Goal: Task Accomplishment & Management: Use online tool/utility

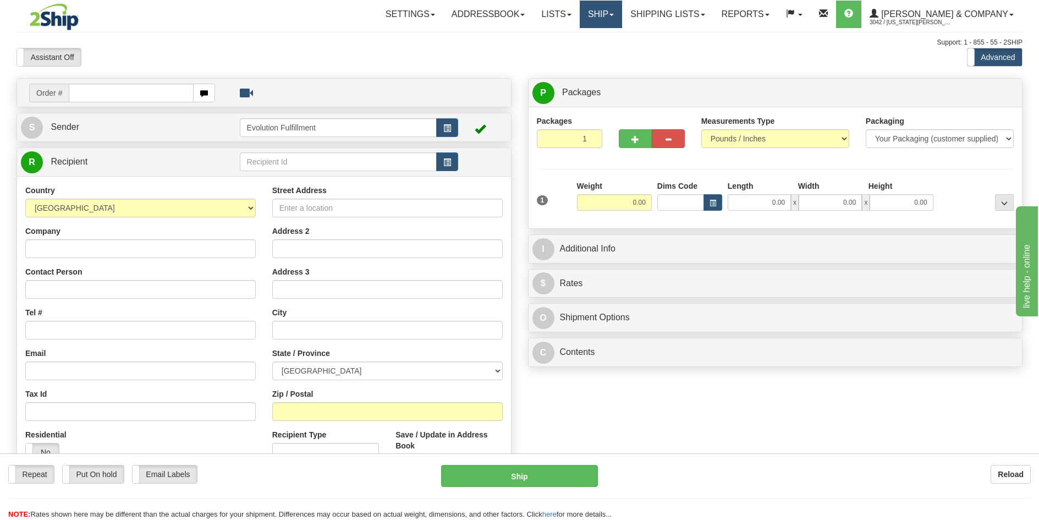
click at [622, 10] on link "Ship" at bounding box center [601, 15] width 42 height 28
click at [611, 52] on span "OnHold / Order Queue" at bounding box center [572, 52] width 78 height 9
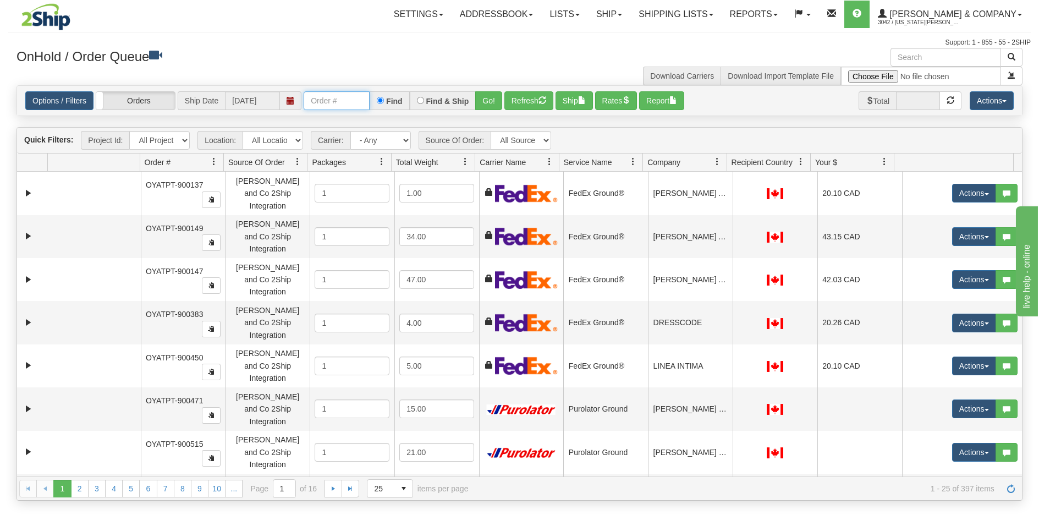
click at [338, 105] on input "text" at bounding box center [337, 100] width 66 height 19
type input "OYATPT-903260"
click at [488, 106] on button "Go!" at bounding box center [488, 100] width 27 height 19
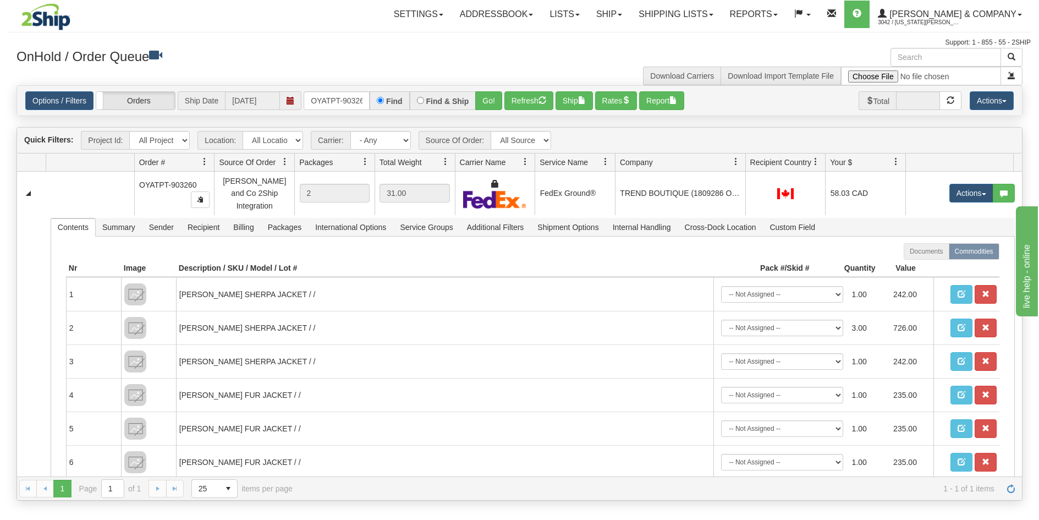
drag, startPoint x: 726, startPoint y: 158, endPoint x: 733, endPoint y: 159, distance: 7.2
click at [733, 159] on div "Id Location Request Id Reply Id Order # Source Of Order Packages Total Weight C…" at bounding box center [515, 162] width 997 height 18
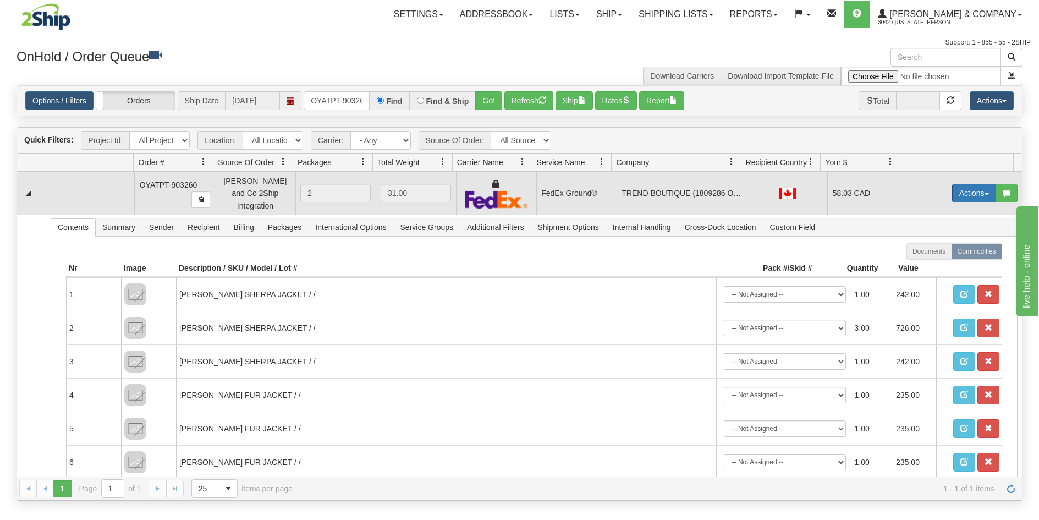
click at [959, 195] on button "Actions" at bounding box center [974, 193] width 44 height 19
click at [927, 254] on span "Ship" at bounding box center [930, 256] width 23 height 9
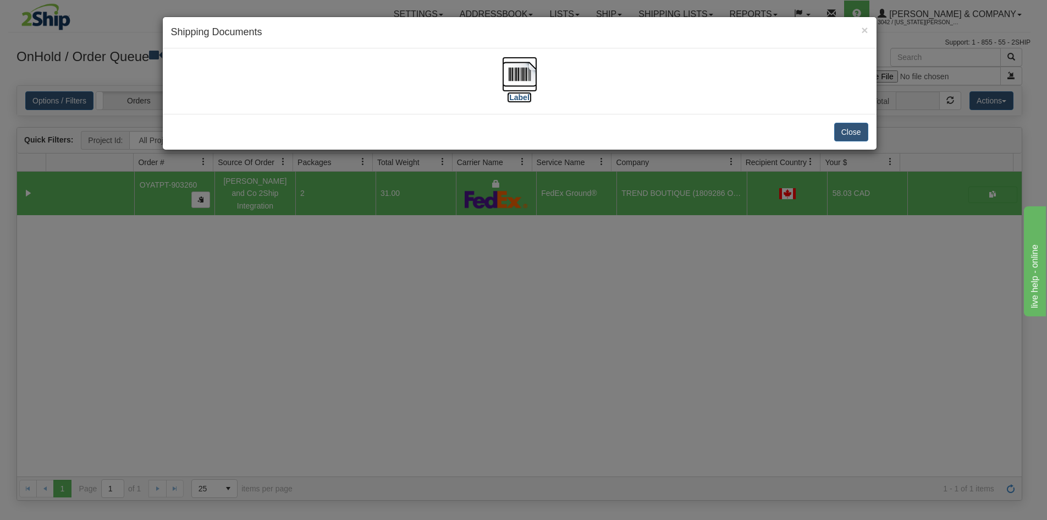
click at [531, 64] on img at bounding box center [519, 74] width 35 height 35
click at [443, 321] on div "× Shipping Documents [Label] Close" at bounding box center [523, 260] width 1047 height 520
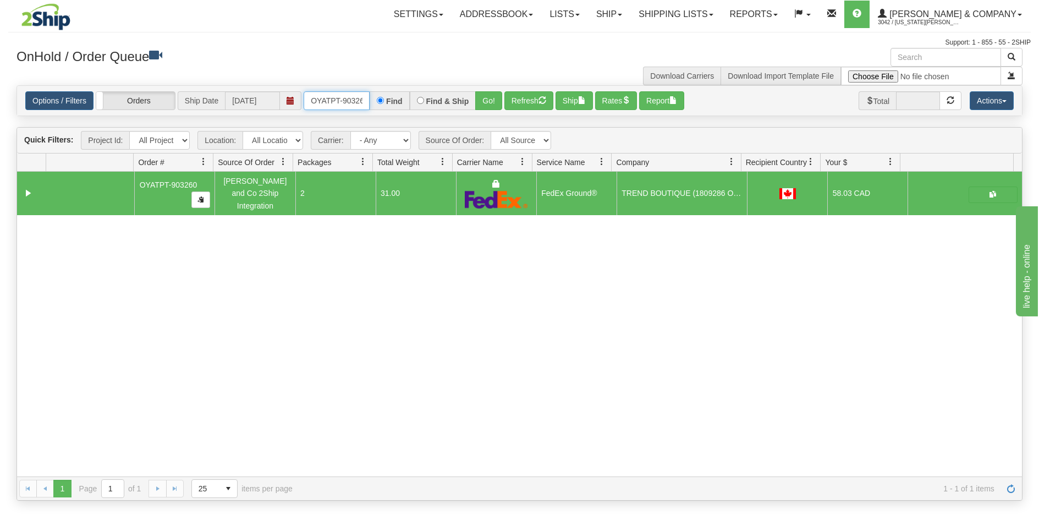
scroll to position [0, 6]
drag, startPoint x: 309, startPoint y: 102, endPoint x: 421, endPoint y: 112, distance: 112.6
click at [421, 112] on div "Options / Filters Group Shipments Orders Ship Date [DATE] OYATPT-903260 Find Fi…" at bounding box center [519, 101] width 1005 height 30
type input "OYATPT-903261"
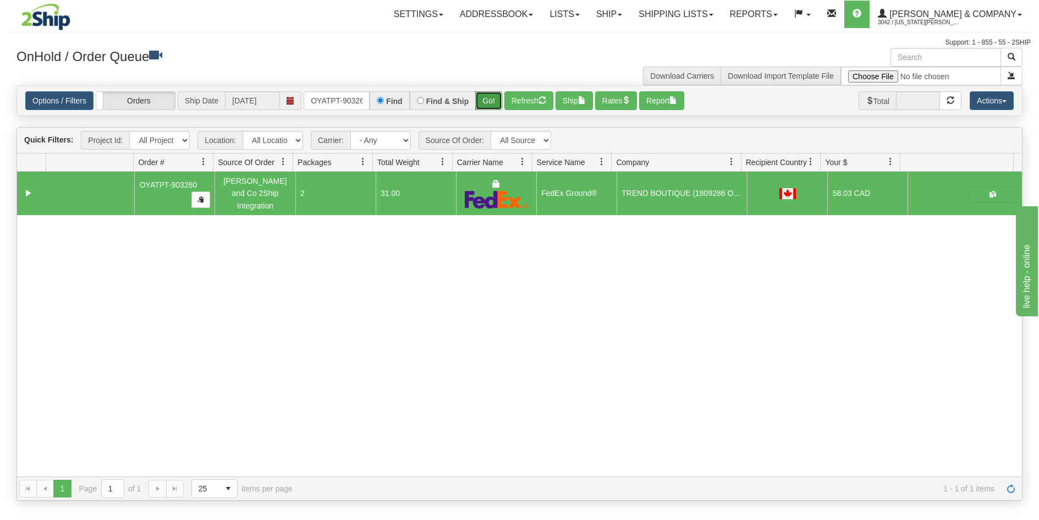
click at [490, 103] on button "Go!" at bounding box center [488, 100] width 27 height 19
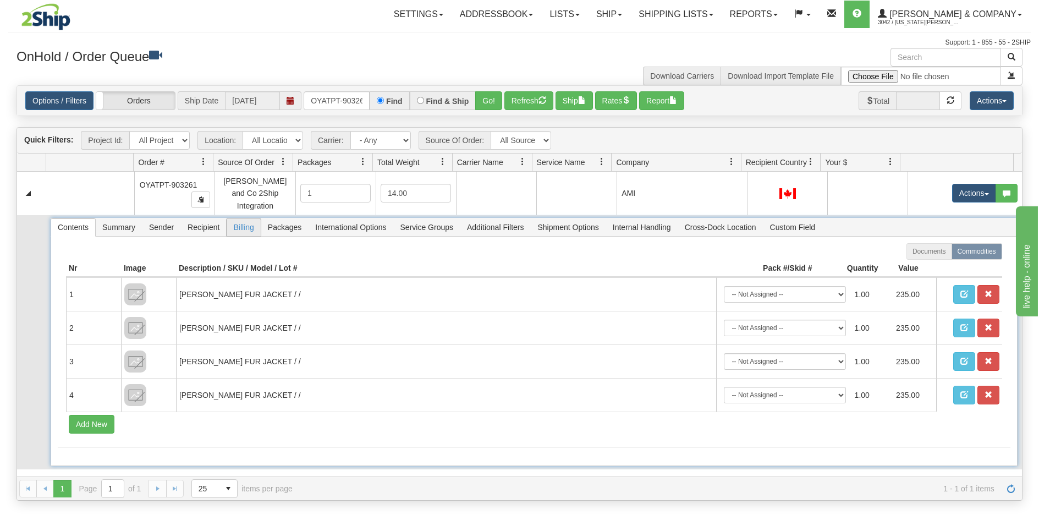
click at [240, 220] on span "Billing" at bounding box center [244, 227] width 34 height 18
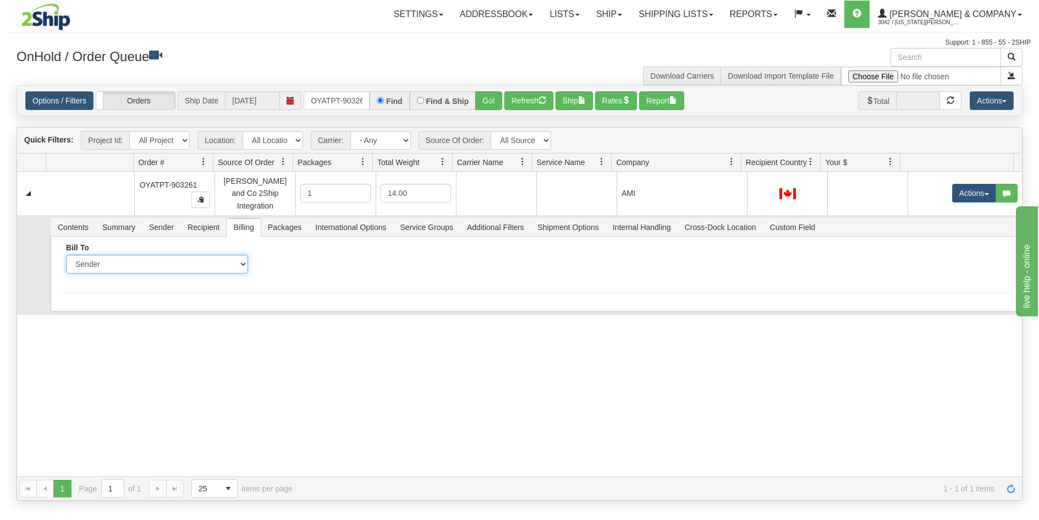
click at [162, 256] on select "Sender Recipient Third Party Collect" at bounding box center [157, 264] width 182 height 19
select select "2"
click at [66, 255] on select "Sender Recipient Third Party Collect" at bounding box center [157, 264] width 182 height 19
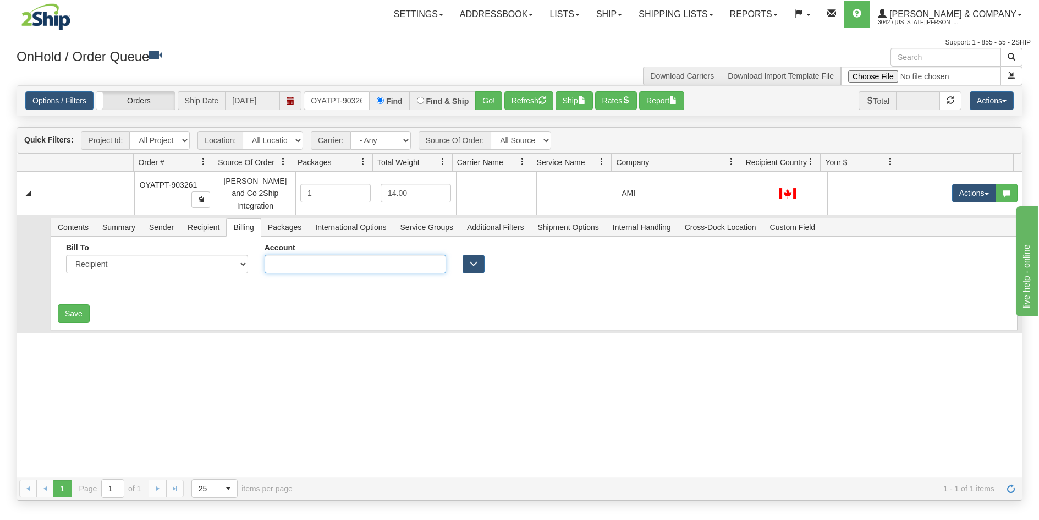
click at [391, 255] on input "Account" at bounding box center [356, 264] width 182 height 19
type input "212294047"
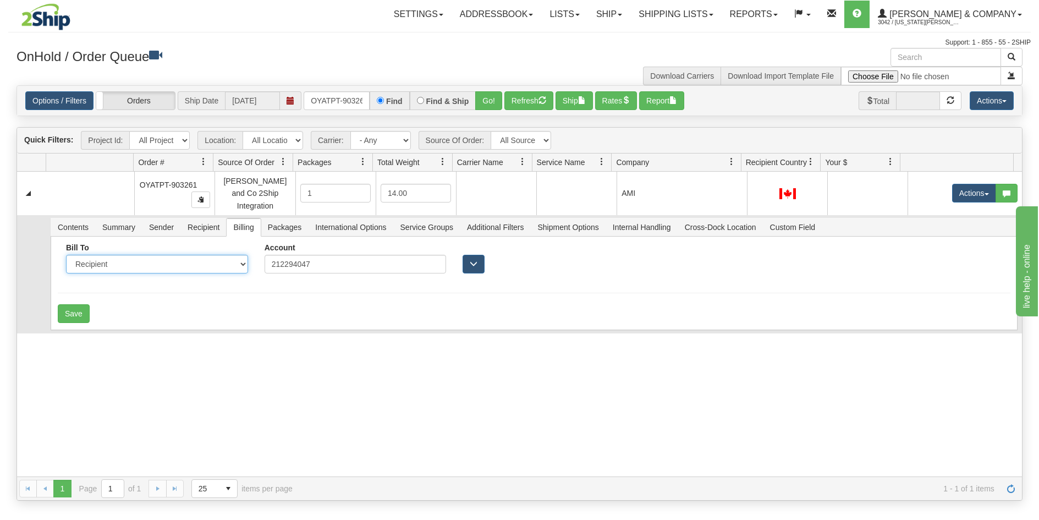
click at [117, 256] on select "Sender Recipient Third Party Collect" at bounding box center [157, 264] width 182 height 19
click at [66, 255] on select "Sender Recipient Third Party Collect" at bounding box center [157, 264] width 182 height 19
click at [63, 304] on button "Save" at bounding box center [74, 313] width 32 height 19
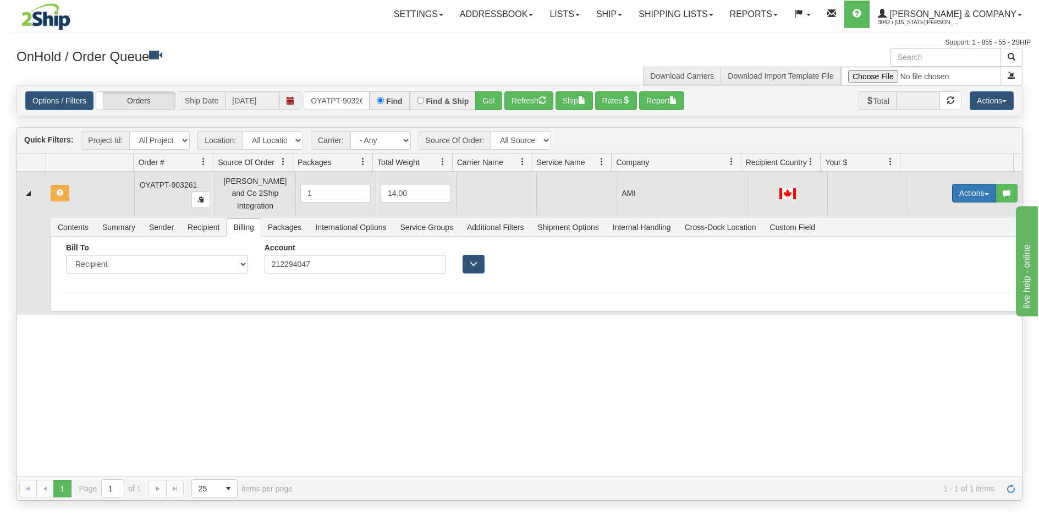
click at [971, 184] on button "Actions" at bounding box center [974, 193] width 44 height 19
click at [944, 238] on span "Rate All Services" at bounding box center [952, 242] width 66 height 9
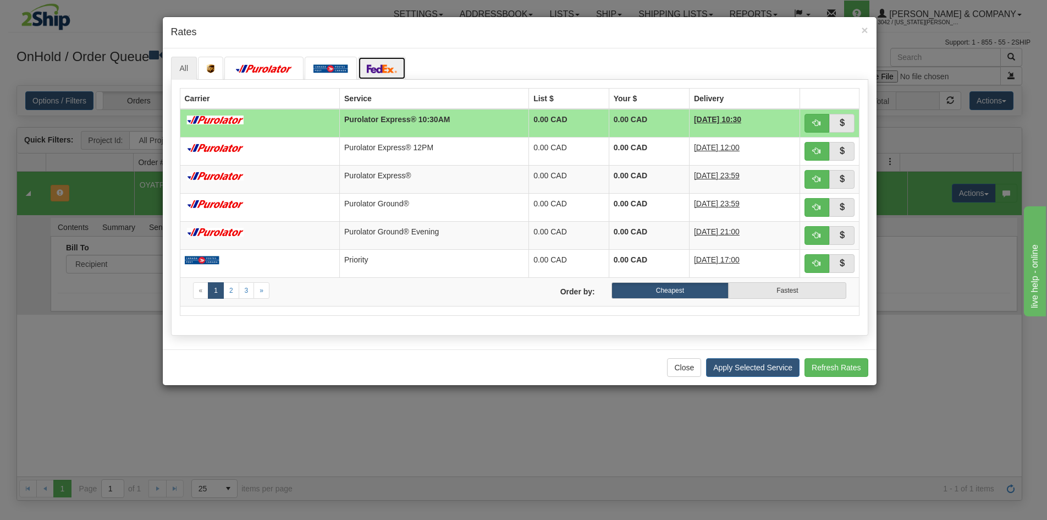
click at [370, 65] on img at bounding box center [382, 68] width 31 height 9
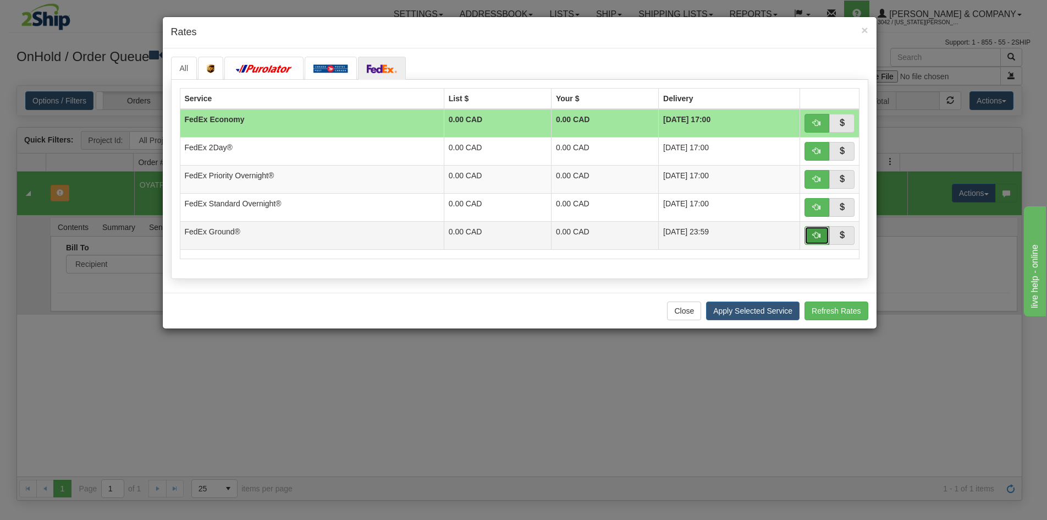
click at [814, 235] on span "button" at bounding box center [817, 235] width 8 height 8
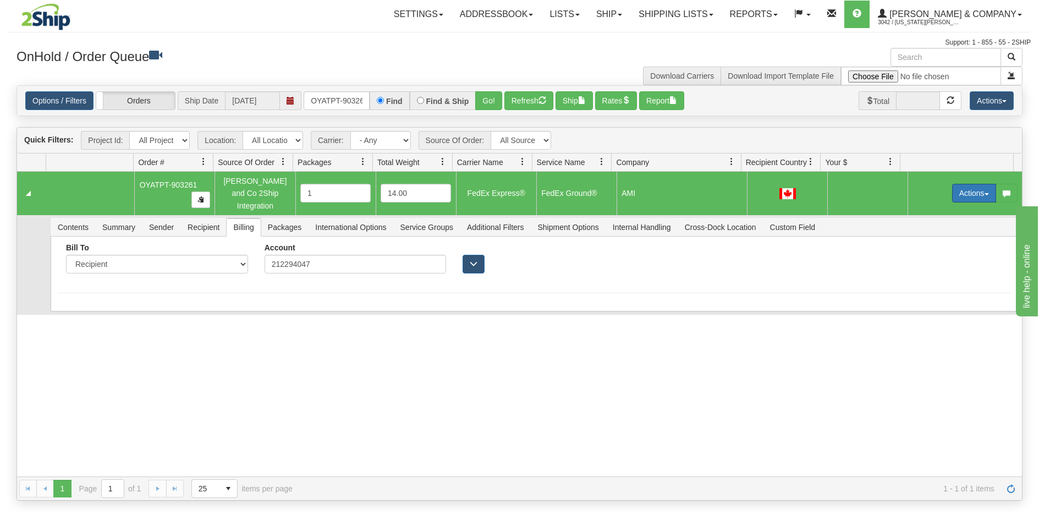
click at [971, 188] on button "Actions" at bounding box center [974, 193] width 44 height 19
click at [930, 253] on span "Ship" at bounding box center [930, 256] width 23 height 9
click at [189, 222] on span "Recipient" at bounding box center [203, 227] width 45 height 18
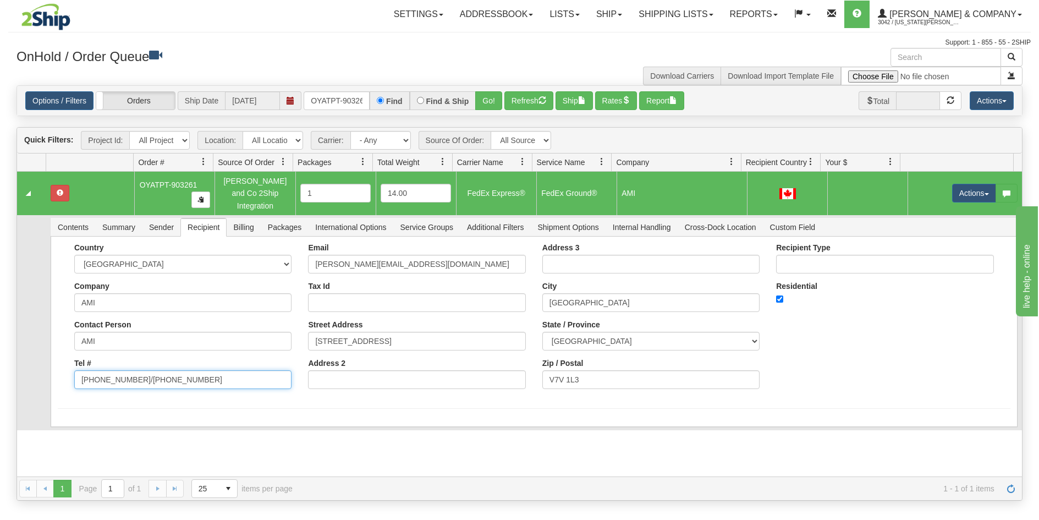
drag, startPoint x: 194, startPoint y: 375, endPoint x: 131, endPoint y: 373, distance: 62.2
click at [131, 373] on input "[PHONE_NUMBER]/[PHONE_NUMBER]" at bounding box center [182, 379] width 217 height 19
type input "[PHONE_NUMBER]"
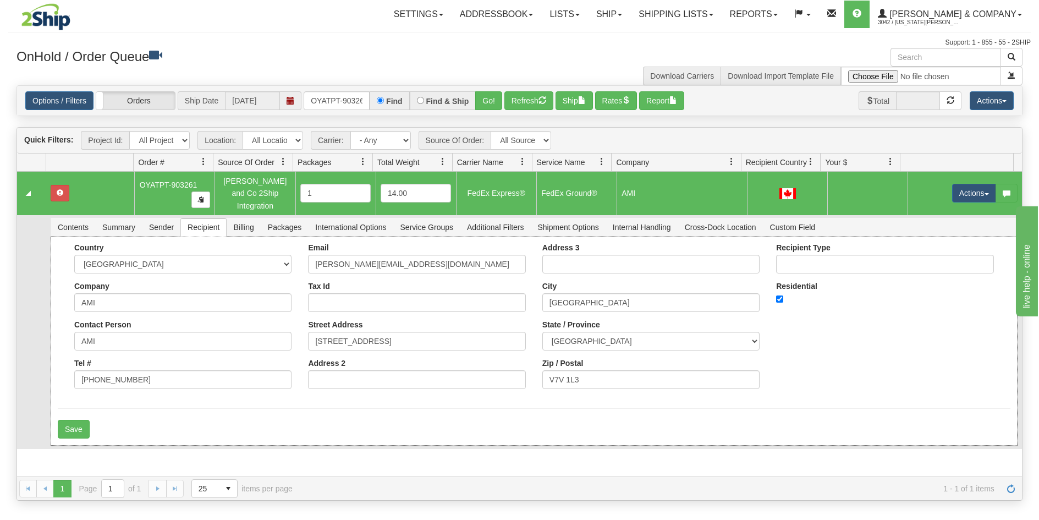
click at [55, 377] on div "Country [GEOGRAPHIC_DATA] [GEOGRAPHIC_DATA] [GEOGRAPHIC_DATA] [GEOGRAPHIC_DATA]…" at bounding box center [534, 341] width 967 height 209
click at [70, 421] on button "Save" at bounding box center [74, 429] width 32 height 19
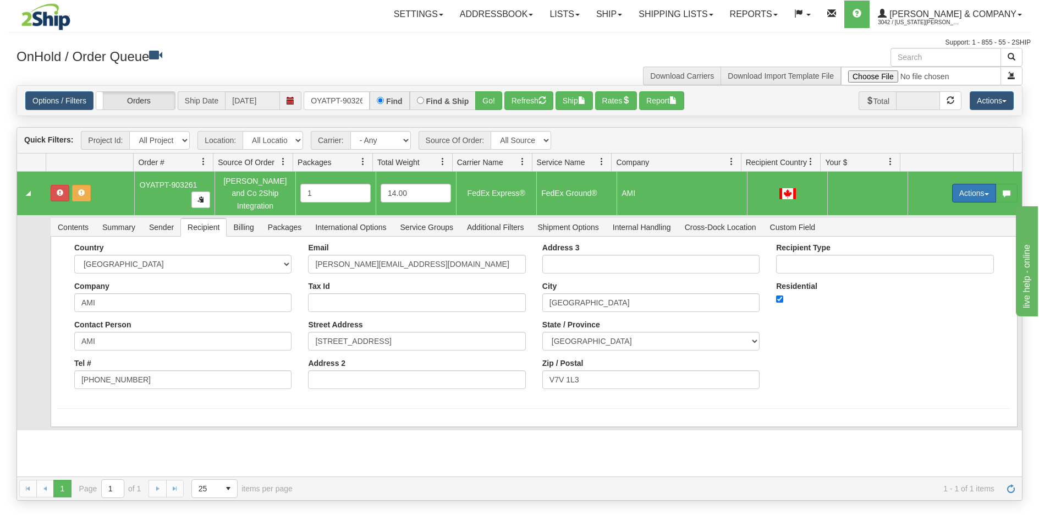
click at [959, 185] on button "Actions" at bounding box center [974, 193] width 44 height 19
click at [933, 253] on link "Ship" at bounding box center [952, 257] width 88 height 14
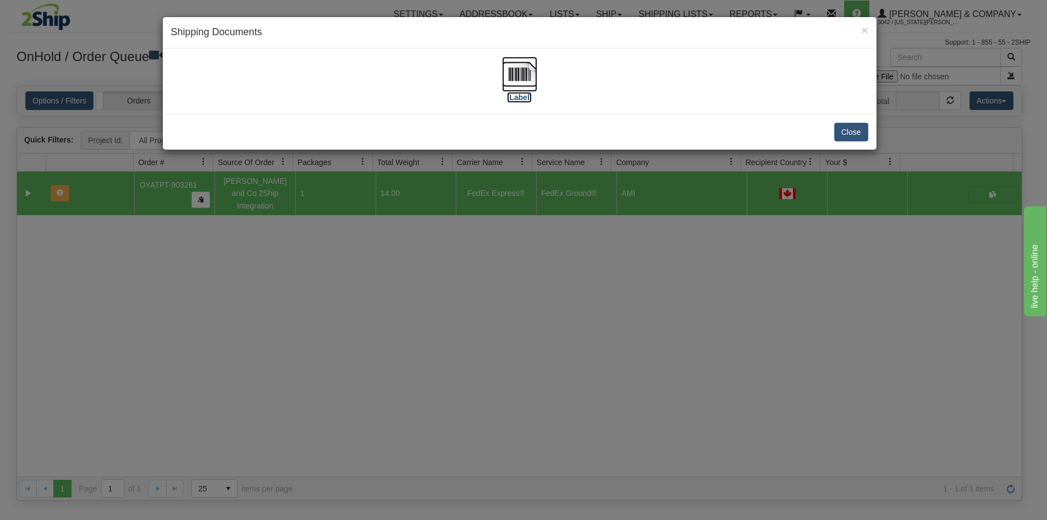
click at [518, 78] on img at bounding box center [519, 74] width 35 height 35
click at [487, 273] on div "× Shipping Documents [Label] Close" at bounding box center [523, 260] width 1047 height 520
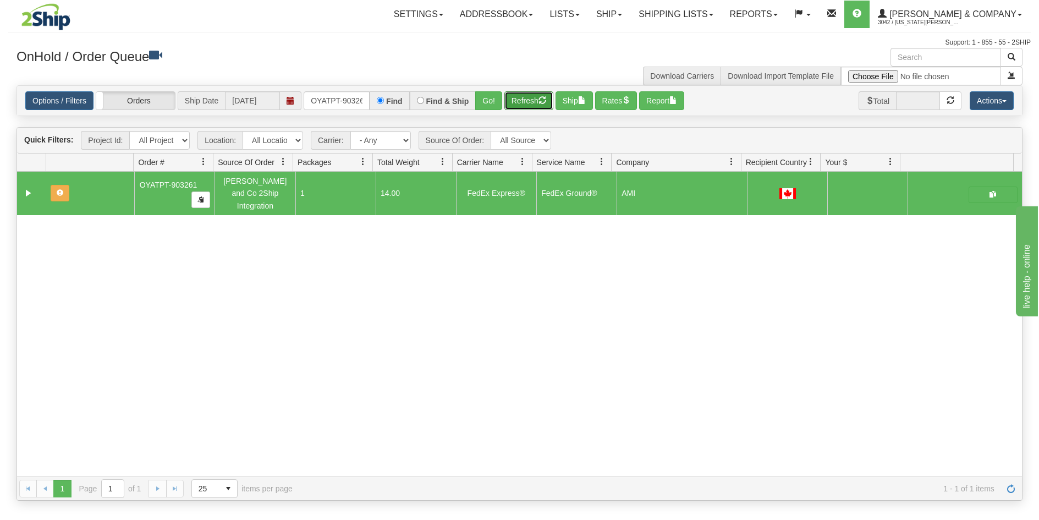
click at [536, 105] on button "Refresh" at bounding box center [528, 100] width 49 height 19
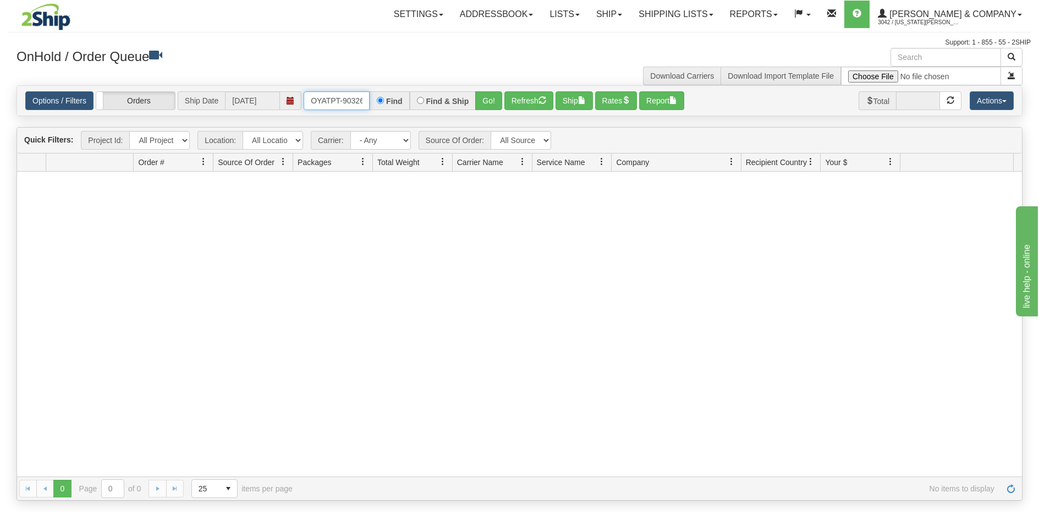
scroll to position [0, 6]
drag, startPoint x: 310, startPoint y: 98, endPoint x: 405, endPoint y: 95, distance: 94.7
click at [405, 95] on div "OYATPT-903261 Find Find & Ship Go!" at bounding box center [403, 100] width 199 height 19
type input "OYATPT-903241"
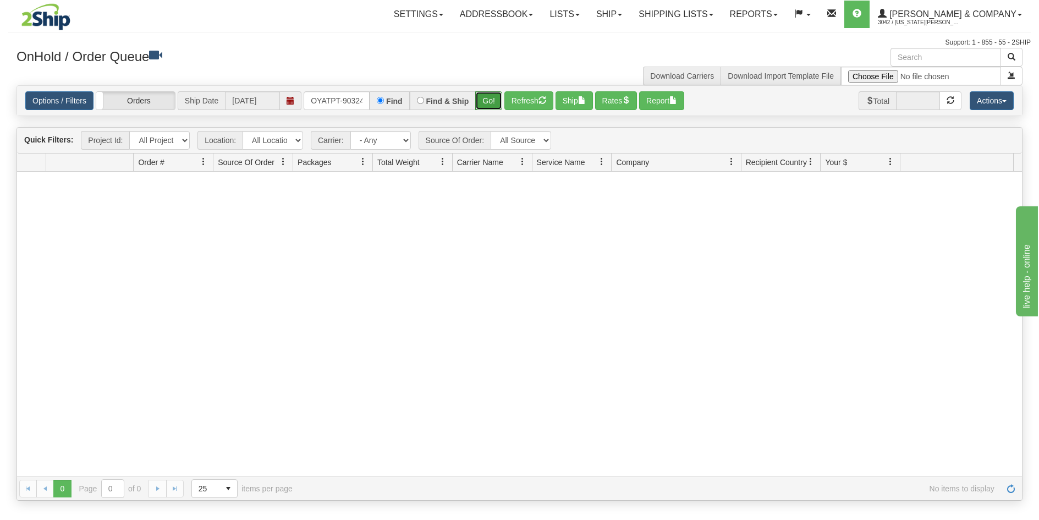
click at [495, 105] on button "Go!" at bounding box center [488, 100] width 27 height 19
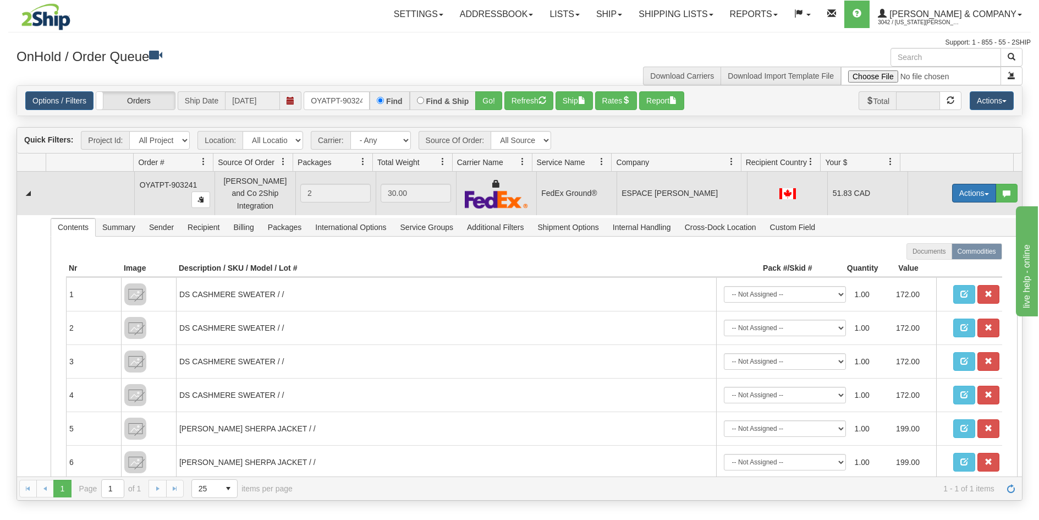
click at [958, 186] on button "Actions" at bounding box center [974, 193] width 44 height 19
click at [936, 251] on link "Ship" at bounding box center [952, 257] width 88 height 14
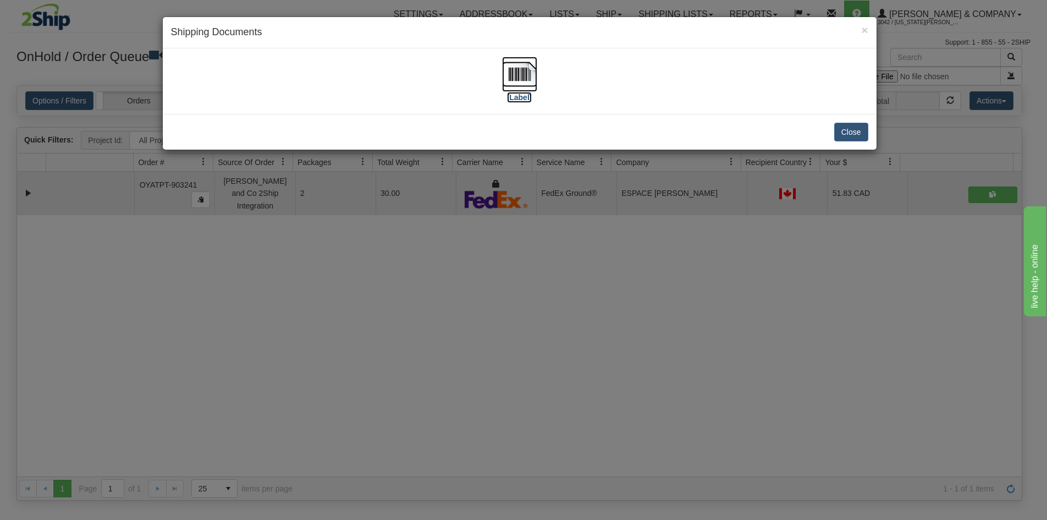
click at [518, 68] on img at bounding box center [519, 74] width 35 height 35
click at [511, 388] on div "× Shipping Documents [Label] Close" at bounding box center [523, 260] width 1047 height 520
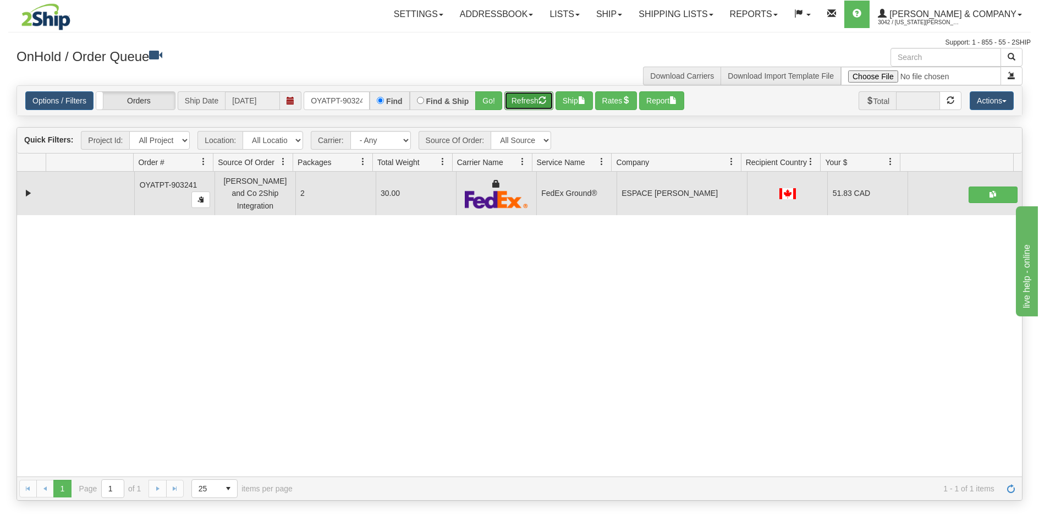
click at [523, 107] on button "Refresh" at bounding box center [528, 100] width 49 height 19
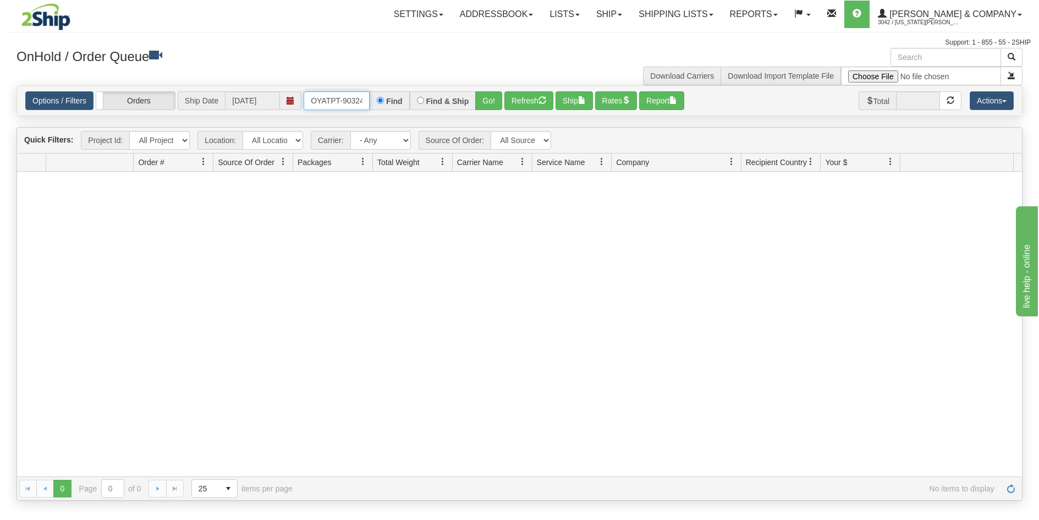
scroll to position [0, 6]
drag, startPoint x: 314, startPoint y: 97, endPoint x: 379, endPoint y: 112, distance: 67.0
click at [379, 112] on div "Options / Filters Group Shipments Orders Ship Date [DATE] OYATPT-903241 Find Fi…" at bounding box center [519, 101] width 1005 height 30
click at [360, 103] on input "text" at bounding box center [337, 100] width 66 height 19
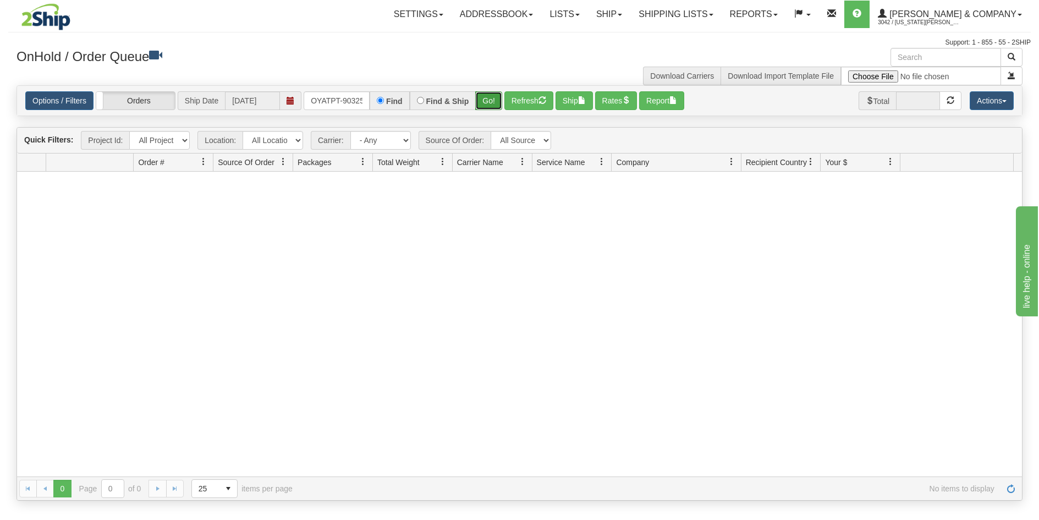
click at [493, 99] on button "Go!" at bounding box center [488, 100] width 27 height 19
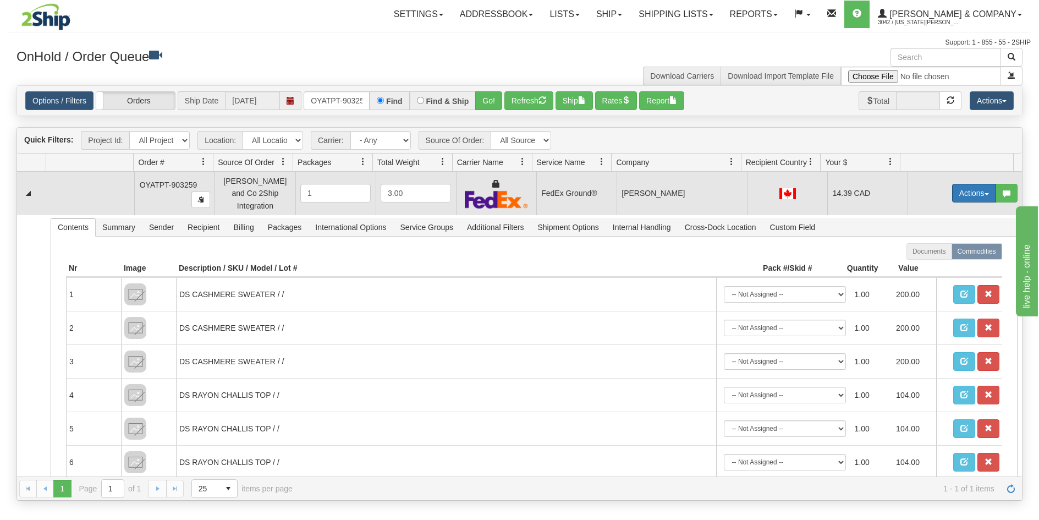
click at [968, 193] on button "Actions" at bounding box center [974, 193] width 44 height 19
click at [925, 252] on span "Ship" at bounding box center [930, 256] width 23 height 9
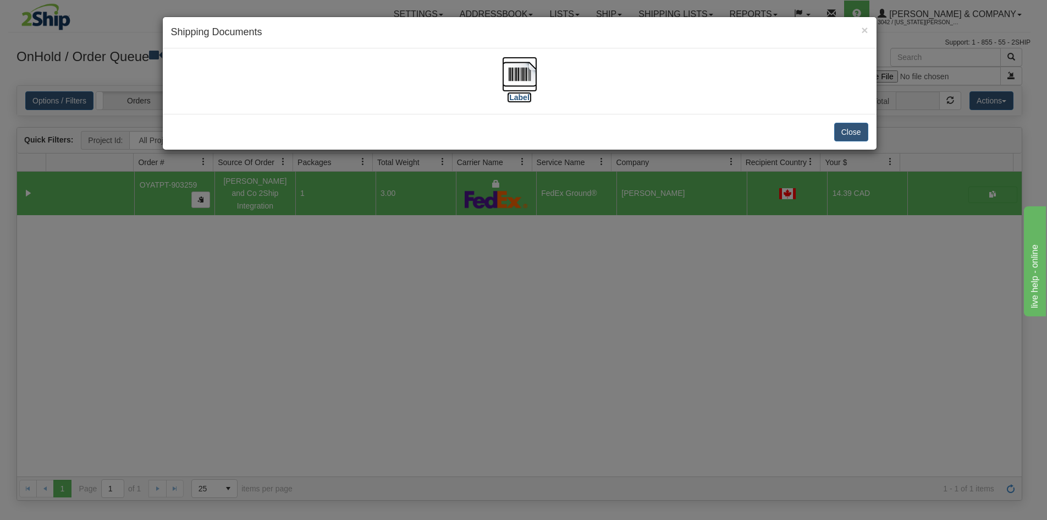
click at [517, 67] on img at bounding box center [519, 74] width 35 height 35
click at [521, 317] on div "× Shipping Documents [Label] Close" at bounding box center [523, 260] width 1047 height 520
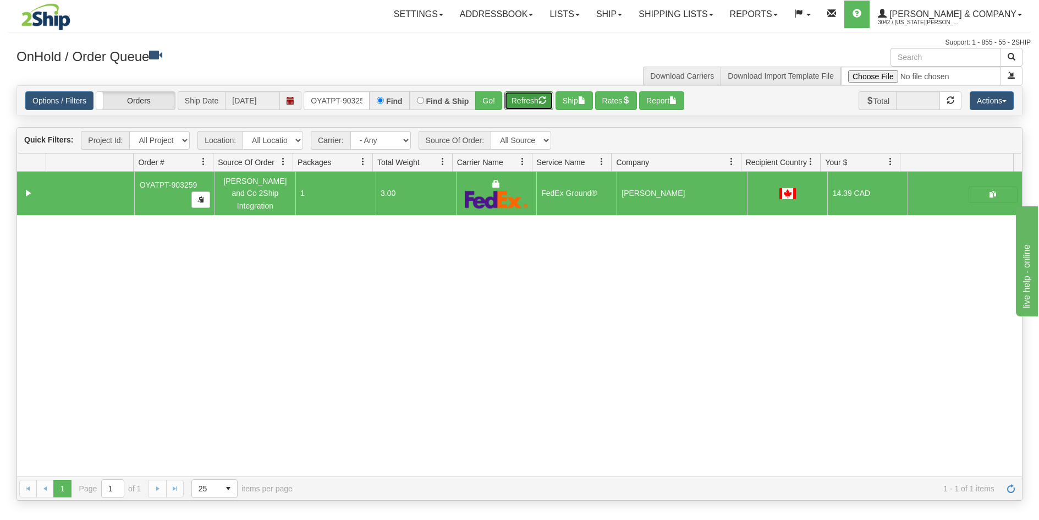
click at [523, 98] on button "Refresh" at bounding box center [528, 100] width 49 height 19
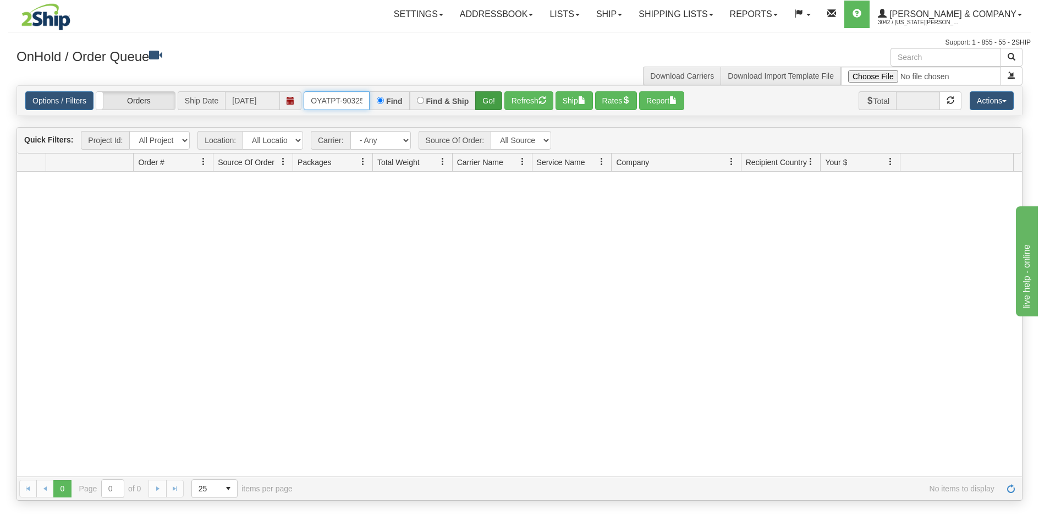
scroll to position [0, 6]
drag, startPoint x: 311, startPoint y: 98, endPoint x: 476, endPoint y: 110, distance: 166.0
click at [476, 109] on div "OYATPT-903259 Find Find & Ship Go!" at bounding box center [403, 100] width 199 height 19
type input "OYATPT-903239"
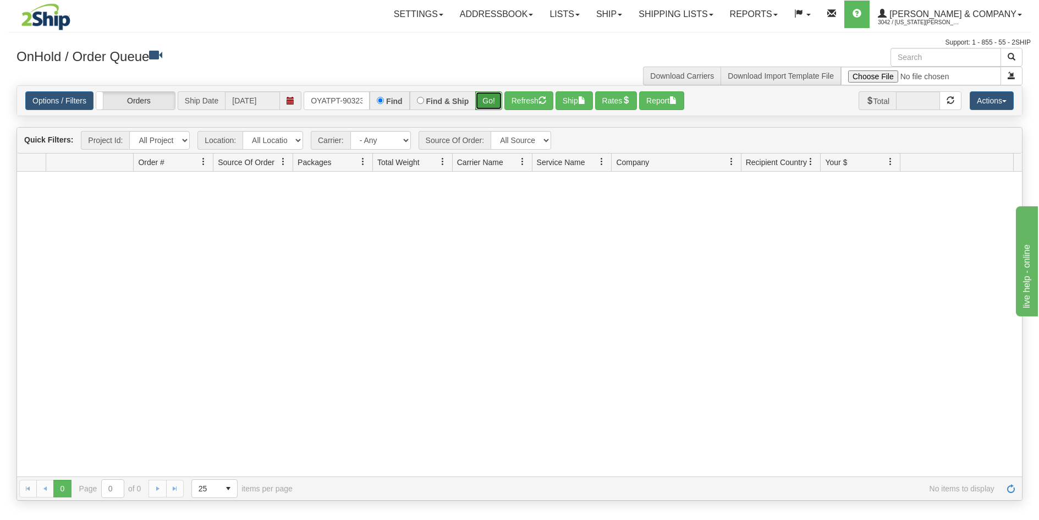
click at [490, 105] on button "Go!" at bounding box center [488, 100] width 27 height 19
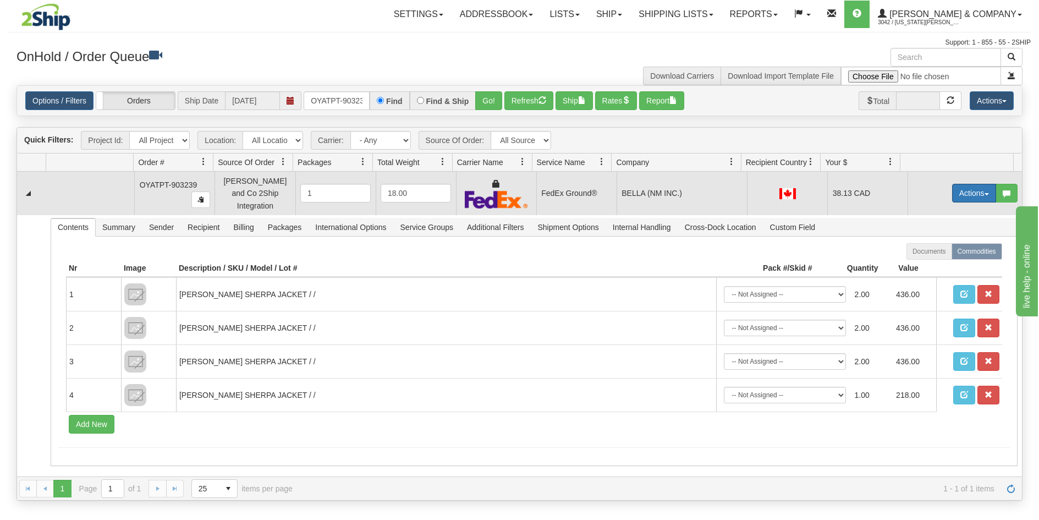
click at [967, 189] on button "Actions" at bounding box center [974, 193] width 44 height 19
click at [933, 253] on link "Ship" at bounding box center [952, 257] width 88 height 14
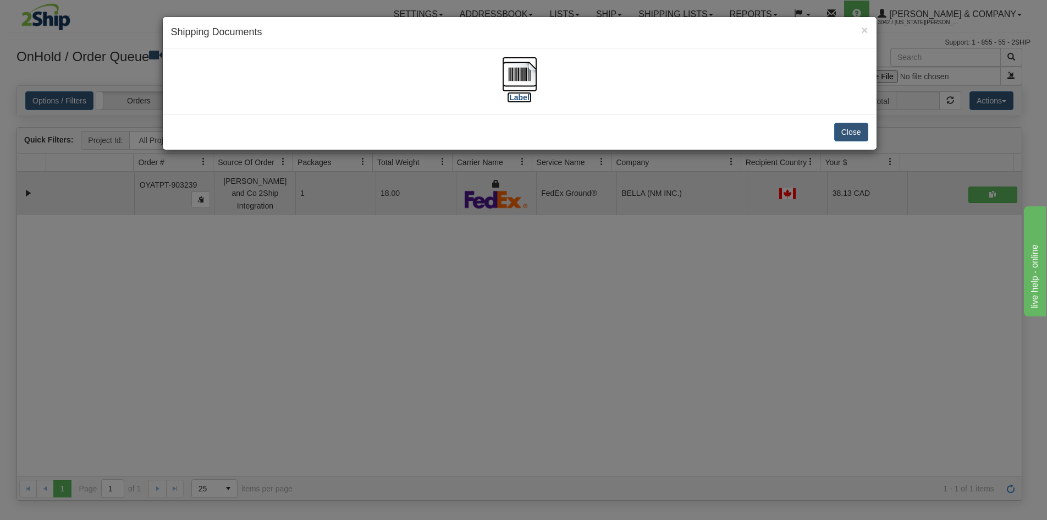
click at [519, 68] on img at bounding box center [519, 74] width 35 height 35
click at [464, 304] on div "× Shipping Documents [Label] Close" at bounding box center [523, 260] width 1047 height 520
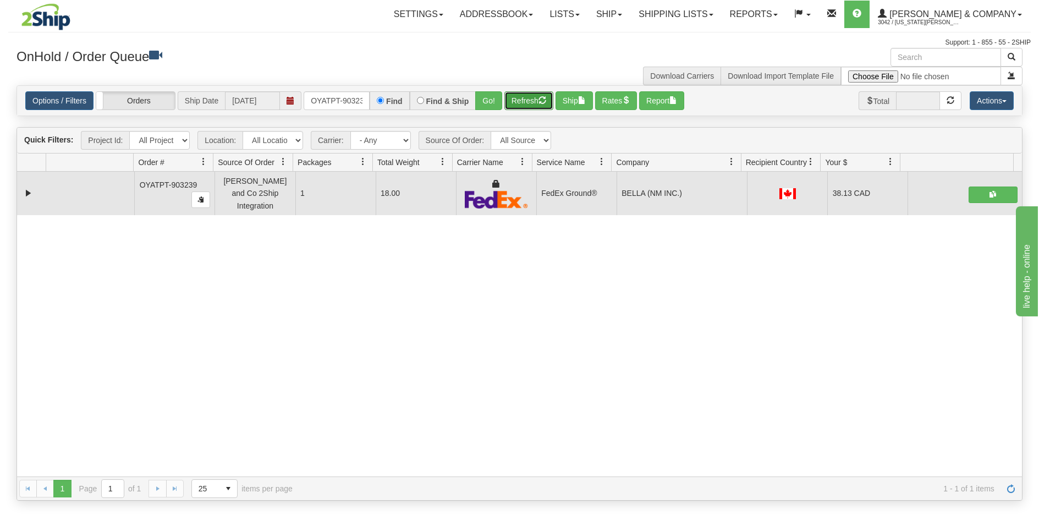
click at [518, 98] on button "Refresh" at bounding box center [528, 100] width 49 height 19
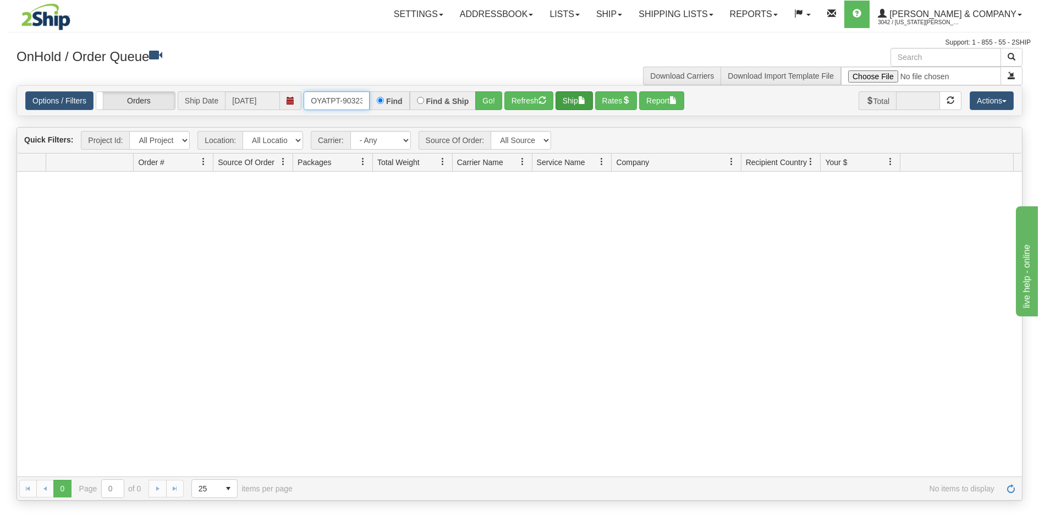
scroll to position [0, 6]
drag, startPoint x: 308, startPoint y: 98, endPoint x: 562, endPoint y: 106, distance: 253.7
click at [562, 106] on div "Options / Filters Group Shipments Orders Ship Date [DATE] OYATPT-903239 Find Fi…" at bounding box center [519, 100] width 988 height 19
click at [491, 107] on button "Go!" at bounding box center [488, 100] width 27 height 19
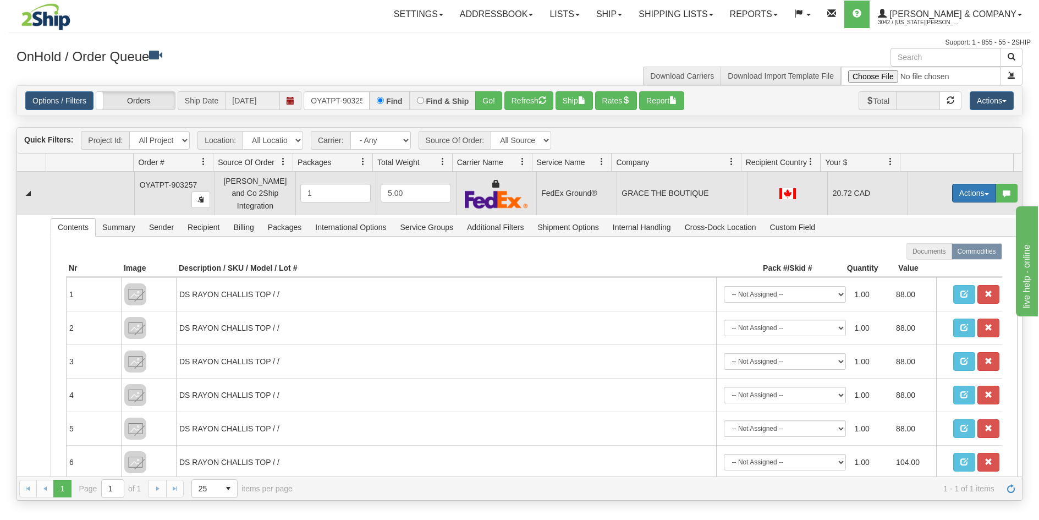
click at [957, 188] on button "Actions" at bounding box center [974, 193] width 44 height 19
click at [932, 256] on link "Ship" at bounding box center [952, 257] width 88 height 14
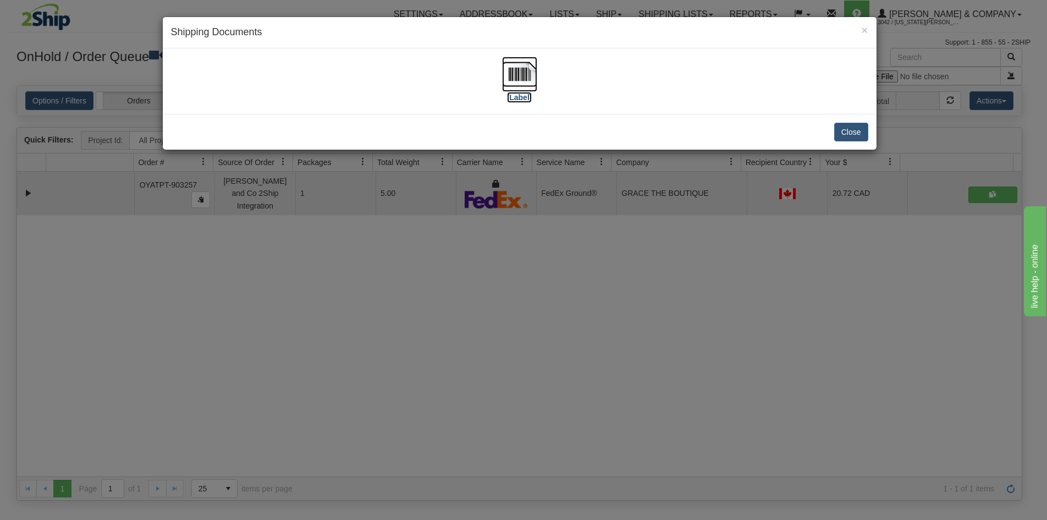
click at [531, 73] on img at bounding box center [519, 74] width 35 height 35
click at [533, 408] on div "× Shipping Documents [Label] Close" at bounding box center [523, 260] width 1047 height 520
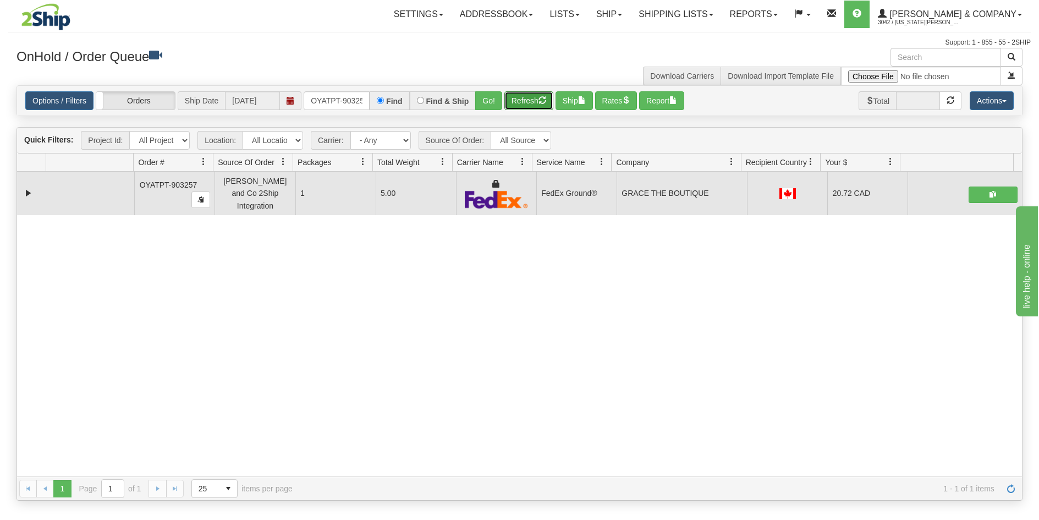
click at [527, 105] on button "Refresh" at bounding box center [528, 100] width 49 height 19
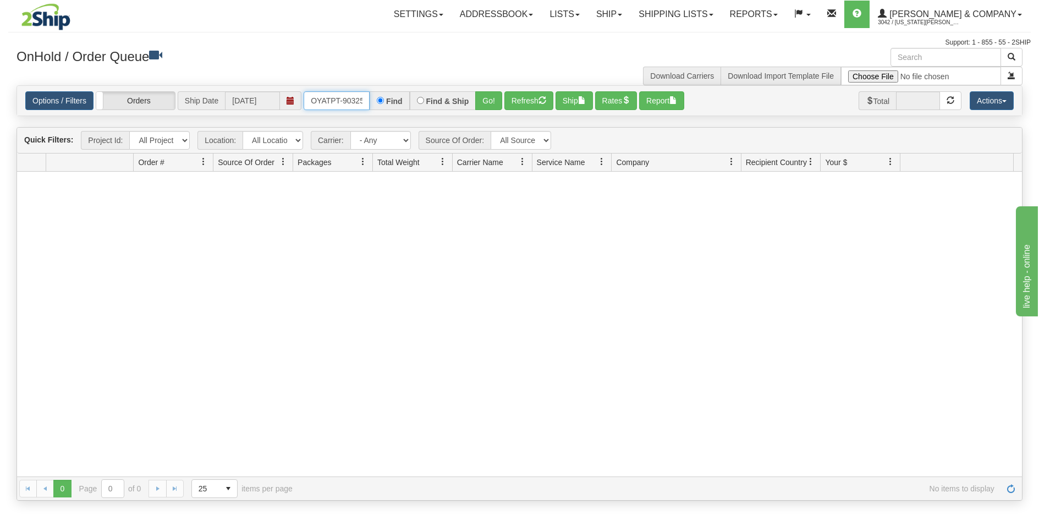
scroll to position [0, 6]
drag, startPoint x: 310, startPoint y: 99, endPoint x: 385, endPoint y: 109, distance: 76.0
click at [385, 109] on div "OYATPT-903257 Find Find & Ship Go!" at bounding box center [403, 100] width 199 height 19
type input "OYATPT-903255"
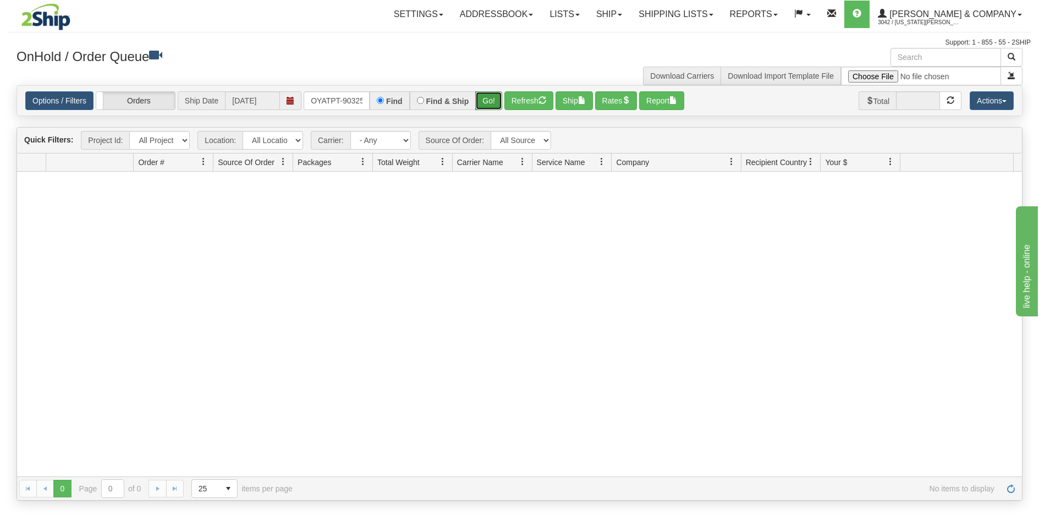
click at [481, 99] on button "Go!" at bounding box center [488, 100] width 27 height 19
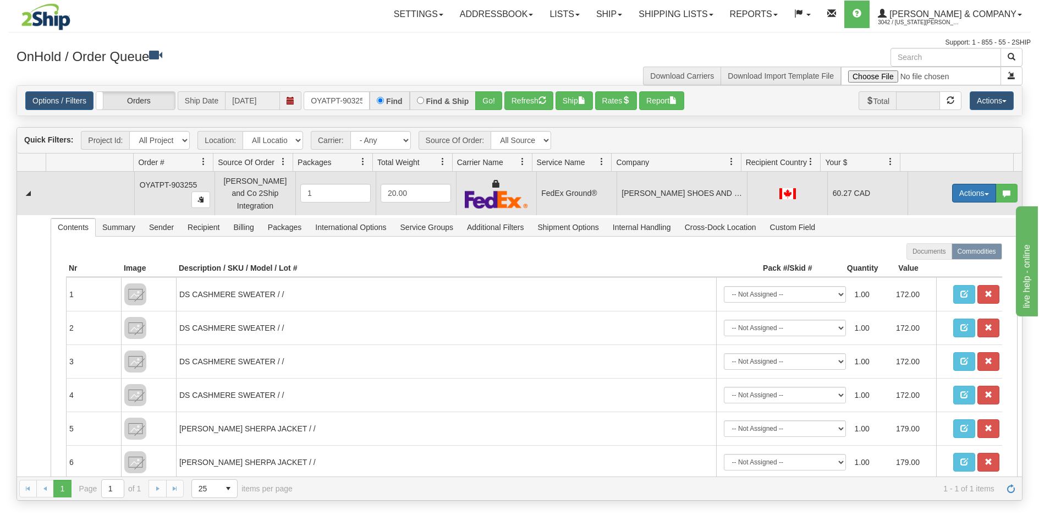
click at [965, 194] on button "Actions" at bounding box center [974, 193] width 44 height 19
click at [928, 255] on span "Ship" at bounding box center [930, 256] width 23 height 9
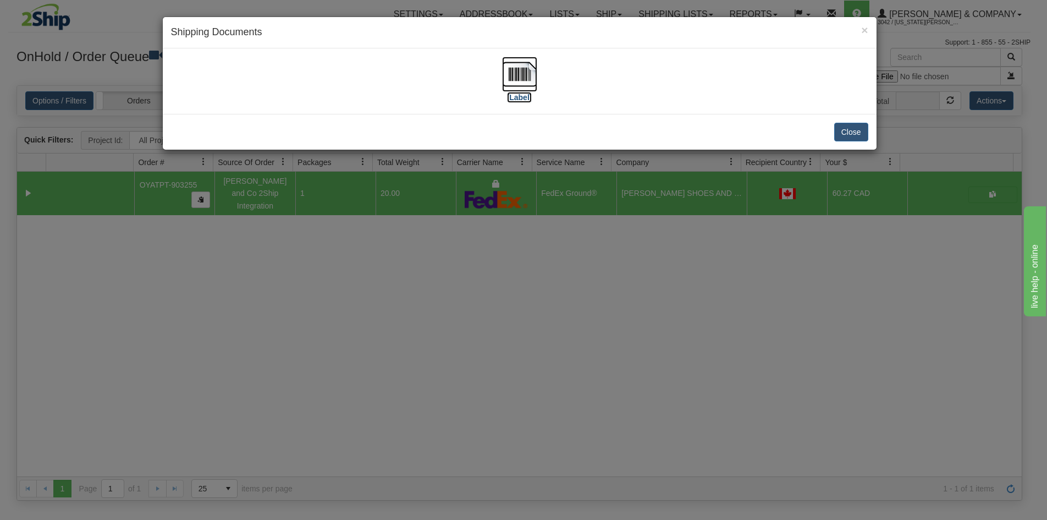
click at [522, 81] on img at bounding box center [519, 74] width 35 height 35
click at [575, 332] on div "× Shipping Documents [Label] Close" at bounding box center [523, 260] width 1047 height 520
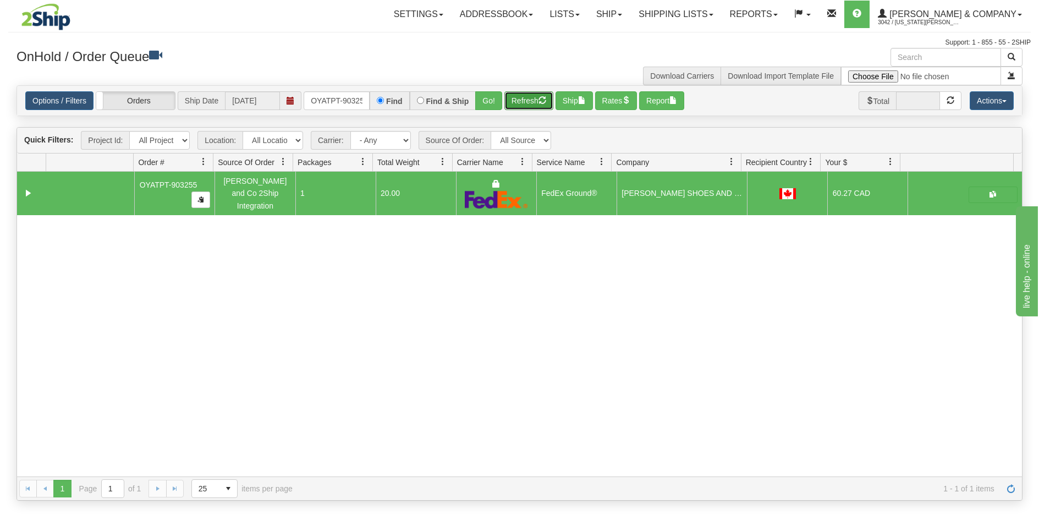
click at [517, 104] on button "Refresh" at bounding box center [528, 100] width 49 height 19
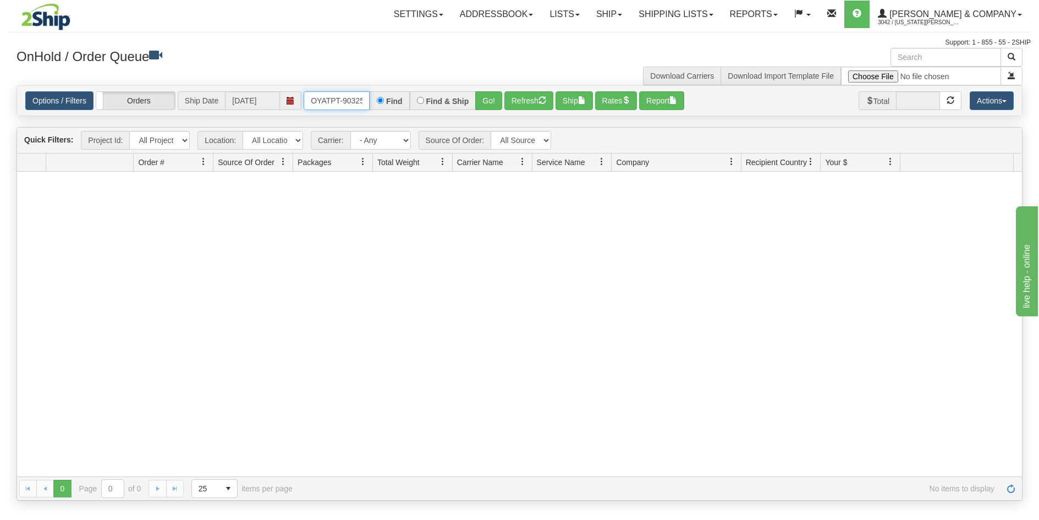
scroll to position [0, 6]
drag, startPoint x: 306, startPoint y: 100, endPoint x: 376, endPoint y: 114, distance: 71.2
click at [376, 114] on div "Options / Filters Group Shipments Orders Ship Date [DATE] OYATPT-903255 Find Fi…" at bounding box center [519, 101] width 1005 height 30
click at [484, 101] on button "Go!" at bounding box center [488, 100] width 27 height 19
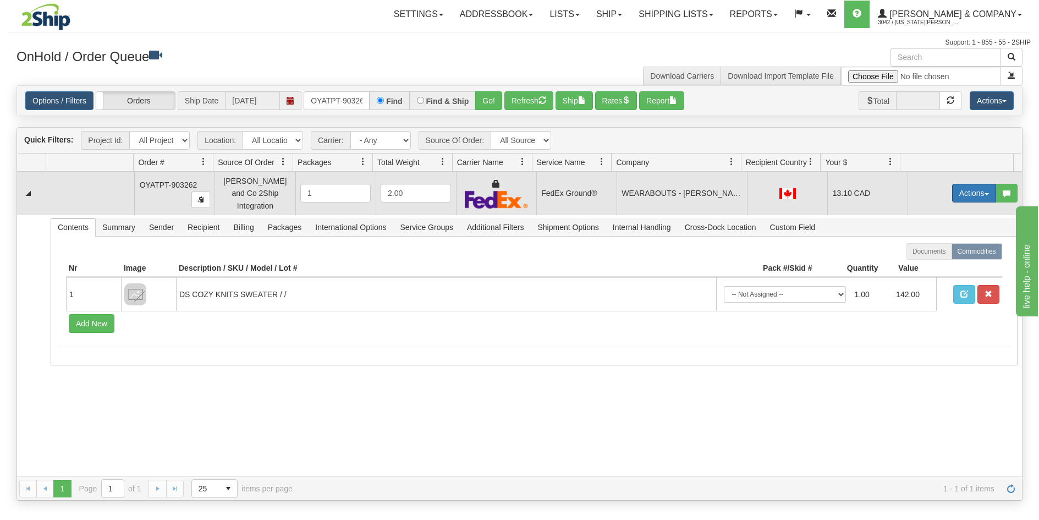
click at [959, 186] on button "Actions" at bounding box center [974, 193] width 44 height 19
click at [930, 255] on span "Ship" at bounding box center [930, 256] width 23 height 9
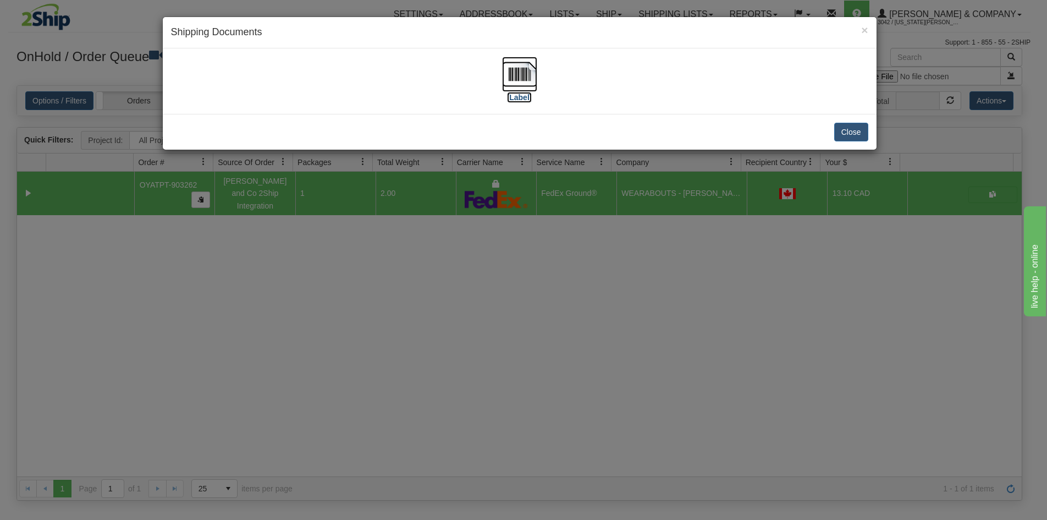
click at [518, 85] on img at bounding box center [519, 74] width 35 height 35
click at [563, 335] on div "× Shipping Documents [Label] Close" at bounding box center [523, 260] width 1047 height 520
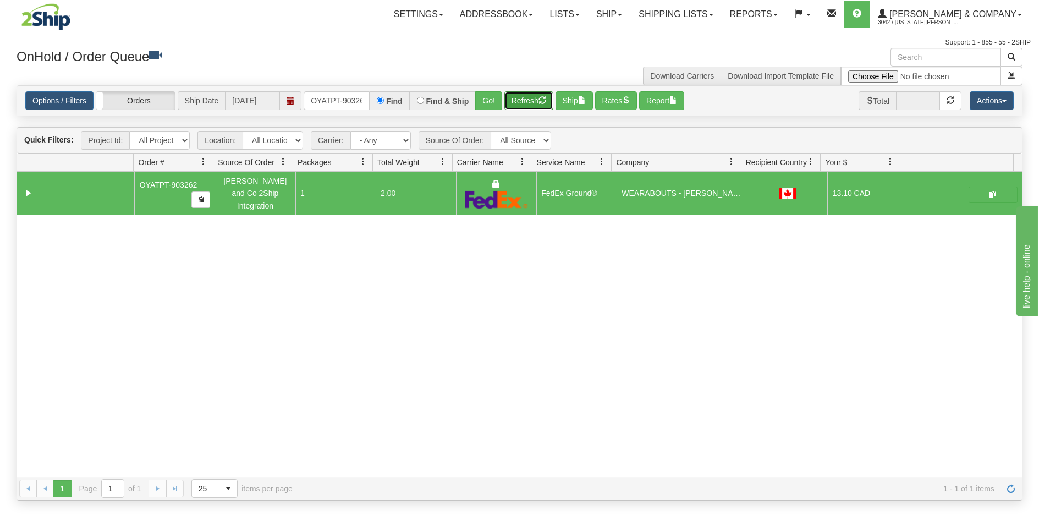
click at [534, 98] on button "Refresh" at bounding box center [528, 100] width 49 height 19
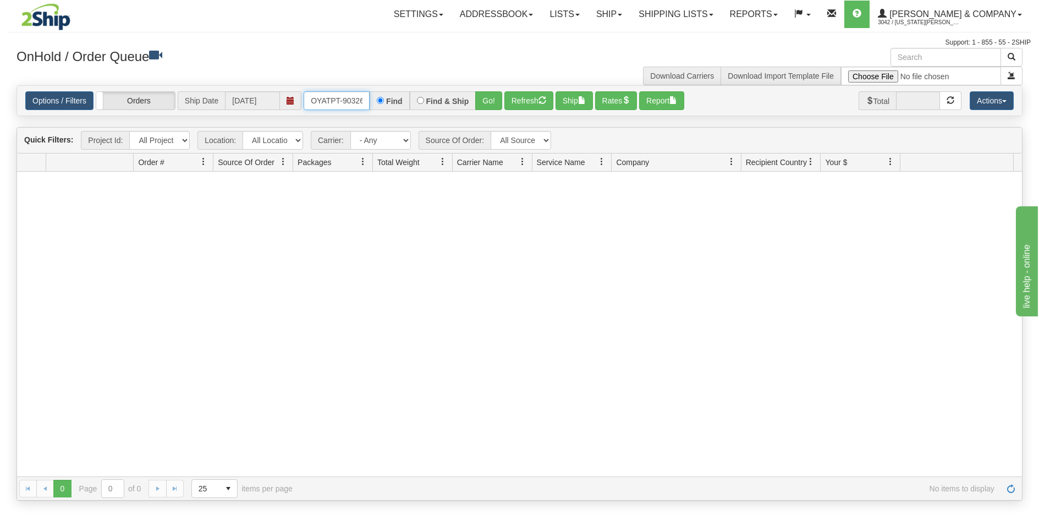
scroll to position [0, 6]
drag, startPoint x: 314, startPoint y: 101, endPoint x: 380, endPoint y: 117, distance: 67.8
click at [380, 117] on div "Is equal to Is not equal to Contains Does not contains CAD USD EUR ZAR [PERSON_…" at bounding box center [519, 292] width 1023 height 415
type input "O"
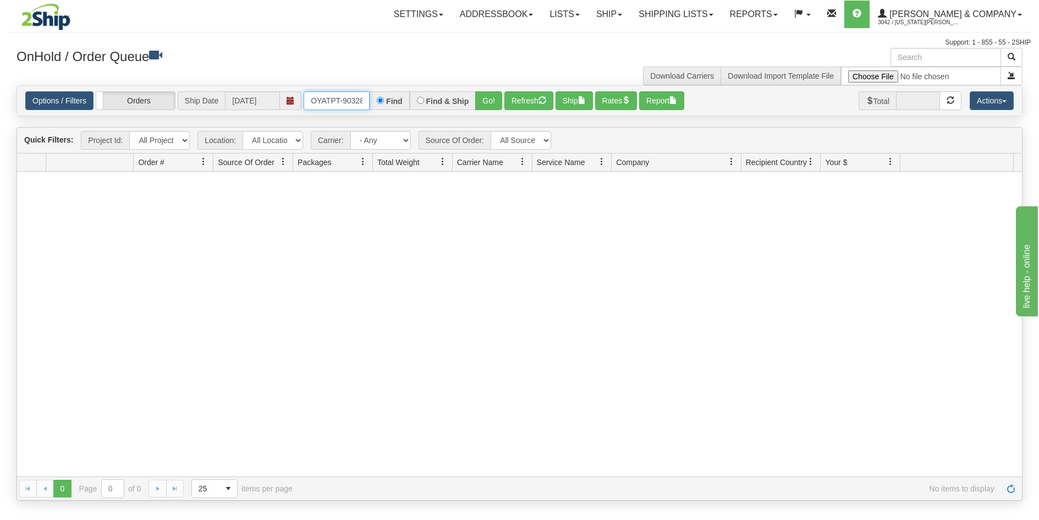
type input "OYATPT-903281"
click at [487, 105] on button "Go!" at bounding box center [488, 100] width 27 height 19
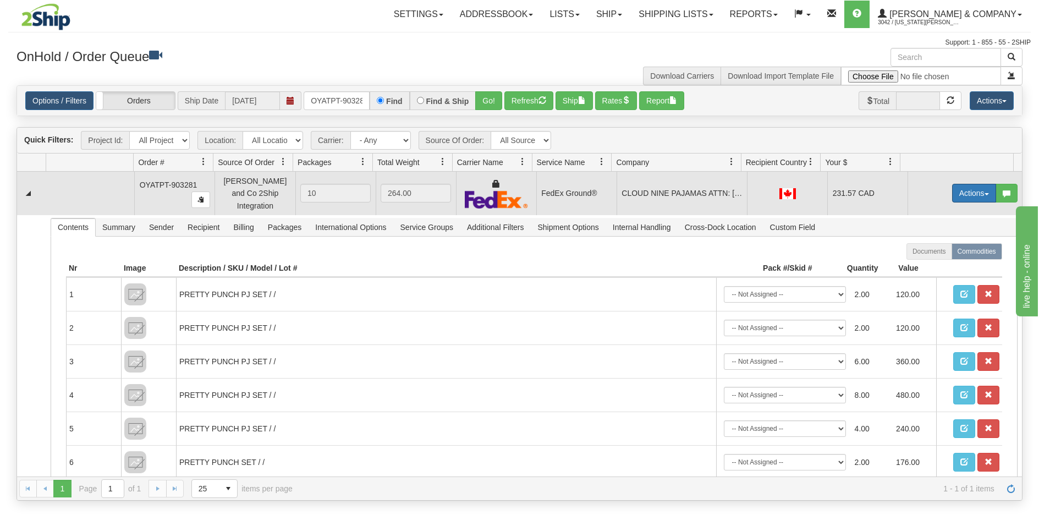
click at [969, 188] on button "Actions" at bounding box center [974, 193] width 44 height 19
click at [938, 257] on link "Ship" at bounding box center [952, 257] width 88 height 14
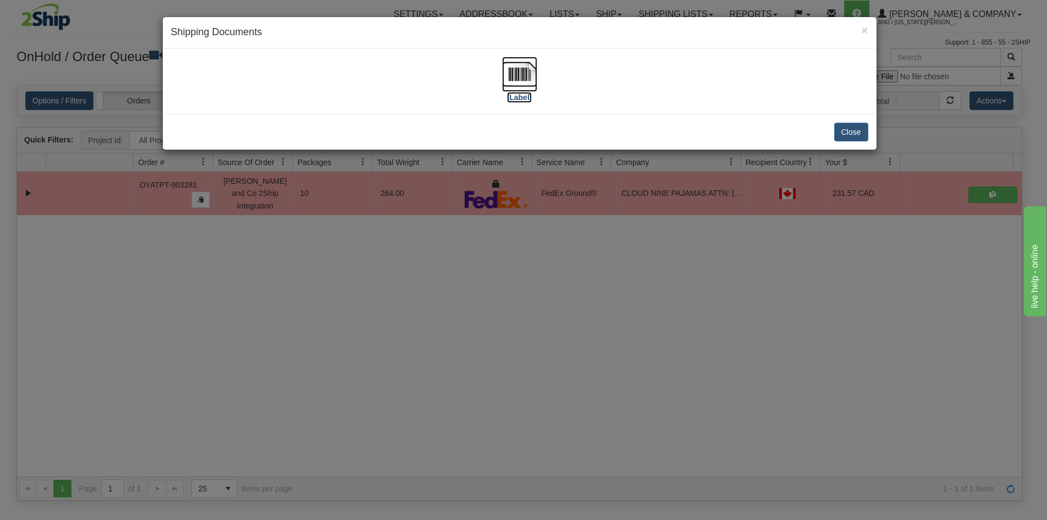
click at [515, 71] on img at bounding box center [519, 74] width 35 height 35
click at [520, 309] on div "× Shipping Documents [Label] Close" at bounding box center [523, 260] width 1047 height 520
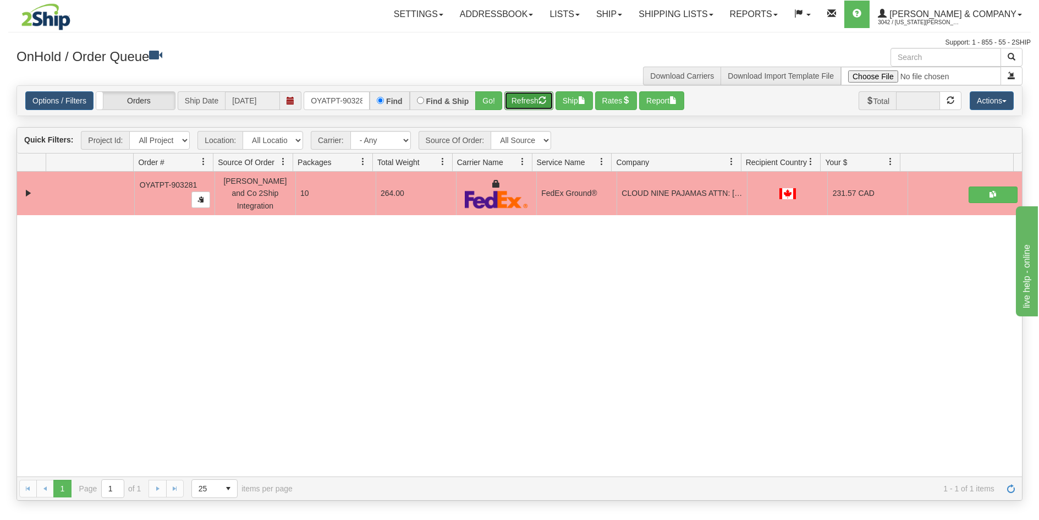
click at [529, 108] on button "Refresh" at bounding box center [528, 100] width 49 height 19
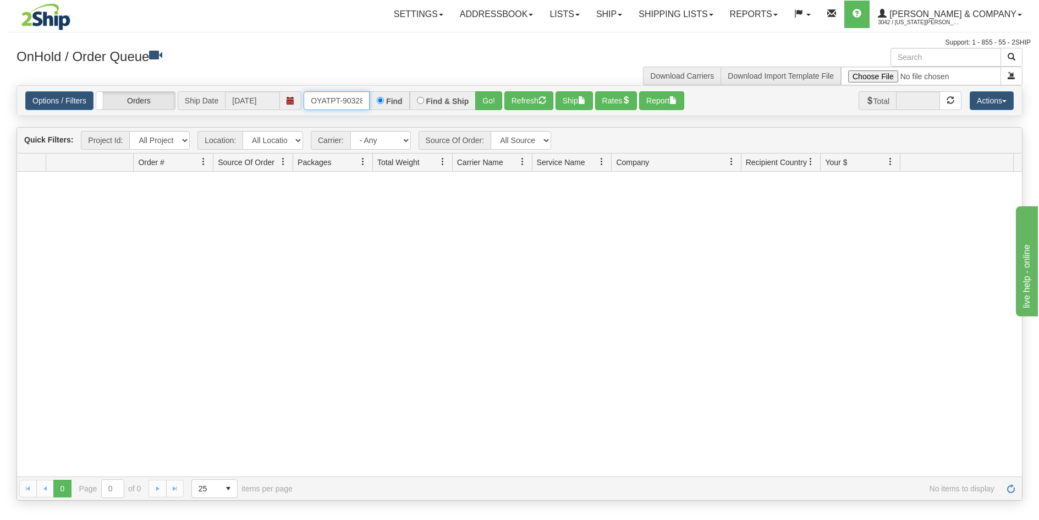
scroll to position [0, 6]
drag, startPoint x: 307, startPoint y: 105, endPoint x: 445, endPoint y: 124, distance: 138.9
click at [443, 127] on div "Is equal to Is not equal to Contains Does not contains CAD USD EUR ZAR [PERSON_…" at bounding box center [519, 292] width 1023 height 415
click at [487, 108] on button "Go!" at bounding box center [488, 100] width 27 height 19
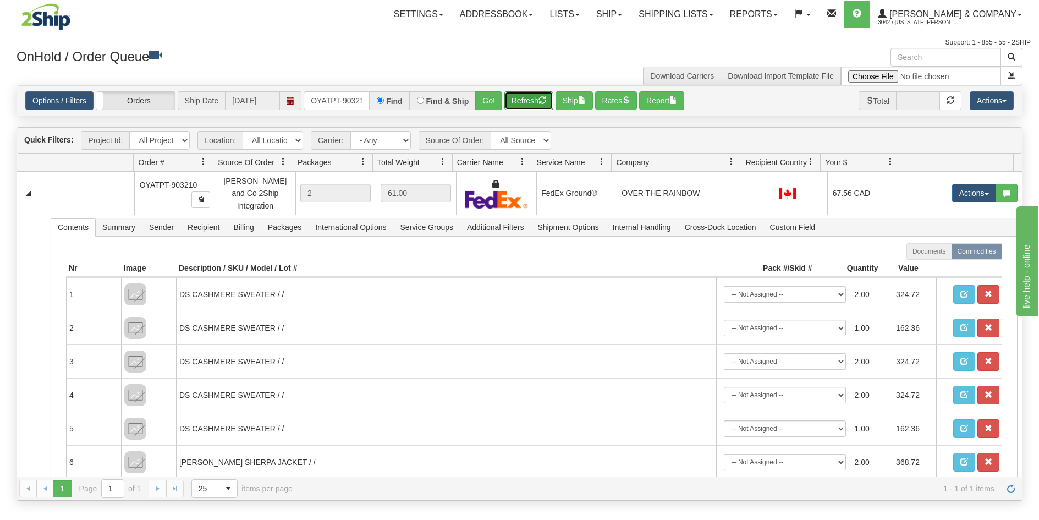
click at [522, 107] on button "Refresh" at bounding box center [528, 100] width 49 height 19
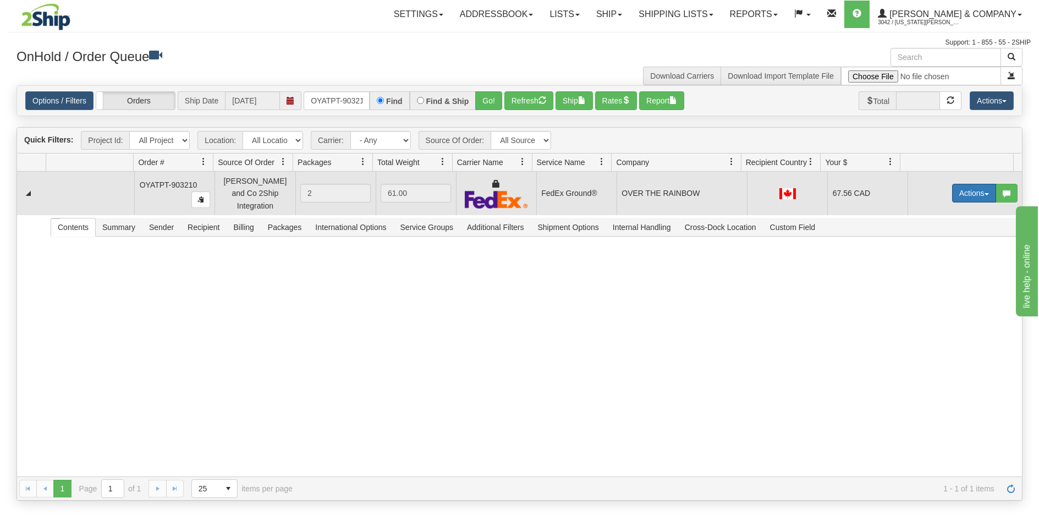
click at [968, 194] on button "Actions" at bounding box center [974, 193] width 44 height 19
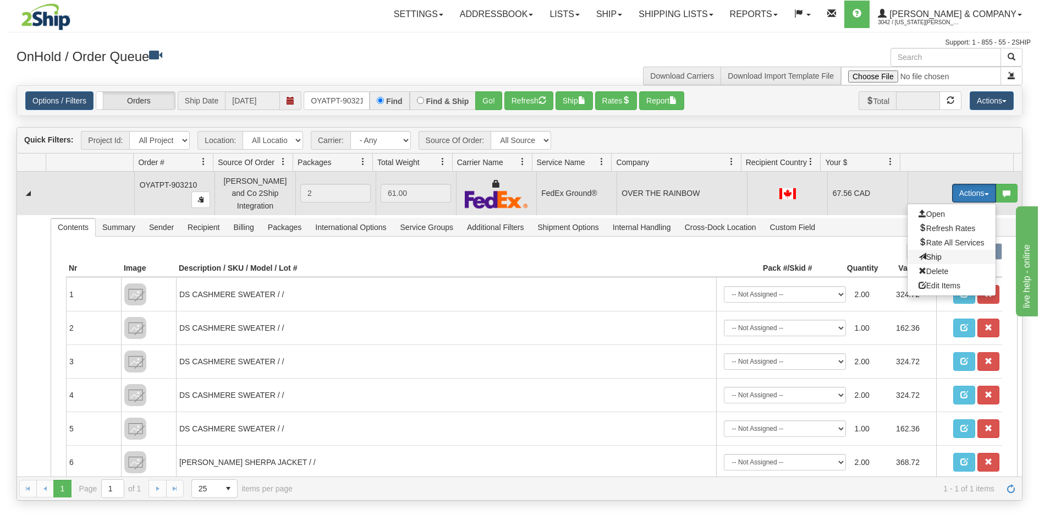
click at [927, 252] on span "Ship" at bounding box center [930, 256] width 23 height 9
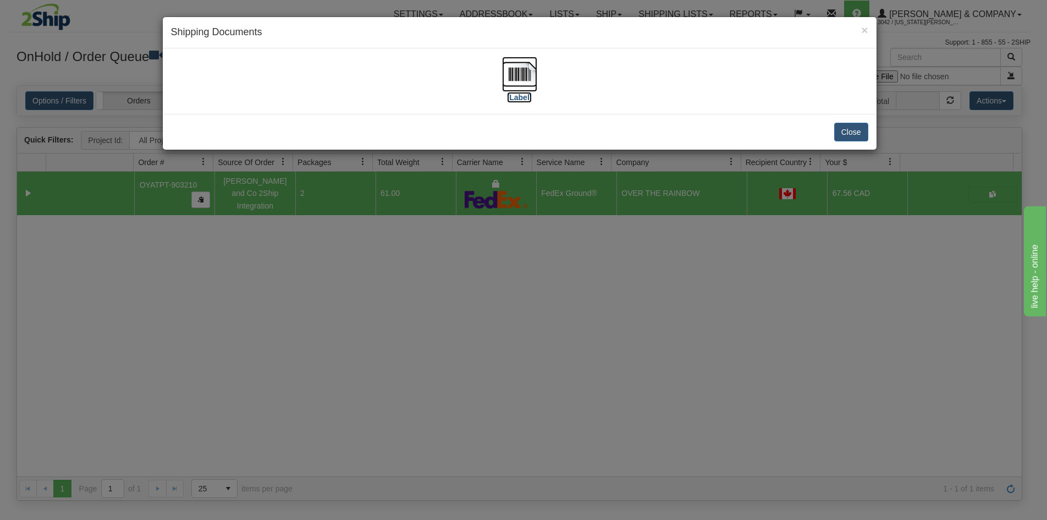
click at [523, 78] on img at bounding box center [519, 74] width 35 height 35
click at [641, 329] on div "× Shipping Documents [Label] Close" at bounding box center [523, 260] width 1047 height 520
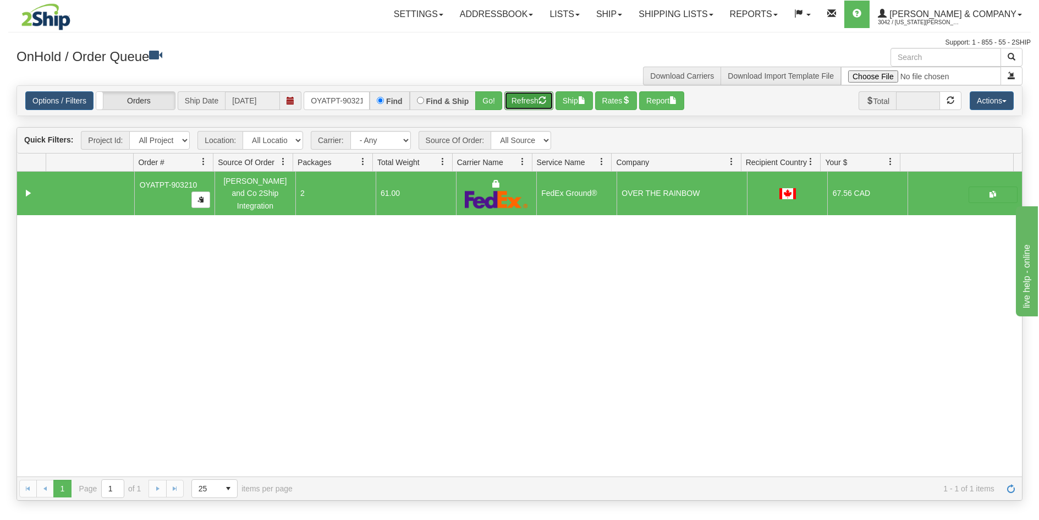
click at [527, 97] on button "Refresh" at bounding box center [528, 100] width 49 height 19
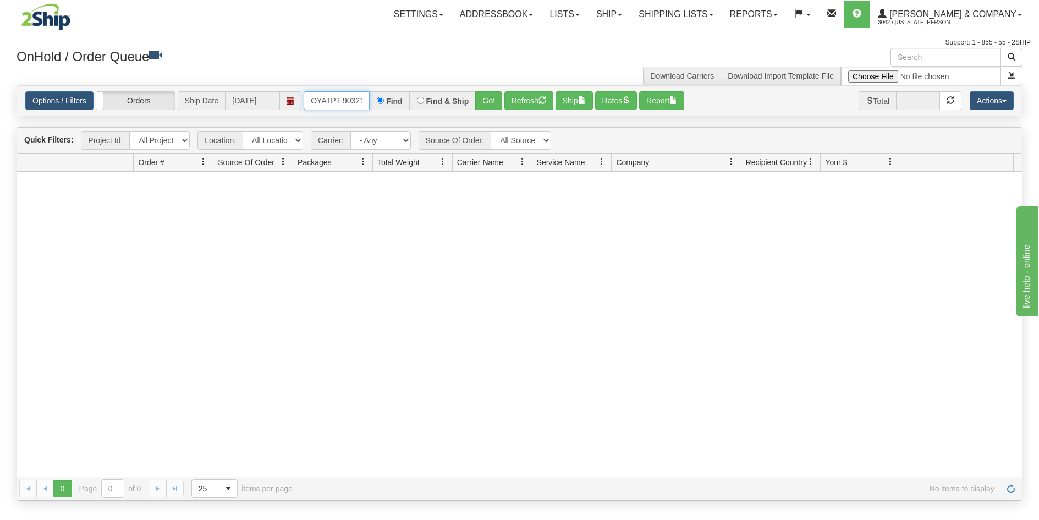
scroll to position [0, 6]
drag, startPoint x: 306, startPoint y: 98, endPoint x: 432, endPoint y: 109, distance: 127.0
click at [432, 109] on div "OYATPT-903210 Find Find & Ship Go!" at bounding box center [403, 100] width 199 height 19
type input "OYATPT-903248"
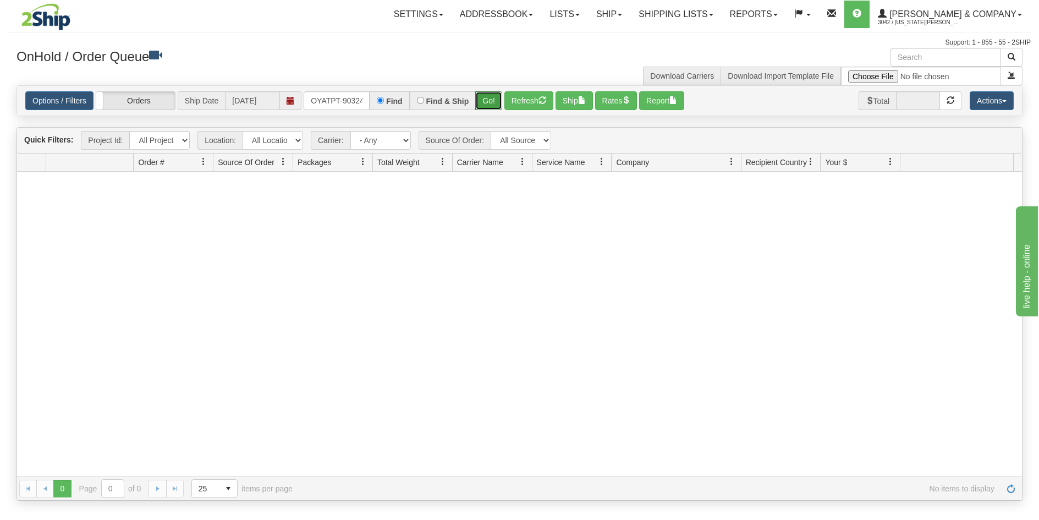
click at [492, 103] on button "Go!" at bounding box center [488, 100] width 27 height 19
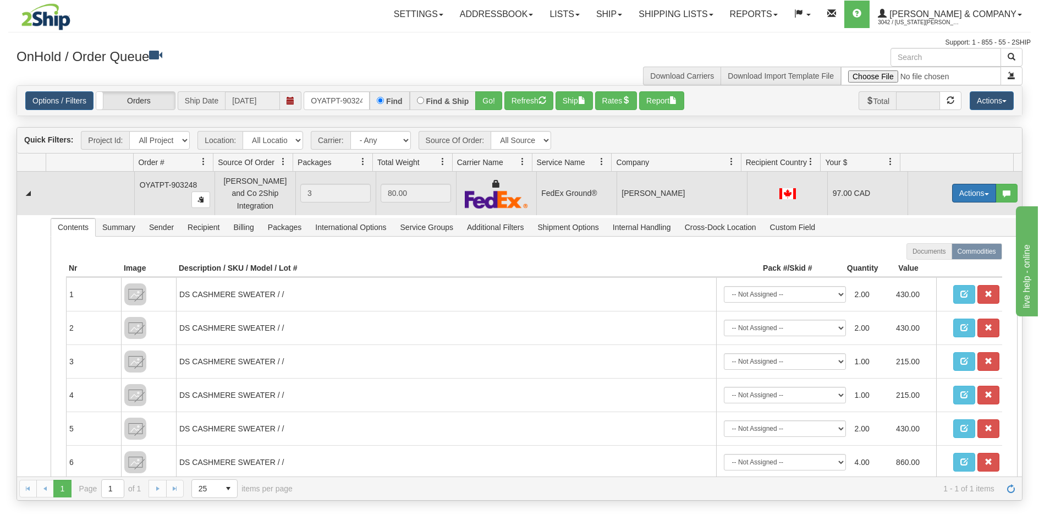
click at [954, 191] on button "Actions" at bounding box center [974, 193] width 44 height 19
click at [941, 255] on link "Ship" at bounding box center [952, 257] width 88 height 14
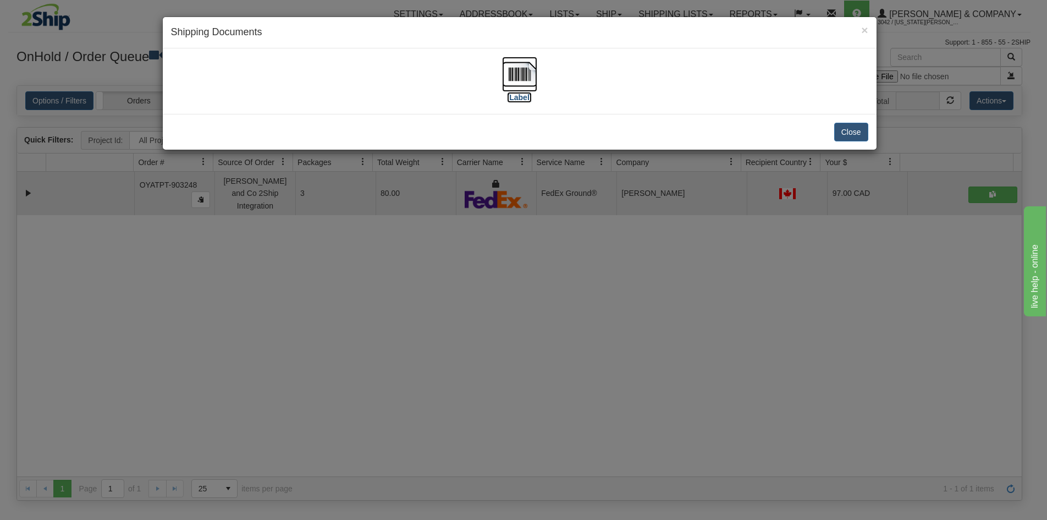
click at [529, 78] on img at bounding box center [519, 74] width 35 height 35
click at [517, 268] on div "× Shipping Documents [Label] Close" at bounding box center [523, 260] width 1047 height 520
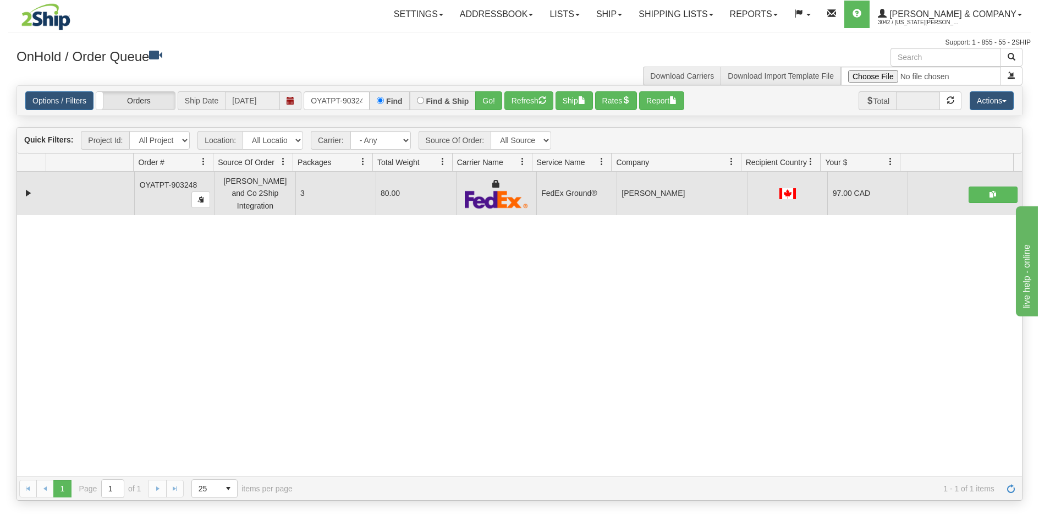
click at [546, 394] on div "31524494 Evolution Fulfillment 90838133 90838134 OYATPT-903248 [PERSON_NAME] an…" at bounding box center [519, 324] width 1005 height 305
click at [540, 97] on span "button" at bounding box center [543, 100] width 8 height 8
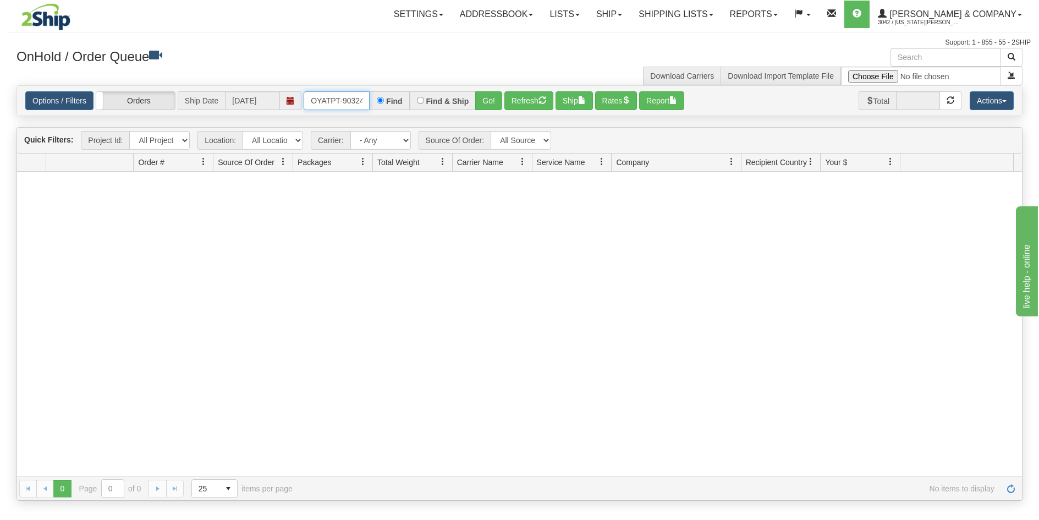
scroll to position [0, 6]
drag, startPoint x: 314, startPoint y: 101, endPoint x: 378, endPoint y: 113, distance: 66.0
click at [378, 113] on div "Options / Filters Group Shipments Orders Ship Date [DATE] OYATPT-903248 Find Fi…" at bounding box center [519, 101] width 1005 height 30
type input "OYATPT-903223"
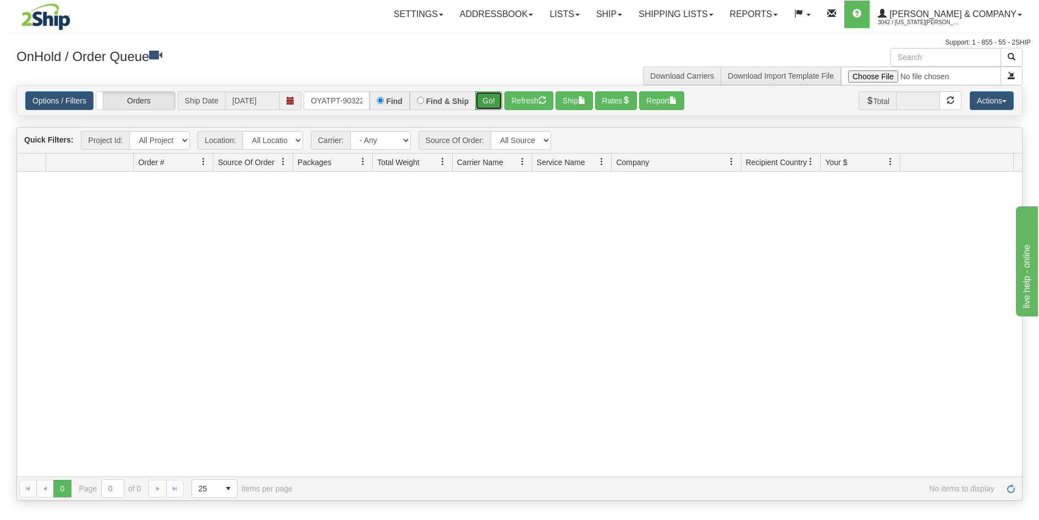
click at [485, 103] on button "Go!" at bounding box center [488, 100] width 27 height 19
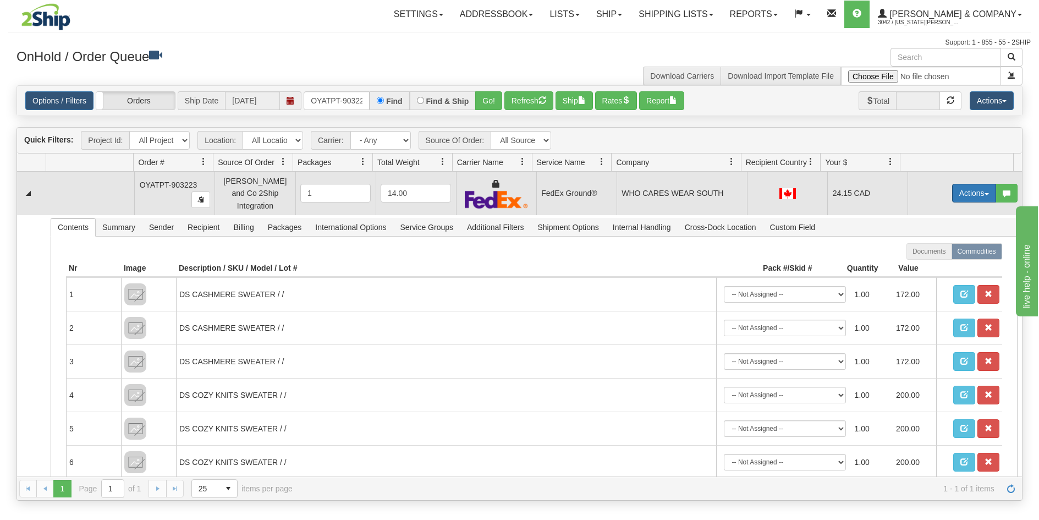
click at [970, 189] on button "Actions" at bounding box center [974, 193] width 44 height 19
click at [939, 259] on link "Ship" at bounding box center [952, 257] width 88 height 14
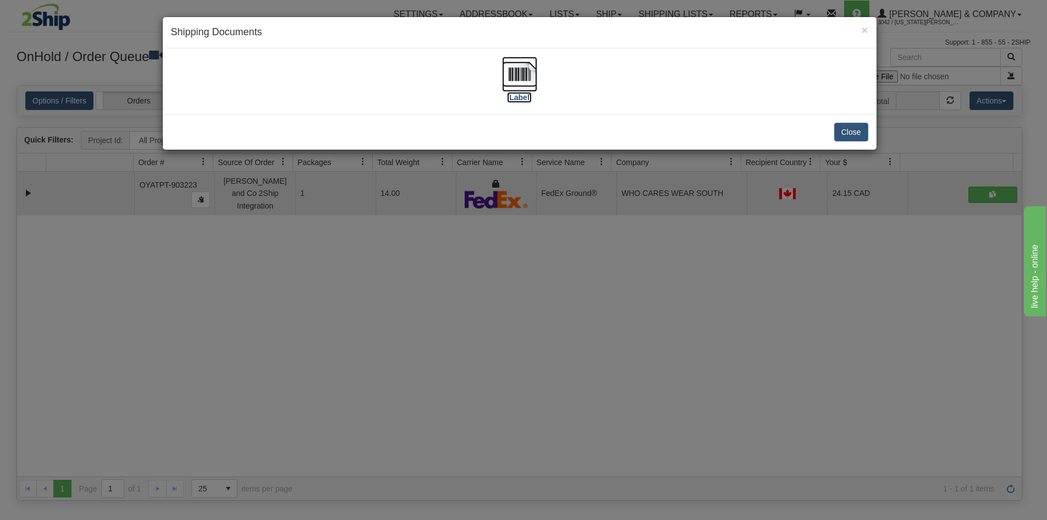
click at [524, 69] on img at bounding box center [519, 74] width 35 height 35
click at [557, 344] on div "× Shipping Documents [Label] Close" at bounding box center [523, 260] width 1047 height 520
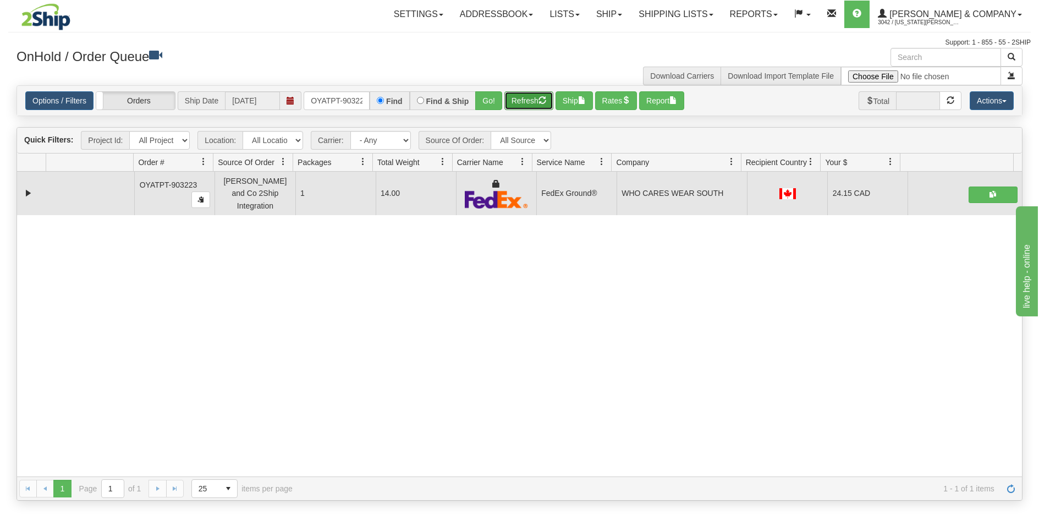
click at [537, 104] on button "Refresh" at bounding box center [528, 100] width 49 height 19
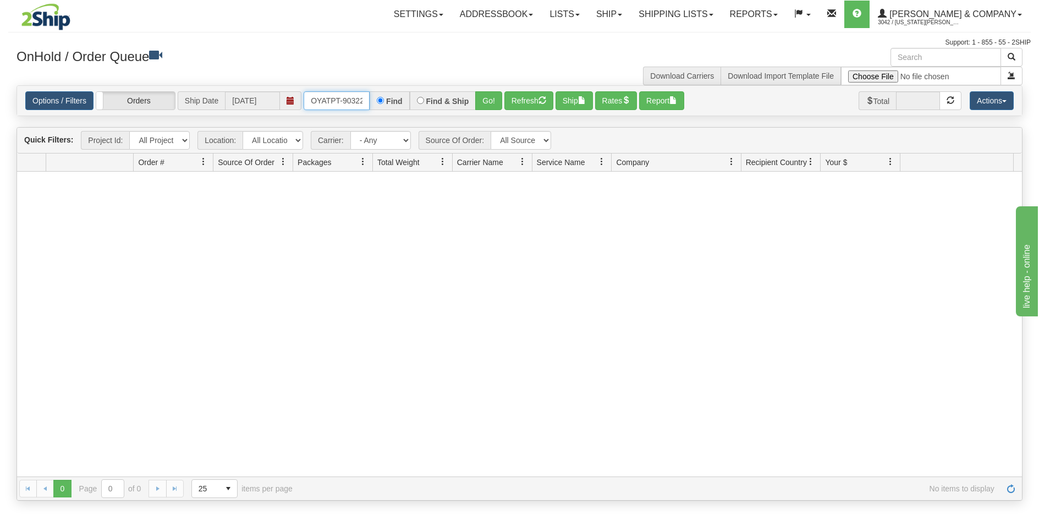
scroll to position [0, 6]
drag, startPoint x: 311, startPoint y: 100, endPoint x: 470, endPoint y: 111, distance: 158.8
click at [470, 111] on div "Options / Filters Group Shipments Orders Ship Date [DATE] OYATPT-903223 Find Fi…" at bounding box center [519, 101] width 1005 height 30
type input "OYATPT-903200"
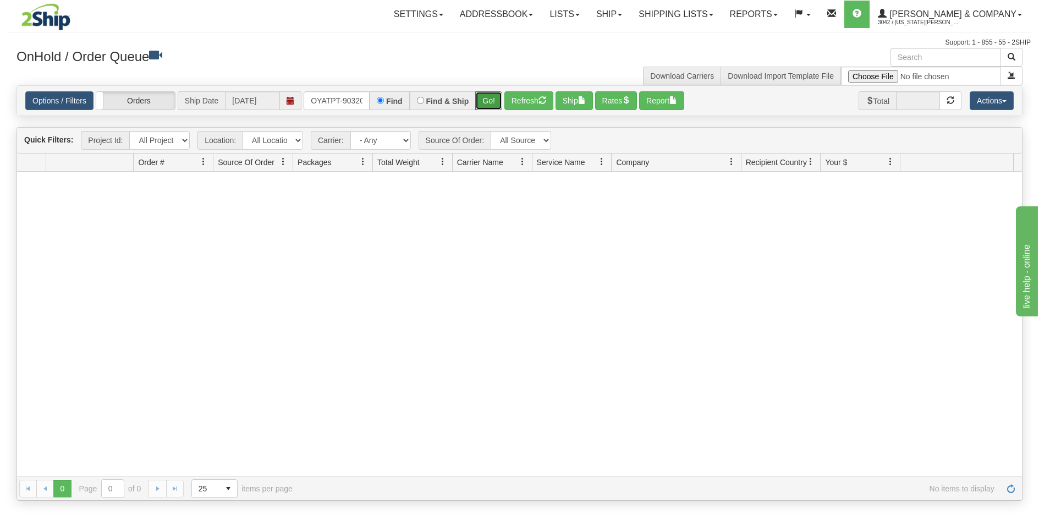
click at [483, 103] on button "Go!" at bounding box center [488, 100] width 27 height 19
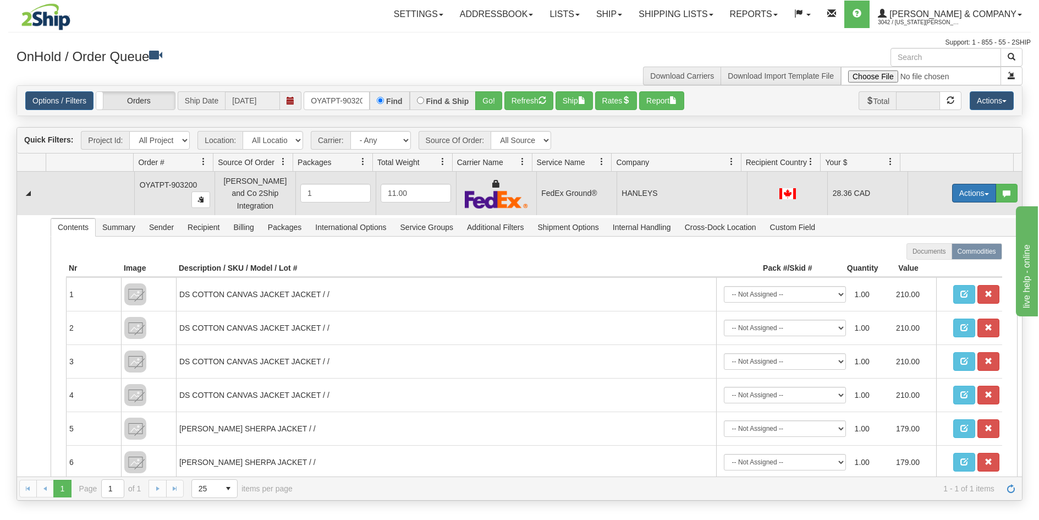
click at [962, 193] on button "Actions" at bounding box center [974, 193] width 44 height 19
click at [924, 256] on span "Ship" at bounding box center [930, 256] width 23 height 9
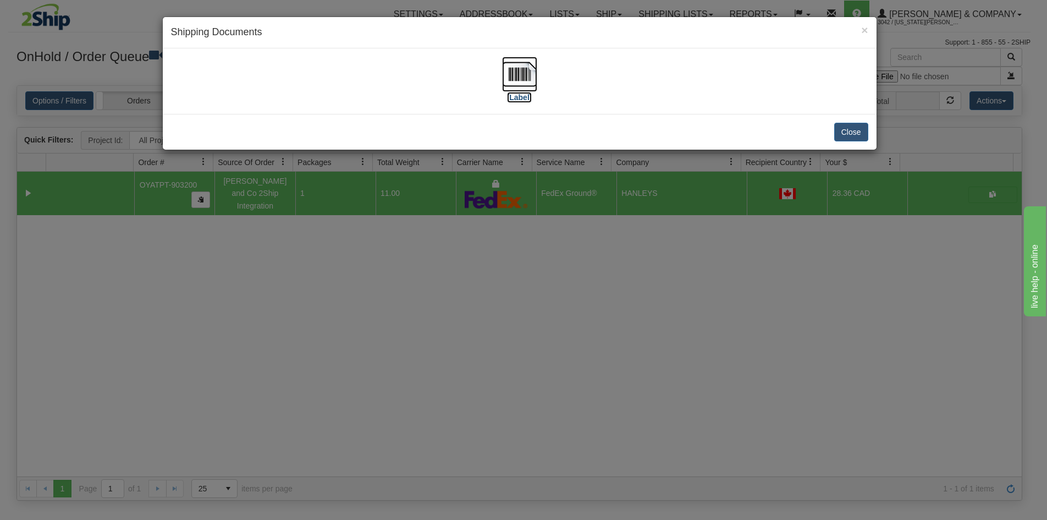
click at [514, 79] on img at bounding box center [519, 74] width 35 height 35
click at [541, 369] on div "× Shipping Documents [Label] Close" at bounding box center [523, 260] width 1047 height 520
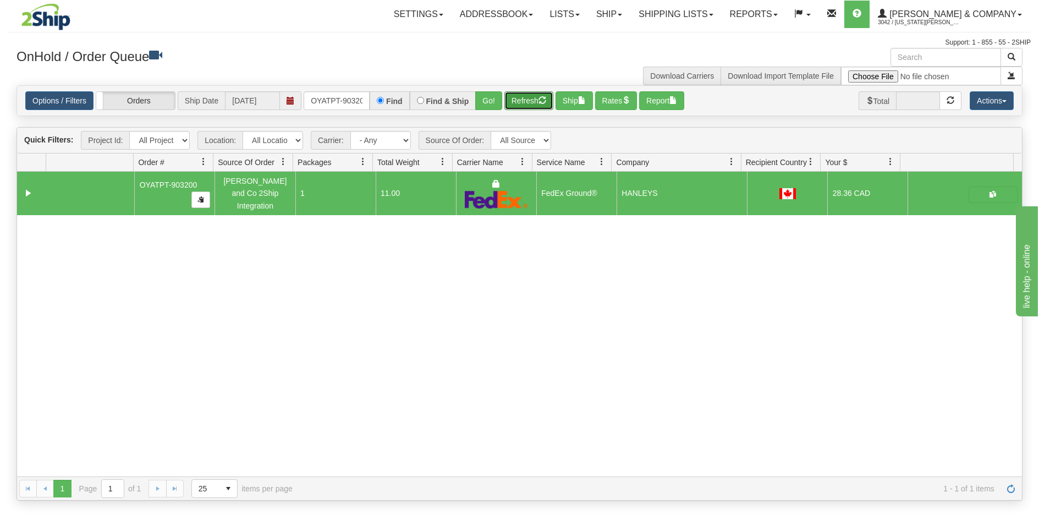
click at [515, 97] on button "Refresh" at bounding box center [528, 100] width 49 height 19
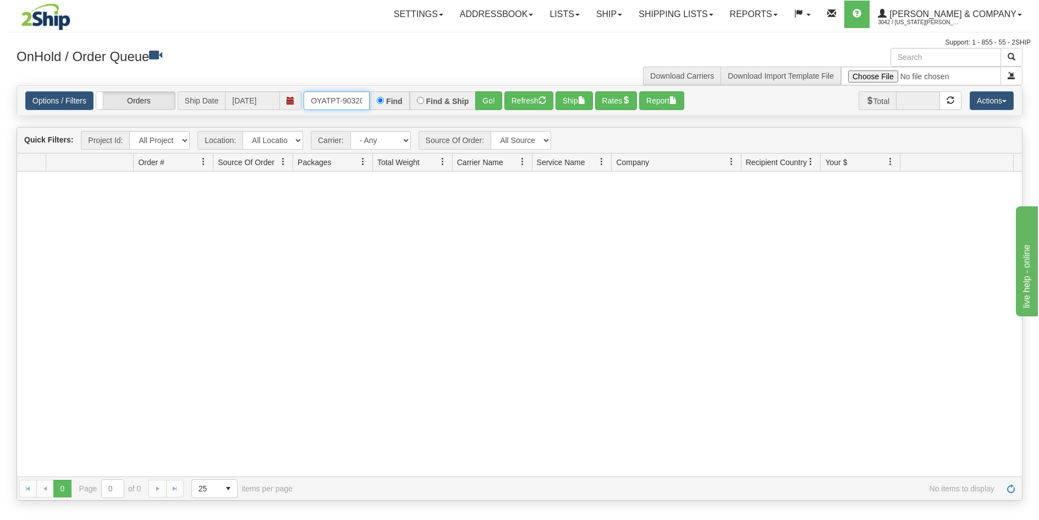
scroll to position [0, 6]
drag, startPoint x: 312, startPoint y: 95, endPoint x: 390, endPoint y: 98, distance: 78.2
click at [390, 98] on div "OYATPT-903200 Find Find & Ship Go!" at bounding box center [403, 100] width 199 height 19
type input "OYATPT-903185"
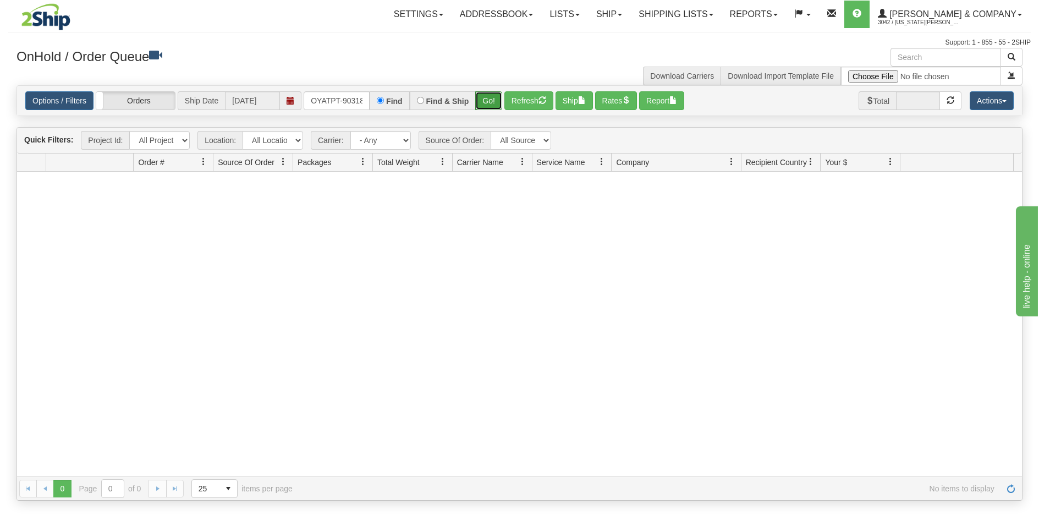
click at [492, 95] on button "Go!" at bounding box center [488, 100] width 27 height 19
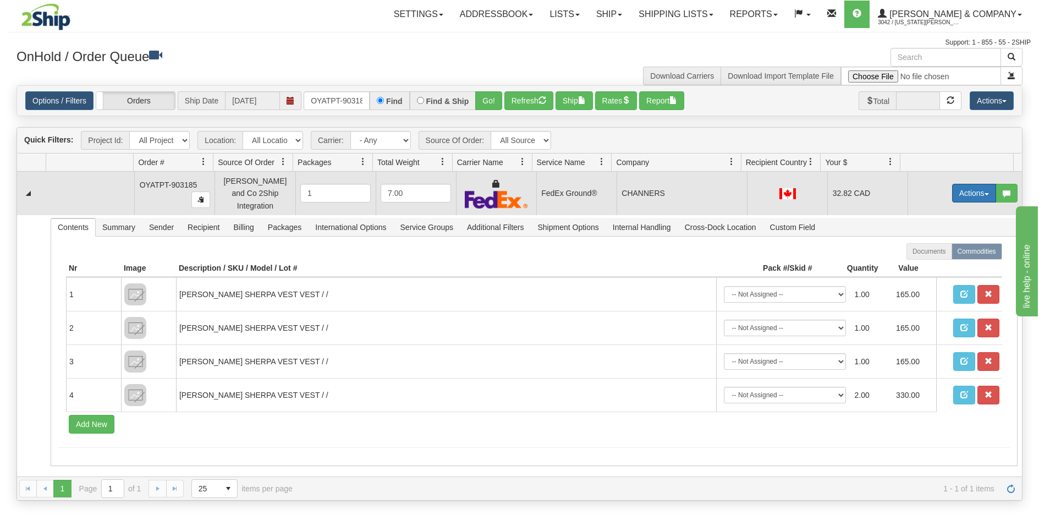
click at [959, 188] on button "Actions" at bounding box center [974, 193] width 44 height 19
click at [930, 253] on span "Ship" at bounding box center [930, 256] width 23 height 9
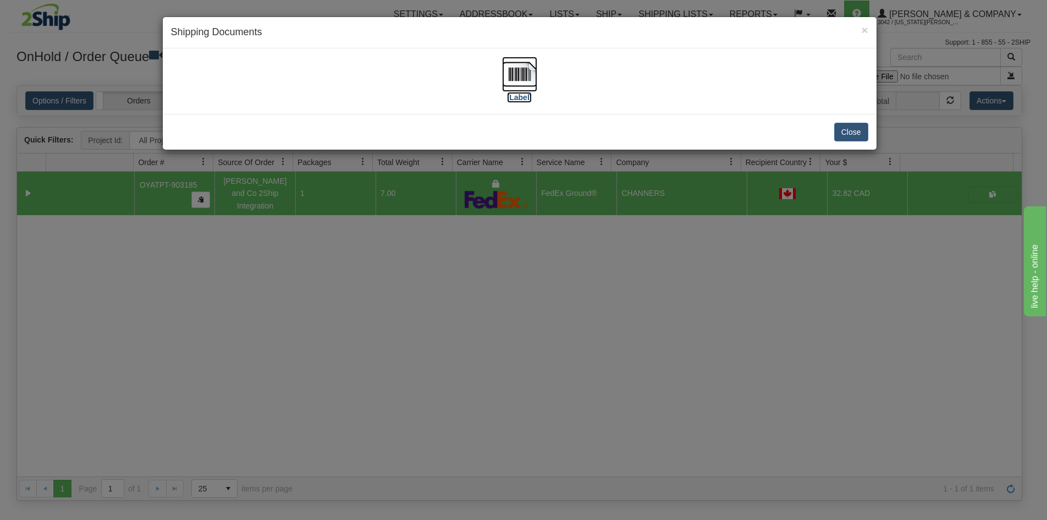
click at [524, 82] on img at bounding box center [519, 74] width 35 height 35
click at [406, 365] on div "× Shipping Documents [Label] Close" at bounding box center [523, 260] width 1047 height 520
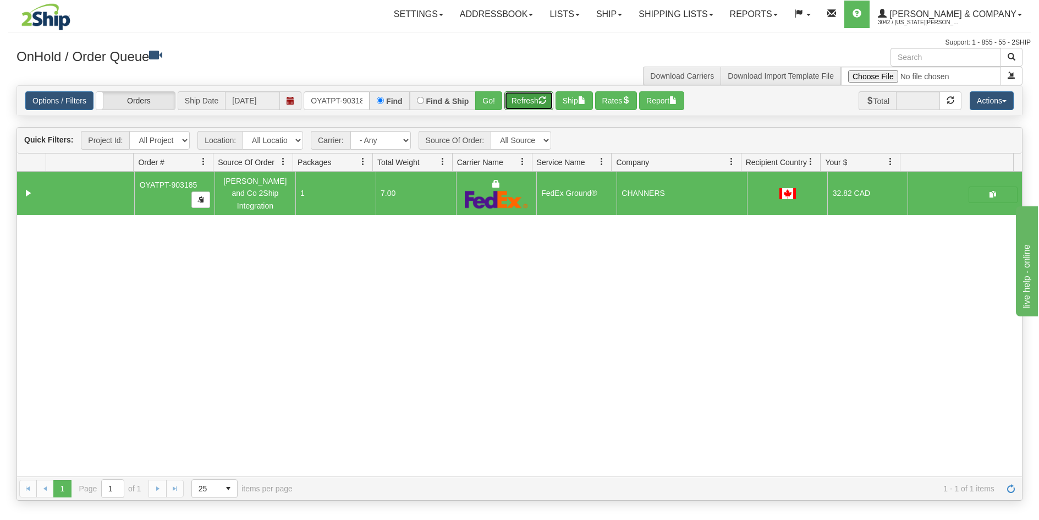
click at [543, 96] on span "button" at bounding box center [543, 100] width 8 height 8
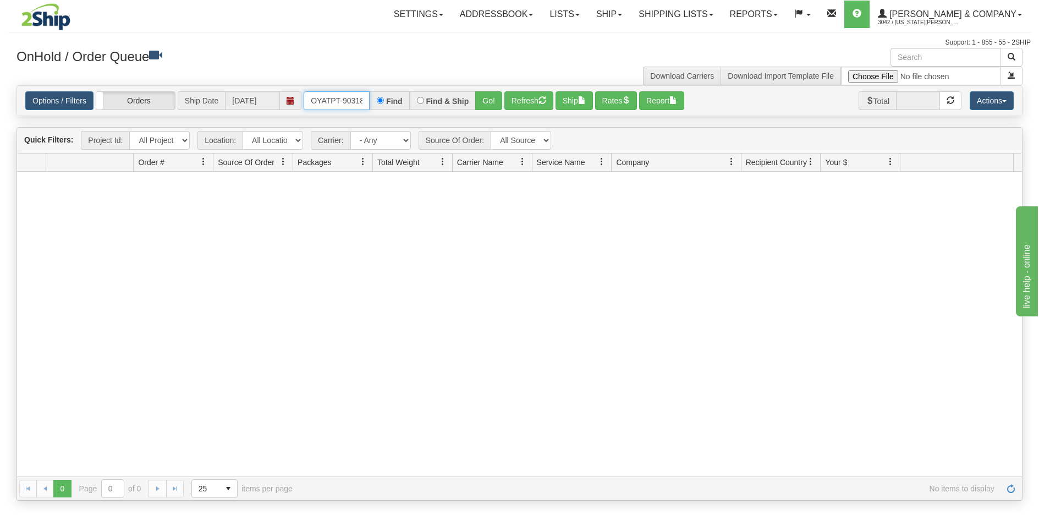
scroll to position [0, 6]
drag, startPoint x: 313, startPoint y: 100, endPoint x: 394, endPoint y: 113, distance: 81.9
click at [394, 113] on div "Options / Filters Group Shipments Orders Ship Date [DATE] OYATPT-903185 Find Fi…" at bounding box center [519, 101] width 1005 height 30
type input "OYATPT-903201"
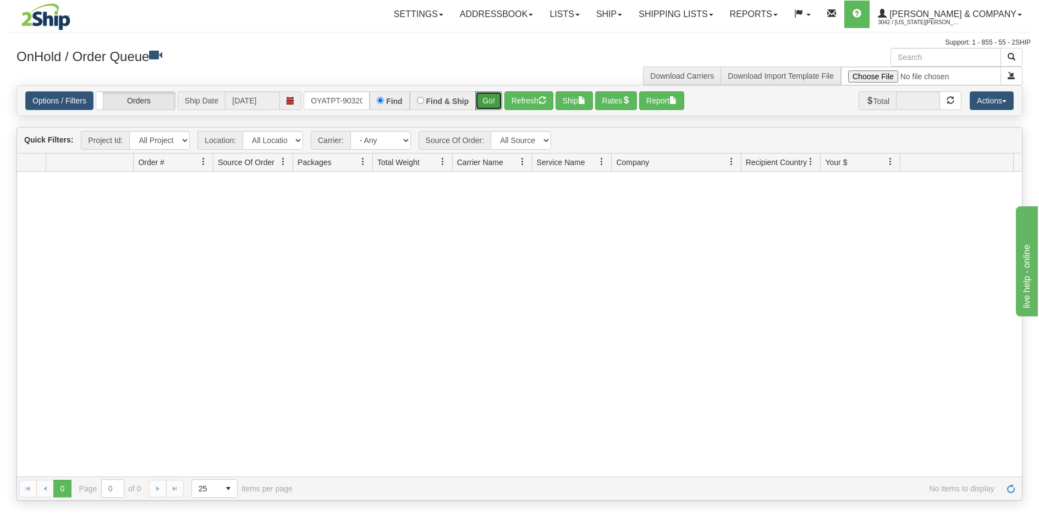
click at [486, 95] on button "Go!" at bounding box center [488, 100] width 27 height 19
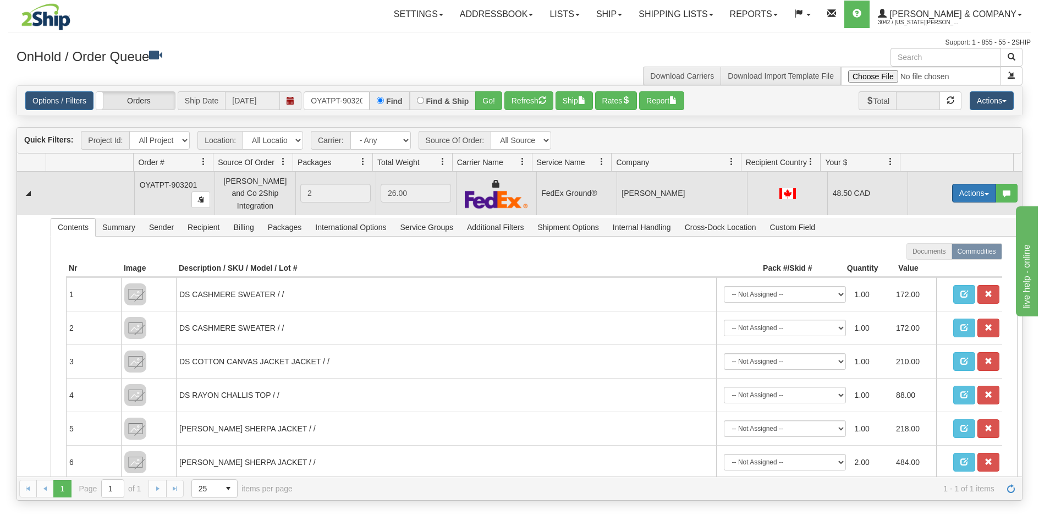
click at [964, 189] on button "Actions" at bounding box center [974, 193] width 44 height 19
click at [939, 253] on link "Ship" at bounding box center [952, 257] width 88 height 14
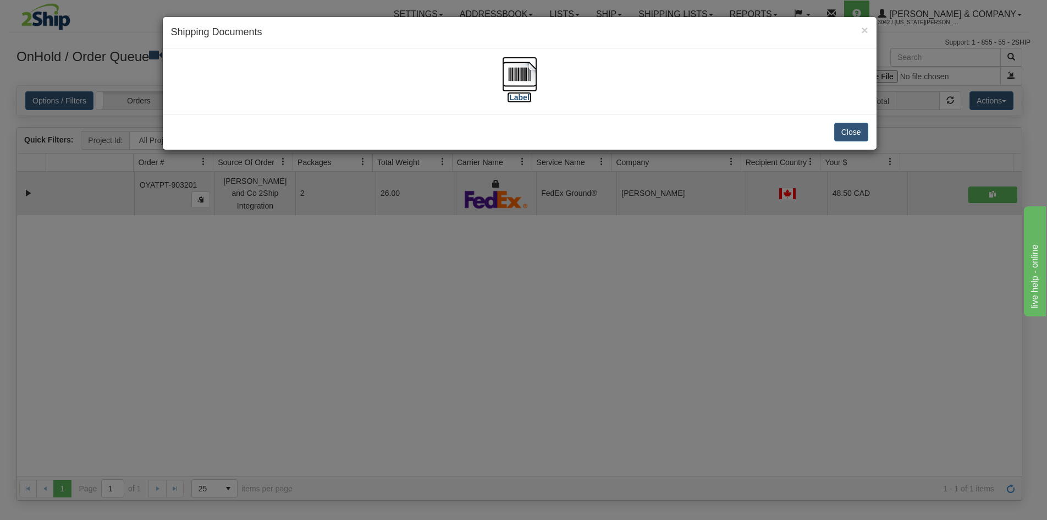
click at [522, 78] on img at bounding box center [519, 74] width 35 height 35
click at [400, 340] on div "× Shipping Documents [Label] Close" at bounding box center [523, 260] width 1047 height 520
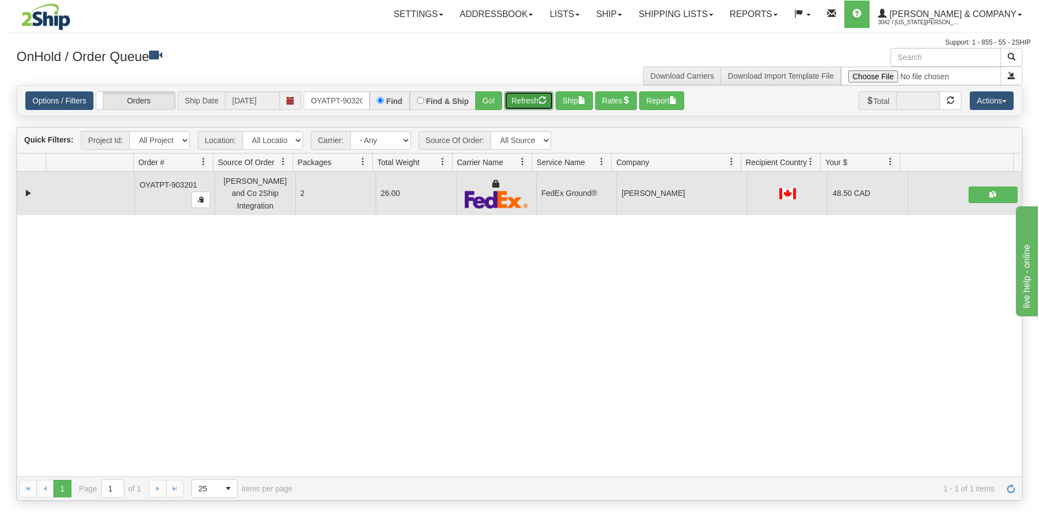
click at [526, 105] on button "Refresh" at bounding box center [528, 100] width 49 height 19
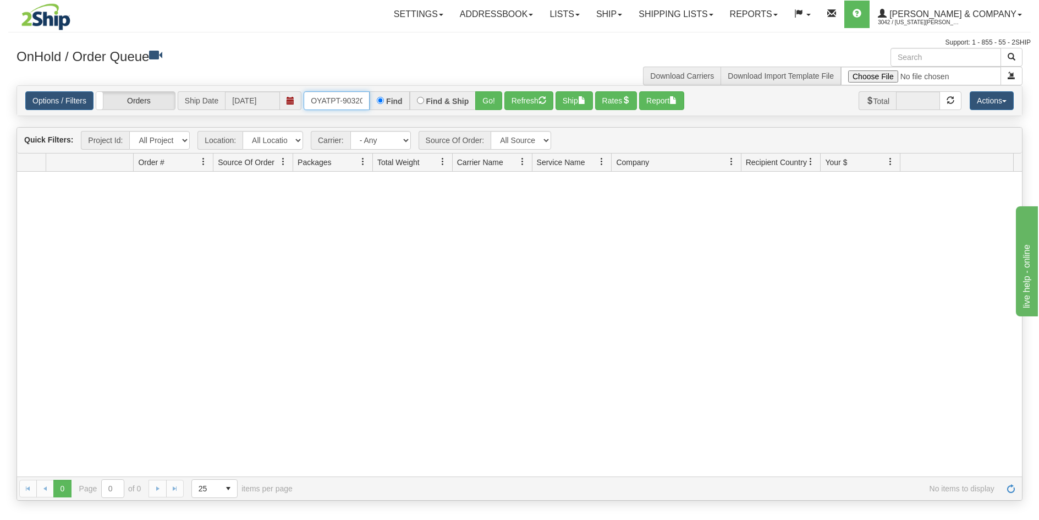
scroll to position [0, 6]
drag, startPoint x: 312, startPoint y: 103, endPoint x: 401, endPoint y: 114, distance: 89.9
click at [401, 114] on div "Options / Filters Group Shipments Orders Ship Date [DATE] OYATPT-903201 Find Fi…" at bounding box center [519, 101] width 1005 height 30
click at [486, 98] on button "Go!" at bounding box center [488, 100] width 27 height 19
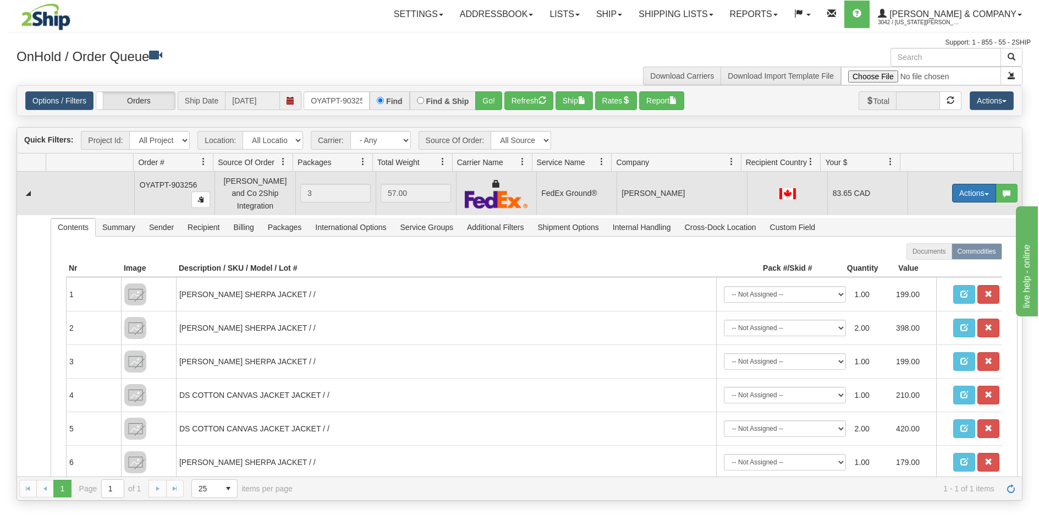
click at [959, 190] on button "Actions" at bounding box center [974, 193] width 44 height 19
click at [930, 252] on span "Ship" at bounding box center [930, 256] width 23 height 9
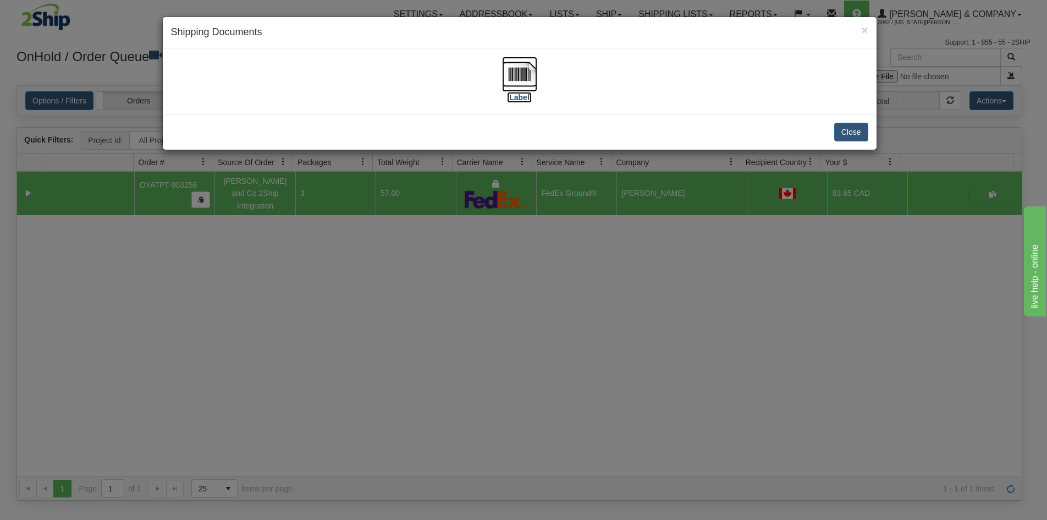
click at [519, 76] on img at bounding box center [519, 74] width 35 height 35
click at [487, 338] on div "× Shipping Documents [Label] Close" at bounding box center [523, 260] width 1047 height 520
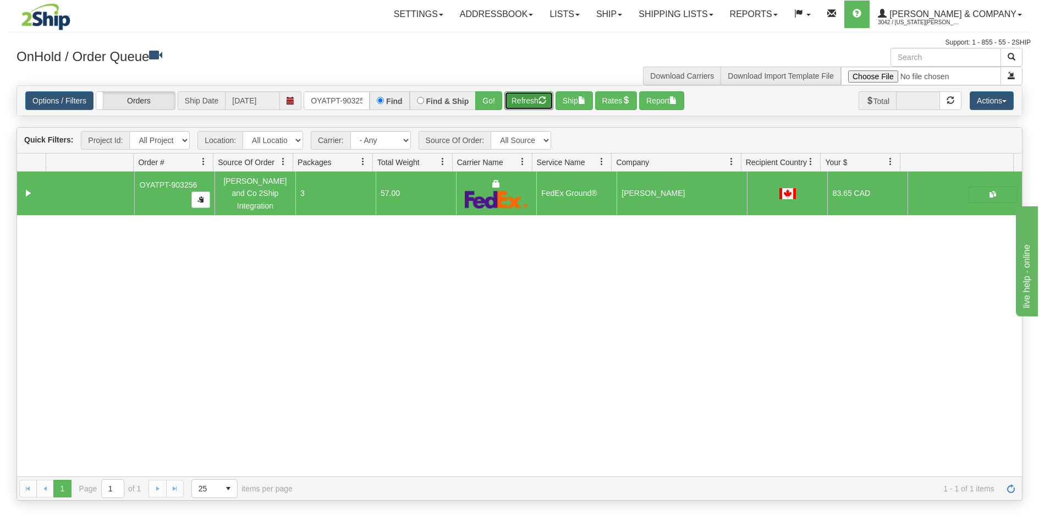
click at [532, 98] on button "Refresh" at bounding box center [528, 100] width 49 height 19
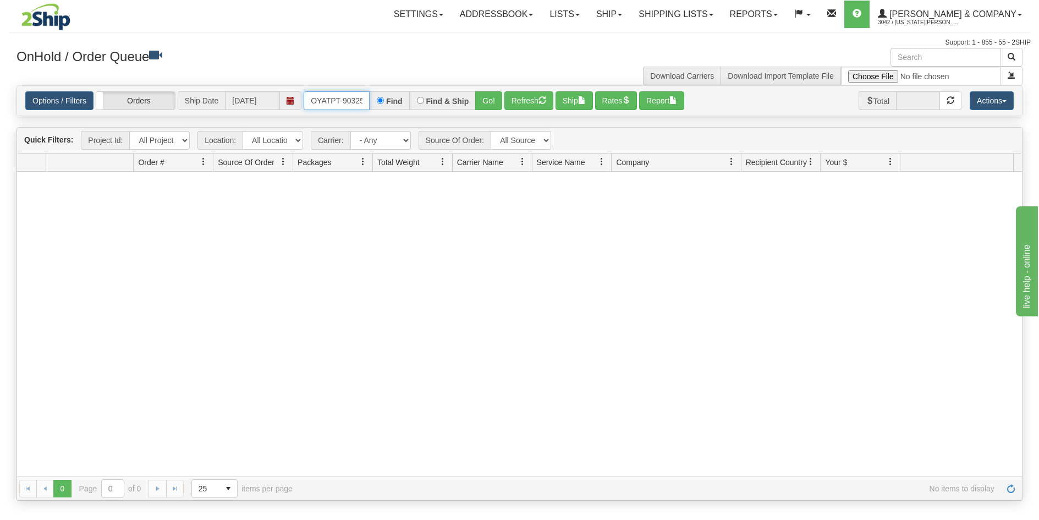
scroll to position [0, 6]
drag, startPoint x: 310, startPoint y: 99, endPoint x: 486, endPoint y: 111, distance: 176.4
click at [486, 111] on div "Options / Filters Group Shipments Orders Ship Date [DATE] OYATPT-903256 Find Fi…" at bounding box center [519, 101] width 1005 height 30
type input "OYATPT-903237"
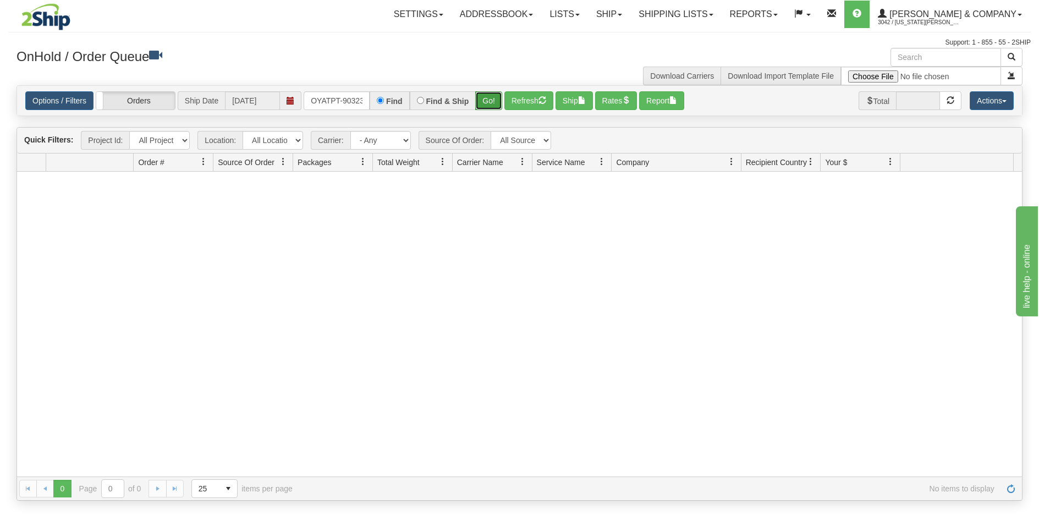
click at [482, 103] on button "Go!" at bounding box center [488, 100] width 27 height 19
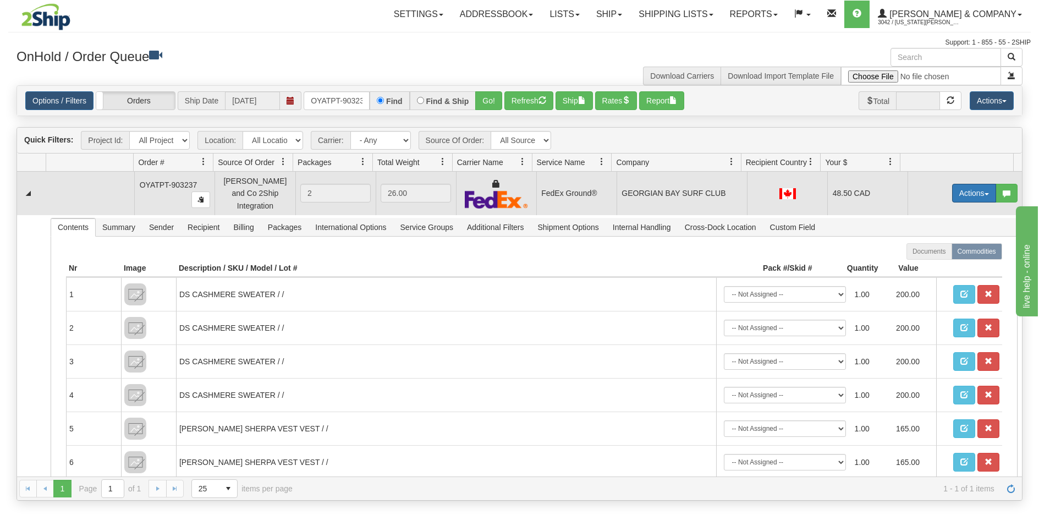
click at [952, 190] on button "Actions" at bounding box center [974, 193] width 44 height 19
click at [924, 252] on span "Ship" at bounding box center [930, 256] width 23 height 9
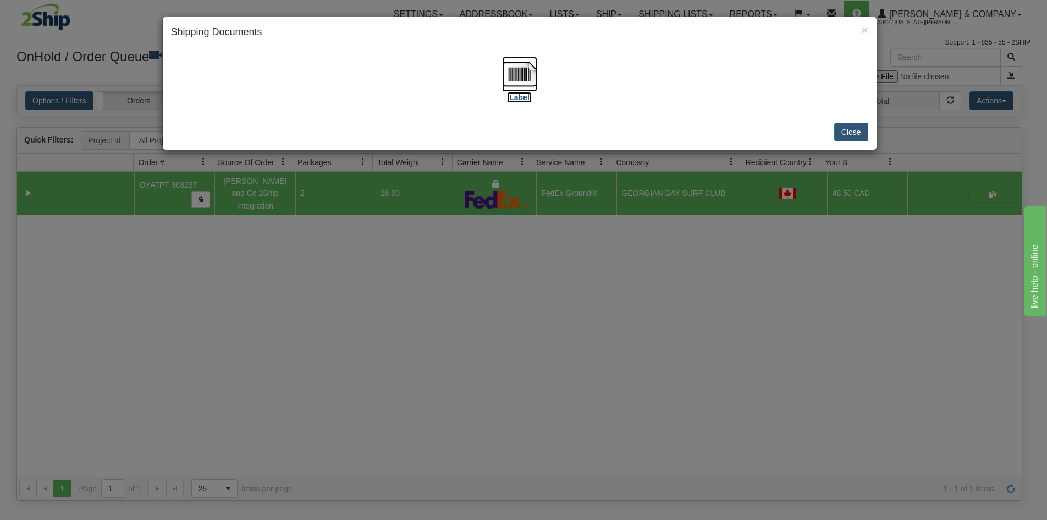
click at [525, 69] on img at bounding box center [519, 74] width 35 height 35
click at [544, 335] on div "× Shipping Documents [Label] Close" at bounding box center [523, 260] width 1047 height 520
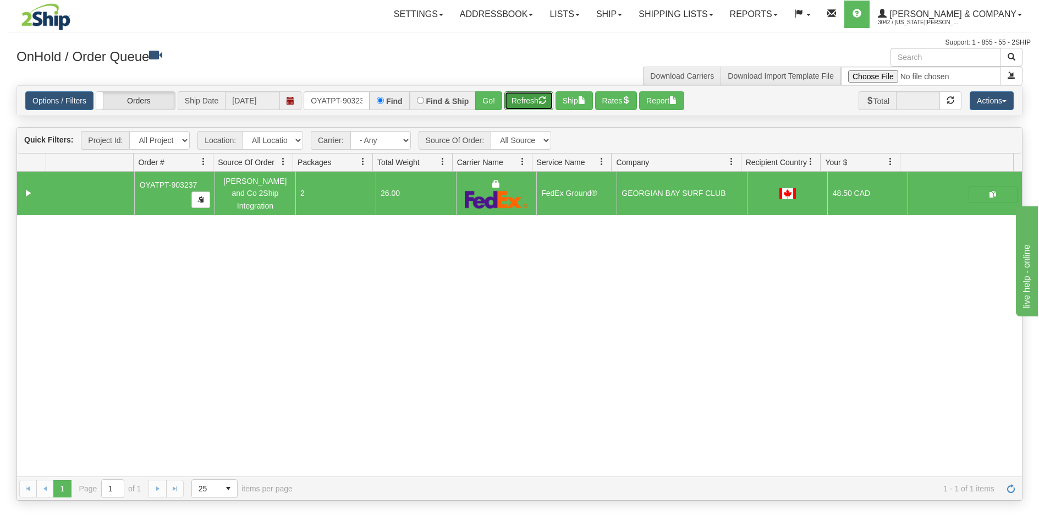
click at [537, 103] on button "Refresh" at bounding box center [528, 100] width 49 height 19
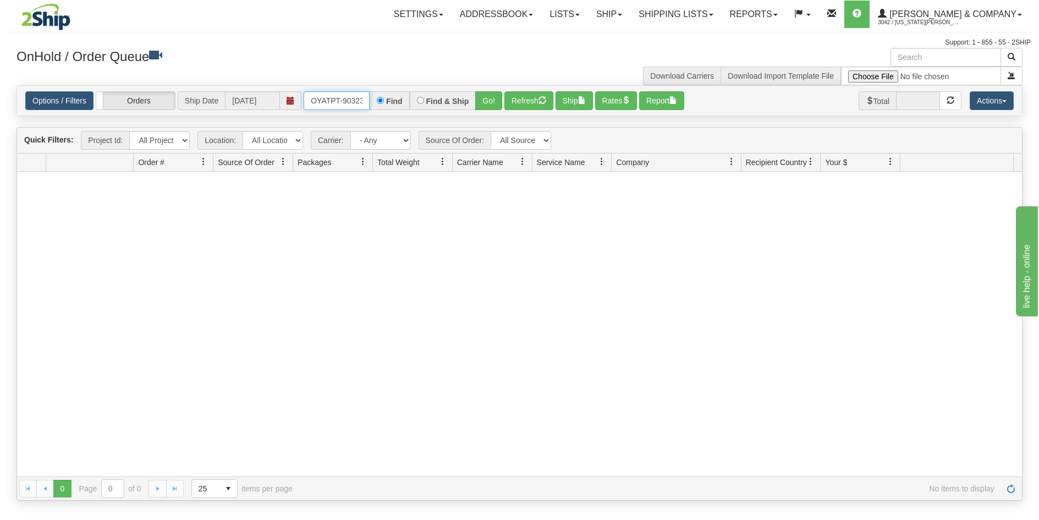
scroll to position [0, 6]
drag, startPoint x: 307, startPoint y: 100, endPoint x: 410, endPoint y: 110, distance: 103.4
click at [410, 110] on div "OYATPT-903237 Find Find & Ship Go!" at bounding box center [403, 100] width 199 height 19
type input "OYATPT-903249"
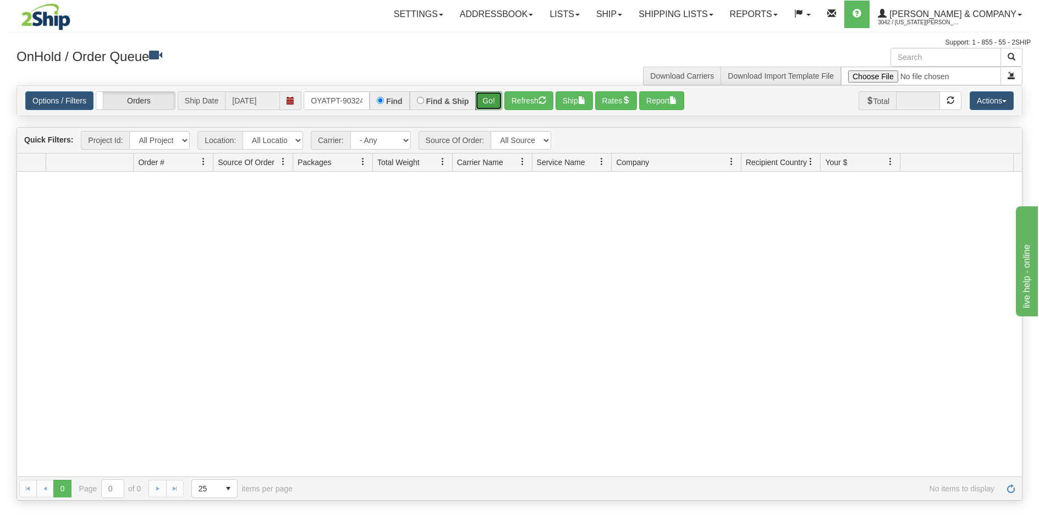
click at [485, 103] on button "Go!" at bounding box center [488, 100] width 27 height 19
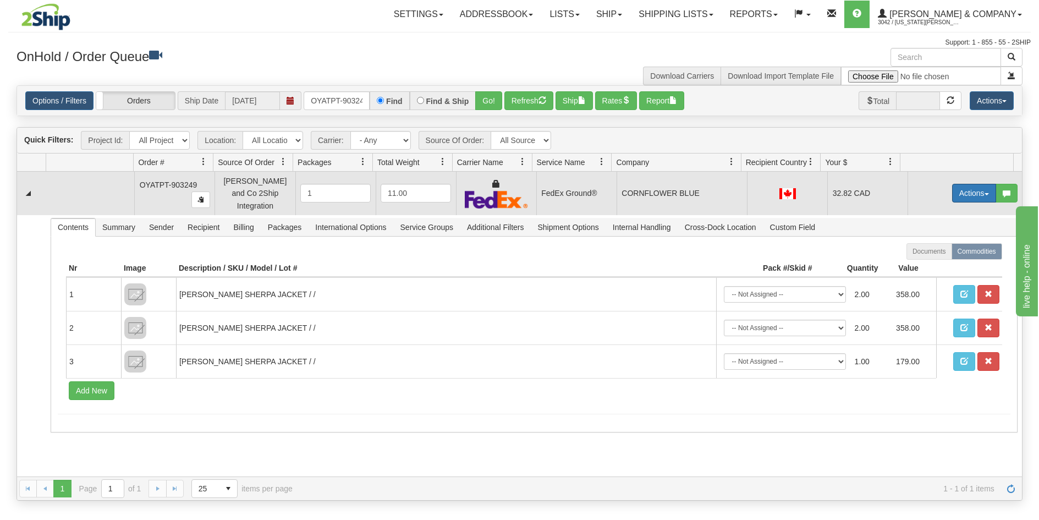
click at [963, 186] on button "Actions" at bounding box center [974, 193] width 44 height 19
click at [935, 253] on link "Ship" at bounding box center [952, 257] width 88 height 14
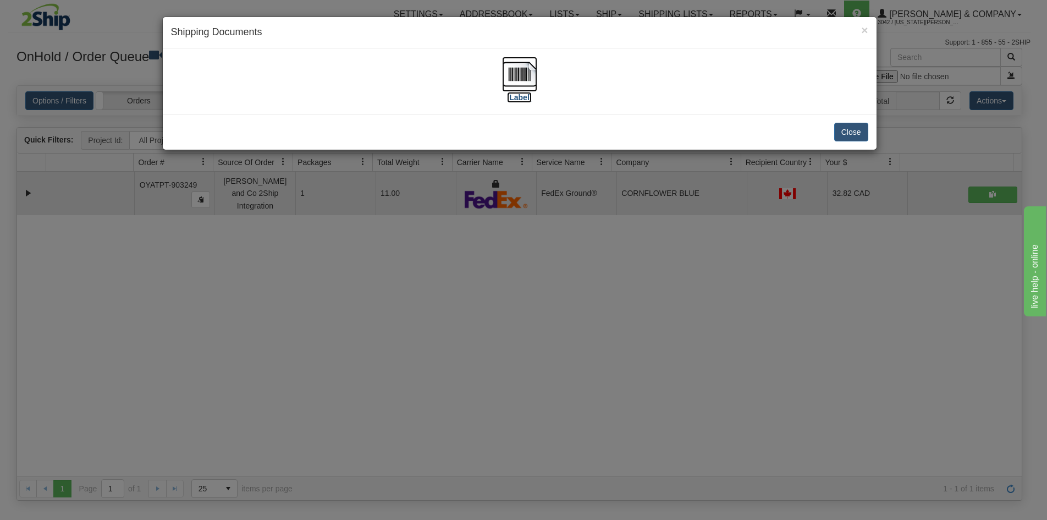
click at [525, 70] on img at bounding box center [519, 74] width 35 height 35
click at [617, 355] on div "× Shipping Documents [Label] Close" at bounding box center [523, 260] width 1047 height 520
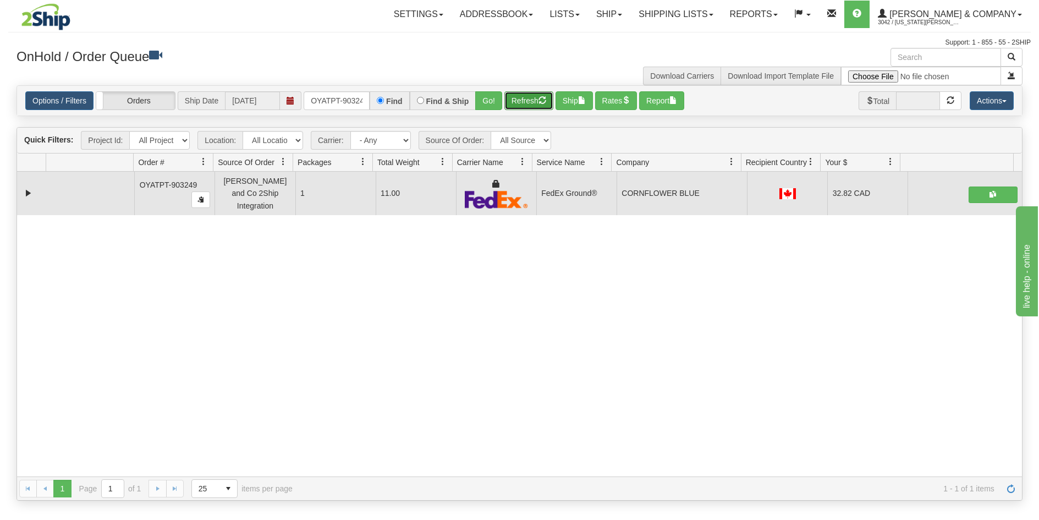
click at [540, 100] on span "button" at bounding box center [543, 100] width 8 height 8
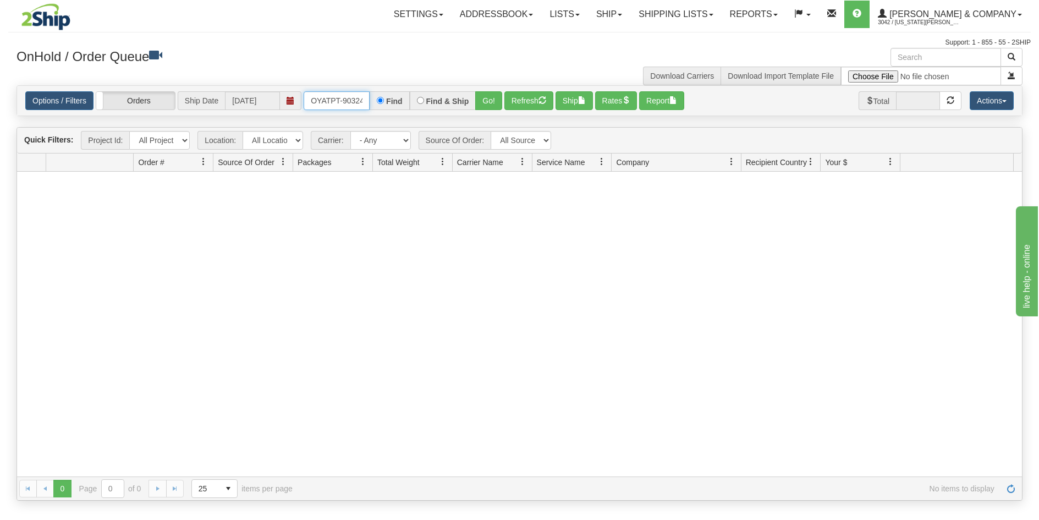
scroll to position [0, 6]
drag, startPoint x: 309, startPoint y: 97, endPoint x: 423, endPoint y: 105, distance: 114.1
click at [423, 105] on div "OYATPT-903249 Find Find & Ship Go!" at bounding box center [403, 100] width 199 height 19
type input "OYATPT-903258"
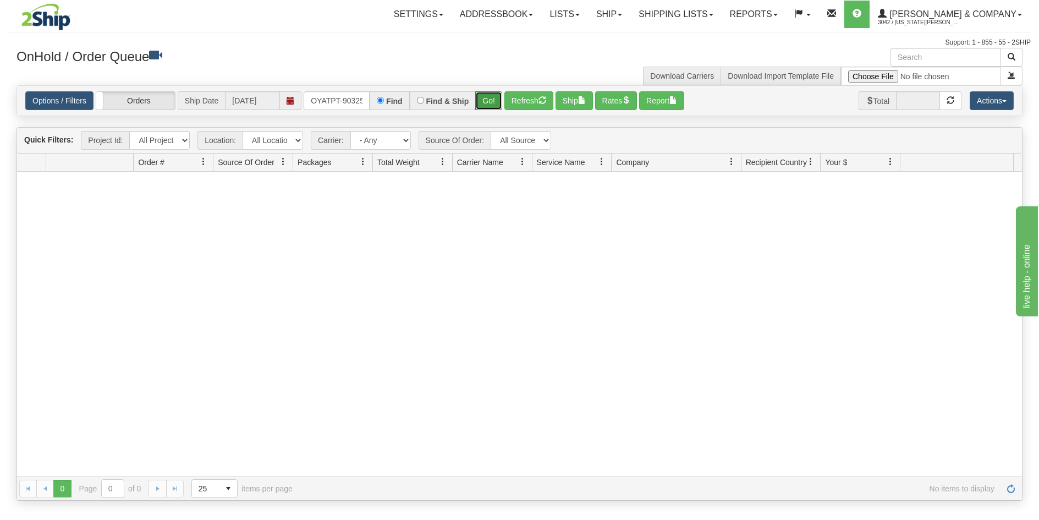
click at [497, 102] on button "Go!" at bounding box center [488, 100] width 27 height 19
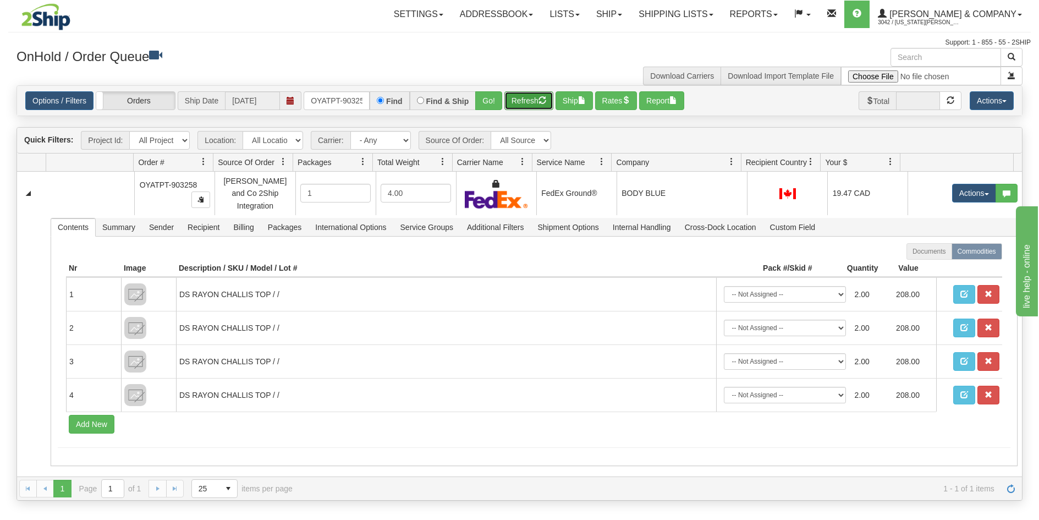
click at [525, 98] on button "Refresh" at bounding box center [528, 100] width 49 height 19
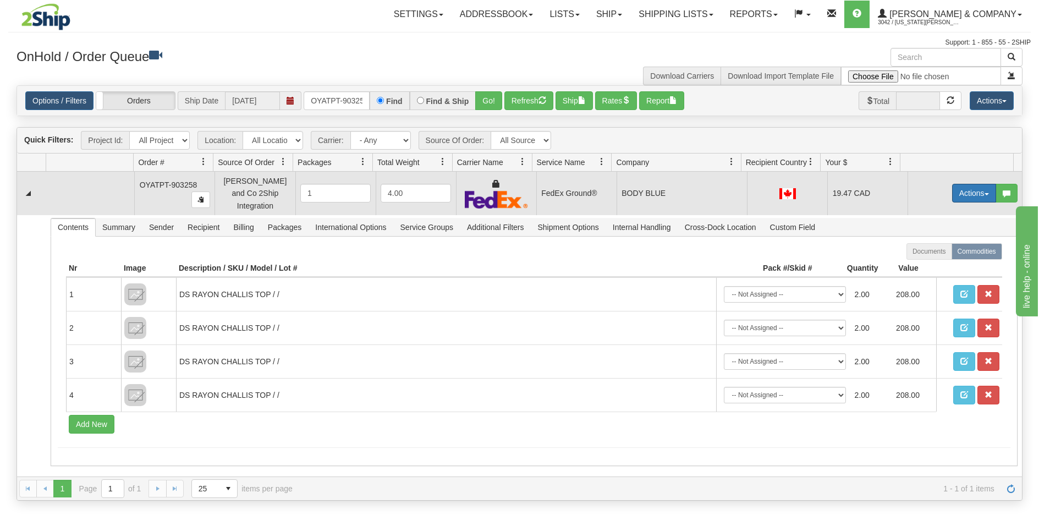
click at [953, 192] on button "Actions" at bounding box center [974, 193] width 44 height 19
click at [927, 252] on span "Ship" at bounding box center [930, 256] width 23 height 9
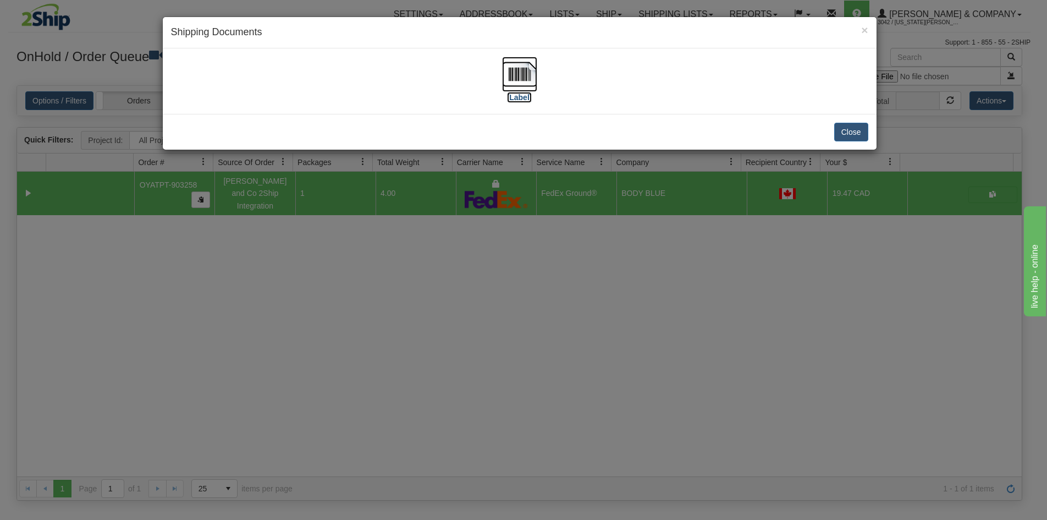
click at [521, 77] on img at bounding box center [519, 74] width 35 height 35
click at [638, 362] on div "× Shipping Documents [Label] Close" at bounding box center [523, 260] width 1047 height 520
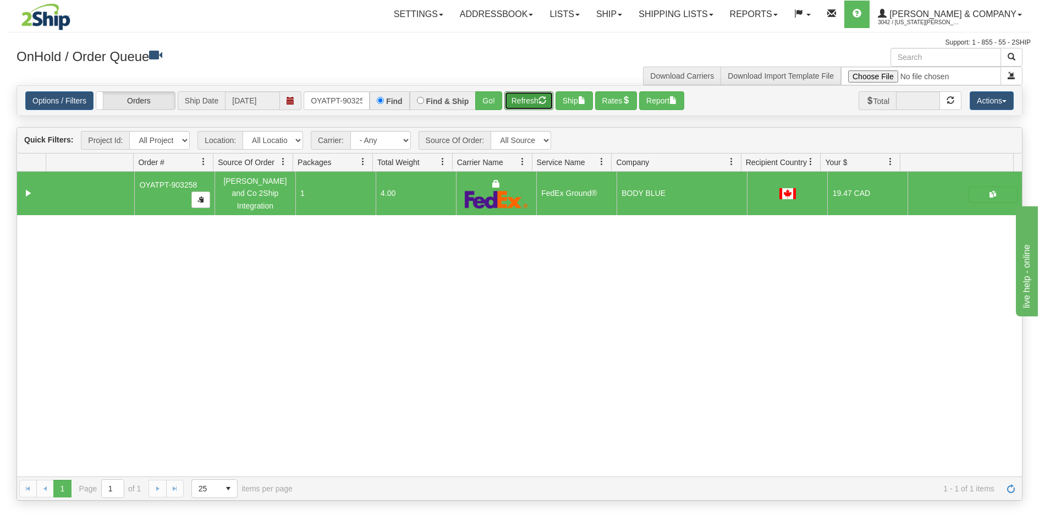
click at [518, 103] on button "Refresh" at bounding box center [528, 100] width 49 height 19
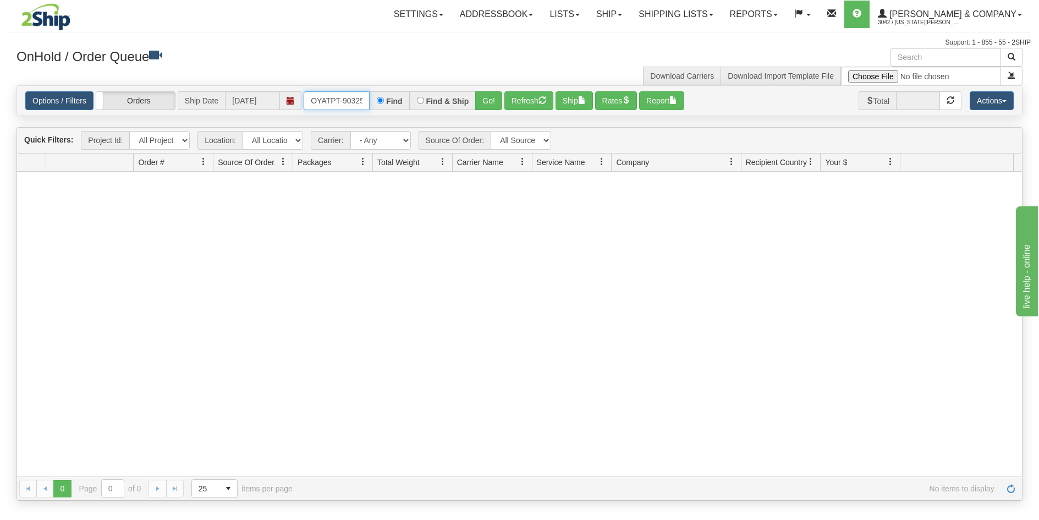
scroll to position [0, 6]
drag, startPoint x: 308, startPoint y: 98, endPoint x: 400, endPoint y: 124, distance: 95.8
click at [400, 124] on div "Is equal to Is not equal to Contains Does not contains CAD USD EUR ZAR [PERSON_…" at bounding box center [519, 292] width 1023 height 415
type input "OYATPT-903268"
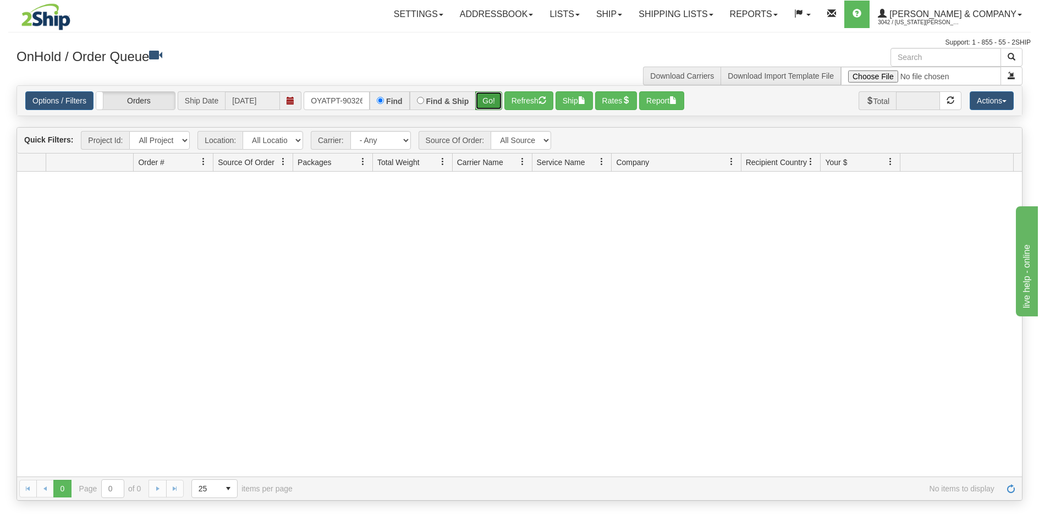
click at [483, 95] on button "Go!" at bounding box center [488, 100] width 27 height 19
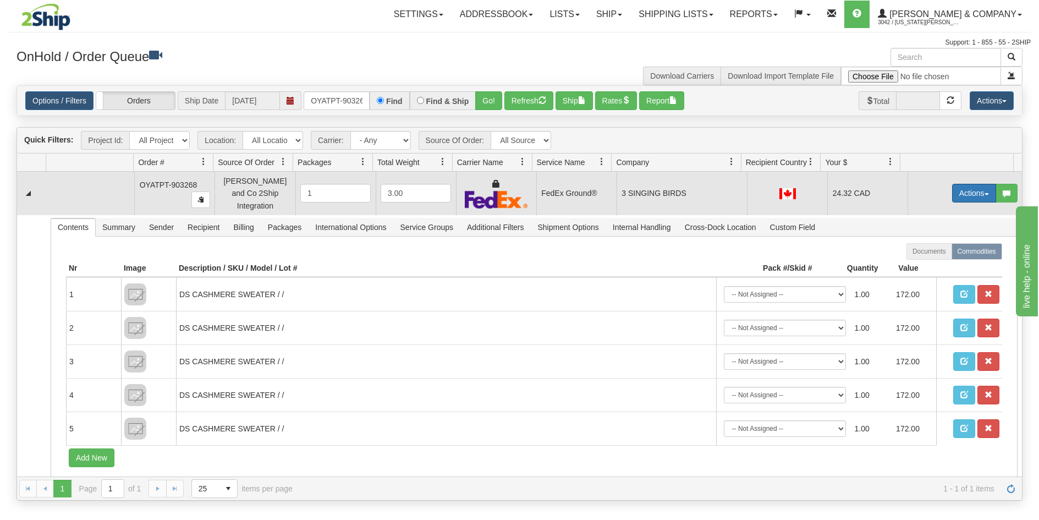
click at [963, 194] on button "Actions" at bounding box center [974, 193] width 44 height 19
click at [931, 253] on span "Ship" at bounding box center [930, 256] width 23 height 9
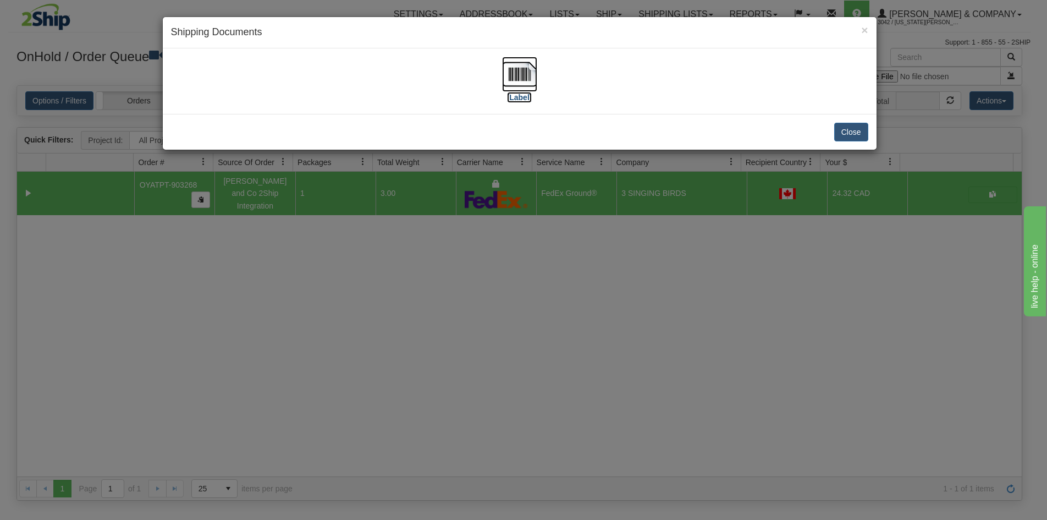
click at [531, 77] on img at bounding box center [519, 74] width 35 height 35
click at [452, 385] on div "× Shipping Documents [Label] Close" at bounding box center [523, 260] width 1047 height 520
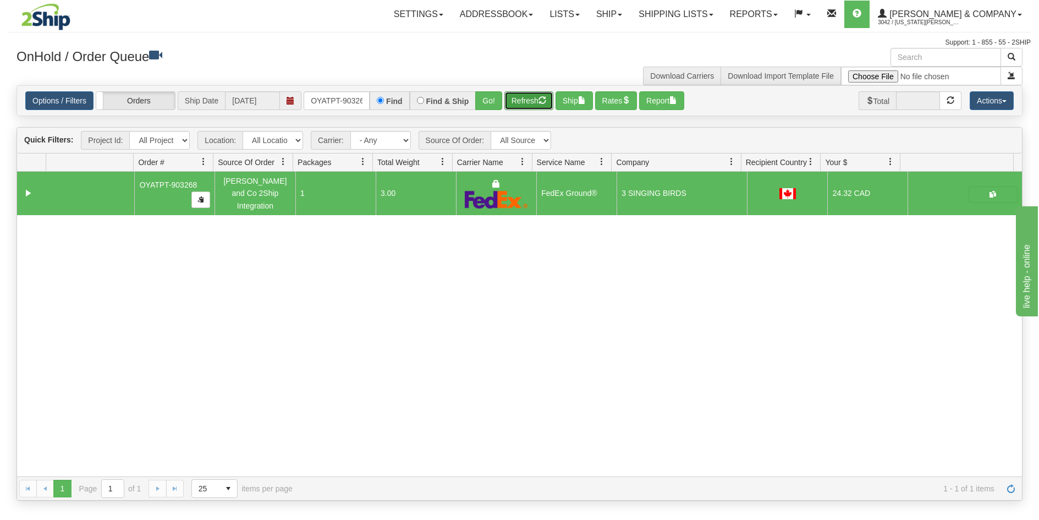
click at [519, 102] on button "Refresh" at bounding box center [528, 100] width 49 height 19
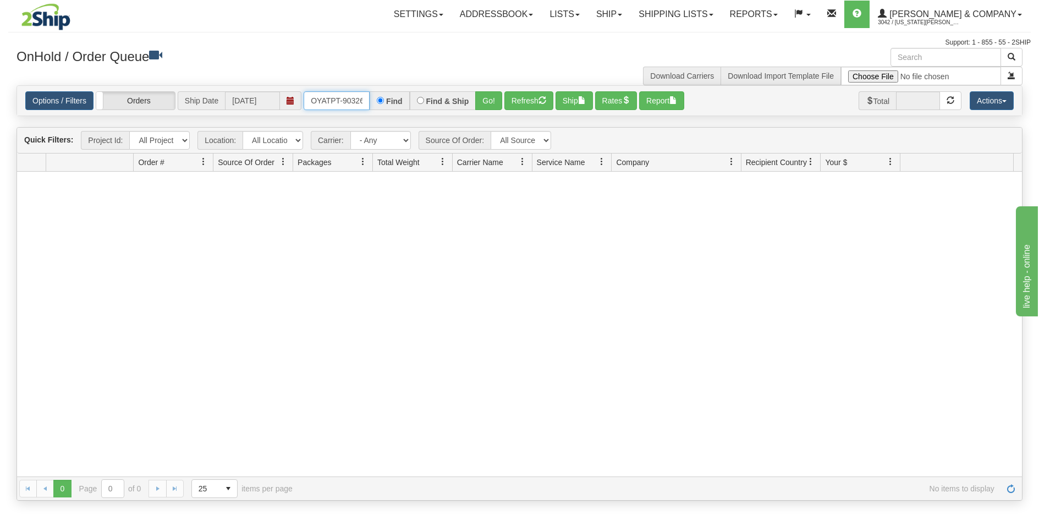
scroll to position [0, 6]
drag, startPoint x: 311, startPoint y: 98, endPoint x: 450, endPoint y: 120, distance: 140.8
click at [450, 120] on div "Is equal to Is not equal to Contains Does not contains CAD USD EUR ZAR [PERSON_…" at bounding box center [519, 292] width 1023 height 415
type input "OYATPT-903254"
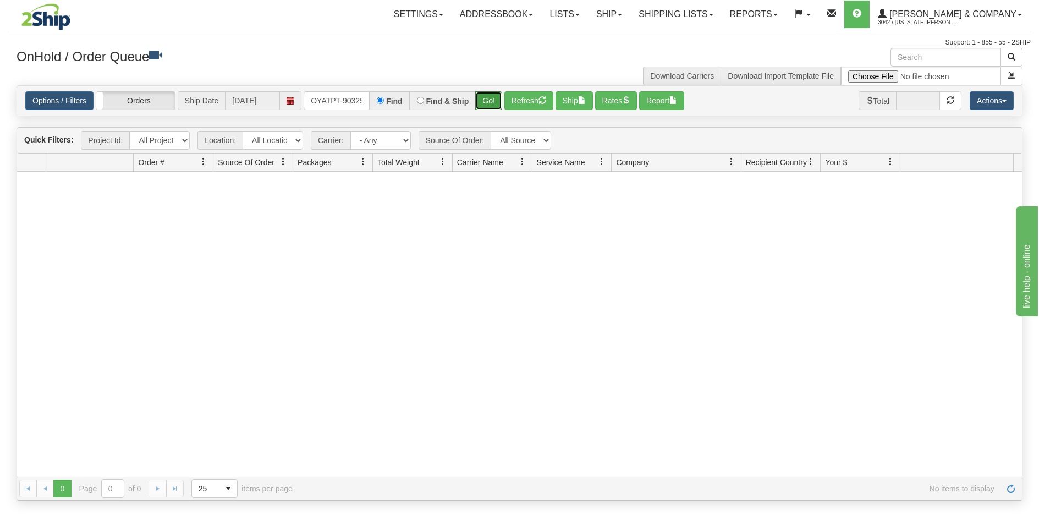
click at [481, 107] on button "Go!" at bounding box center [488, 100] width 27 height 19
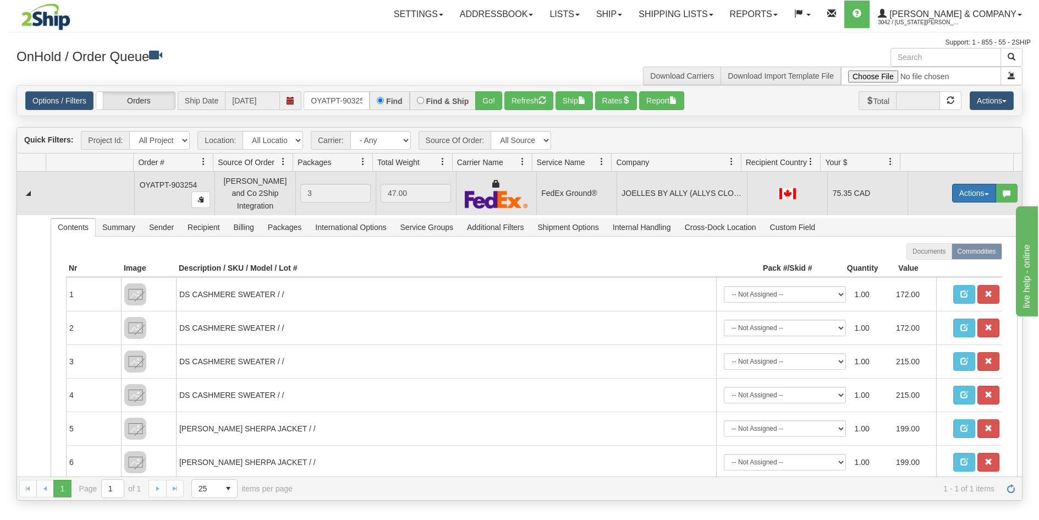
click at [964, 191] on button "Actions" at bounding box center [974, 193] width 44 height 19
click at [936, 254] on link "Ship" at bounding box center [952, 257] width 88 height 14
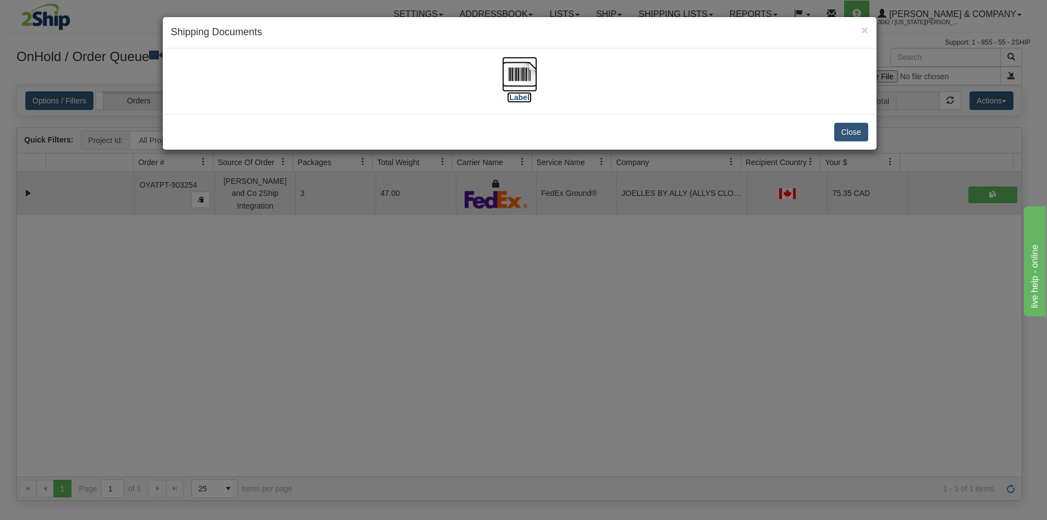
click at [535, 76] on img at bounding box center [519, 74] width 35 height 35
click at [422, 307] on div "× Shipping Documents [Label] Close" at bounding box center [523, 260] width 1047 height 520
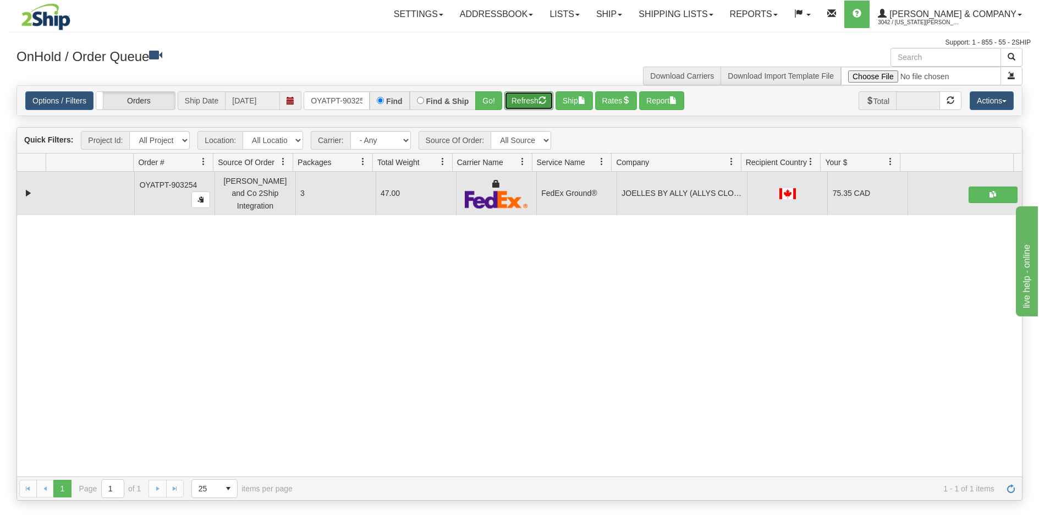
click at [523, 98] on button "Refresh" at bounding box center [528, 100] width 49 height 19
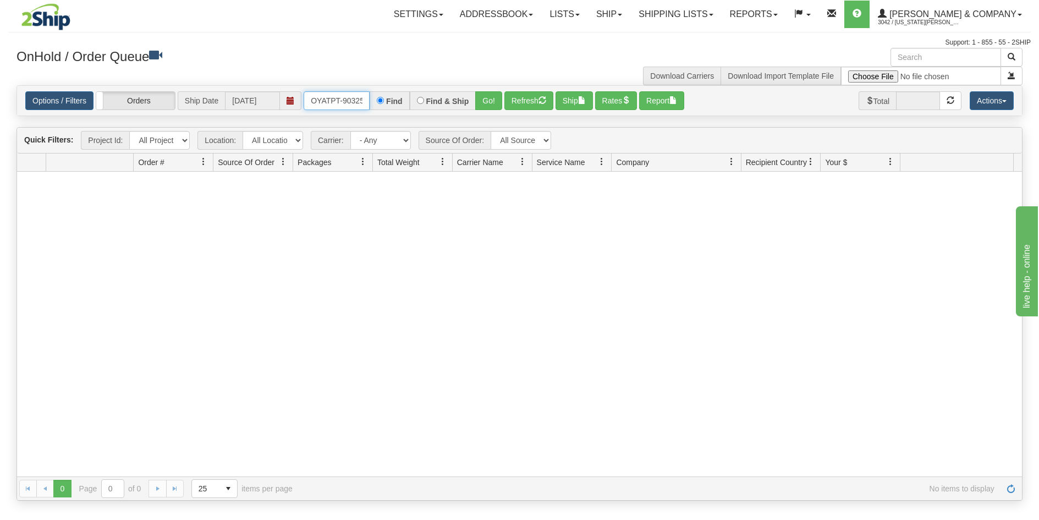
scroll to position [0, 6]
drag, startPoint x: 325, startPoint y: 100, endPoint x: 375, endPoint y: 102, distance: 50.1
click at [375, 102] on div "OYATPT-903254 Find Find & Ship Go!" at bounding box center [403, 100] width 199 height 19
drag, startPoint x: 311, startPoint y: 98, endPoint x: 443, endPoint y: 123, distance: 134.4
click at [443, 123] on div "Is equal to Is not equal to Contains Does not contains CAD USD EUR ZAR [PERSON_…" at bounding box center [519, 292] width 1023 height 415
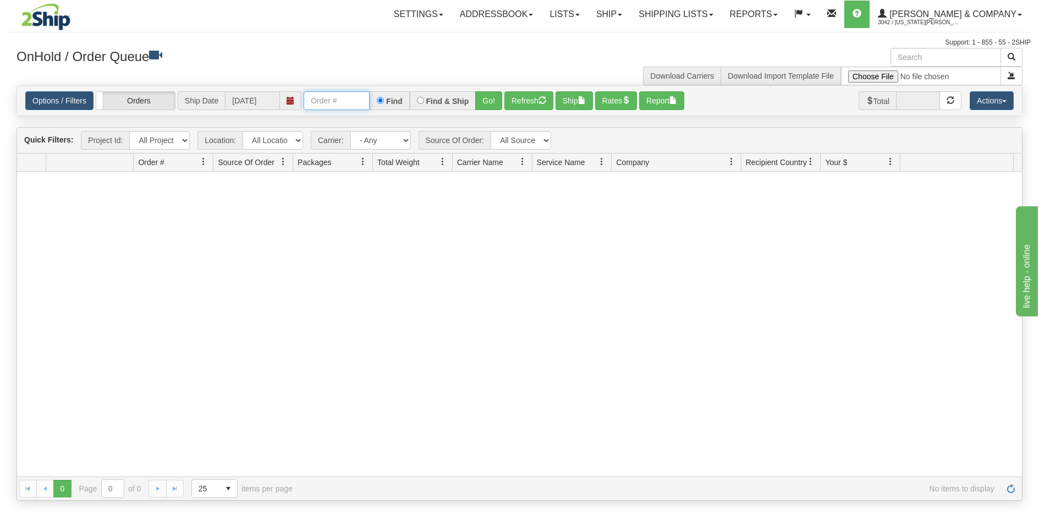
scroll to position [0, 0]
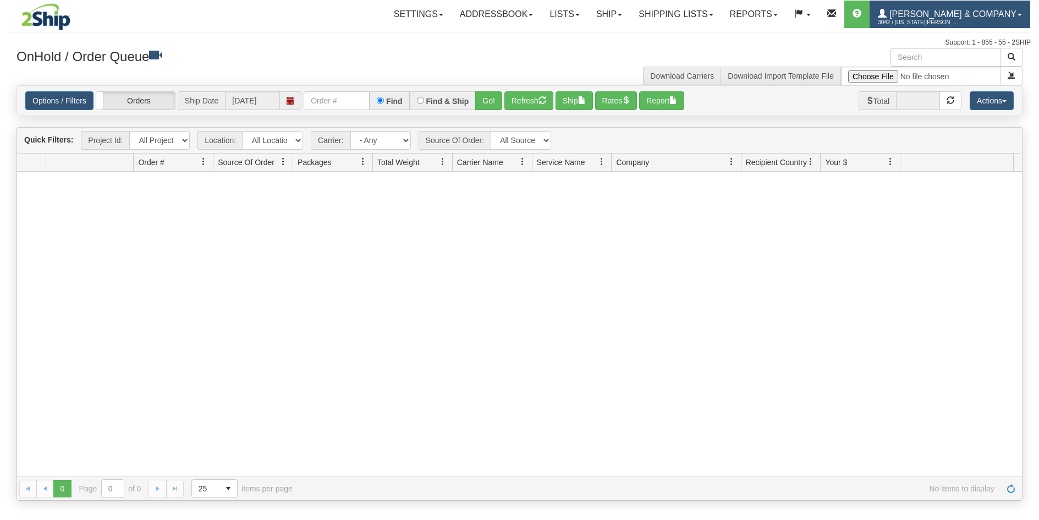
click at [945, 21] on span "3042 / [US_STATE][PERSON_NAME]" at bounding box center [919, 22] width 83 height 11
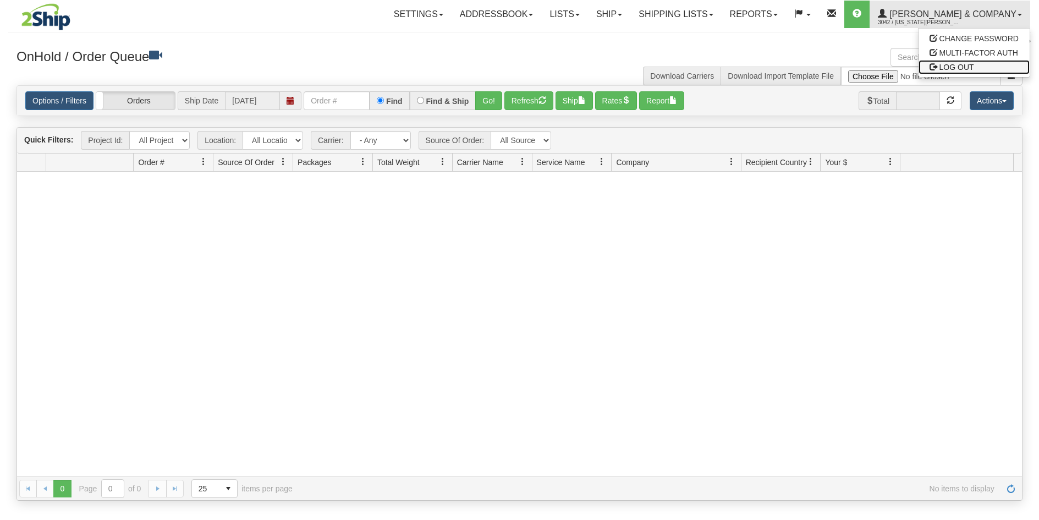
click at [962, 64] on span "LOG OUT" at bounding box center [956, 67] width 35 height 9
